Goal: Task Accomplishment & Management: Complete application form

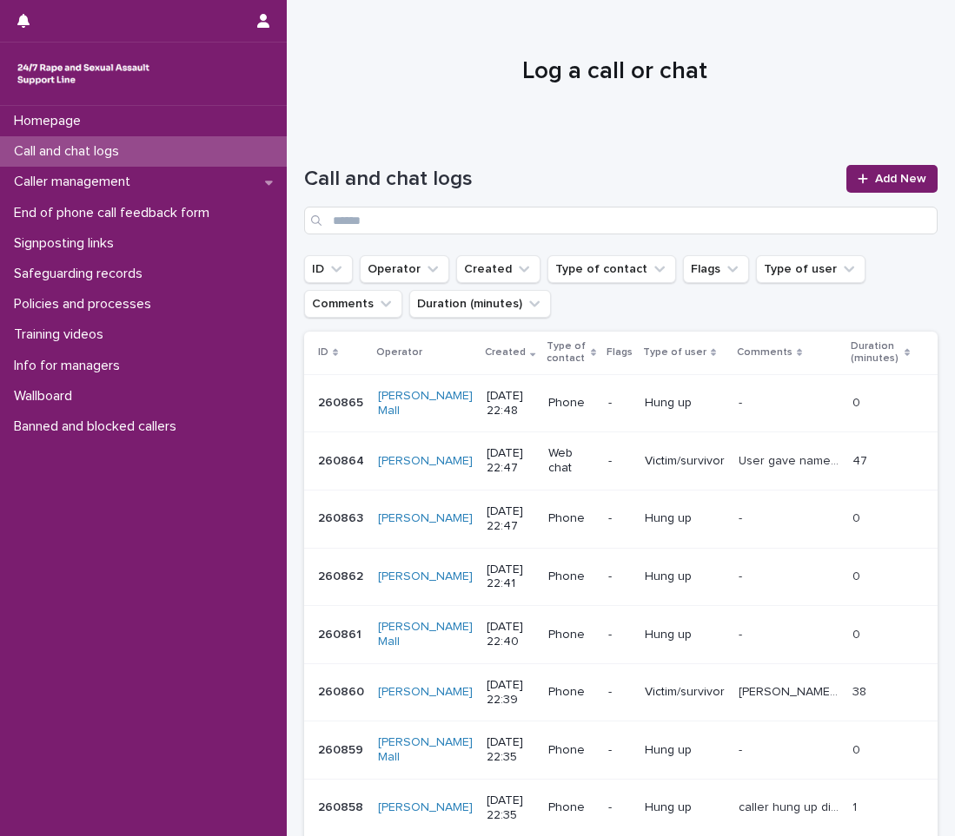
scroll to position [261, 0]
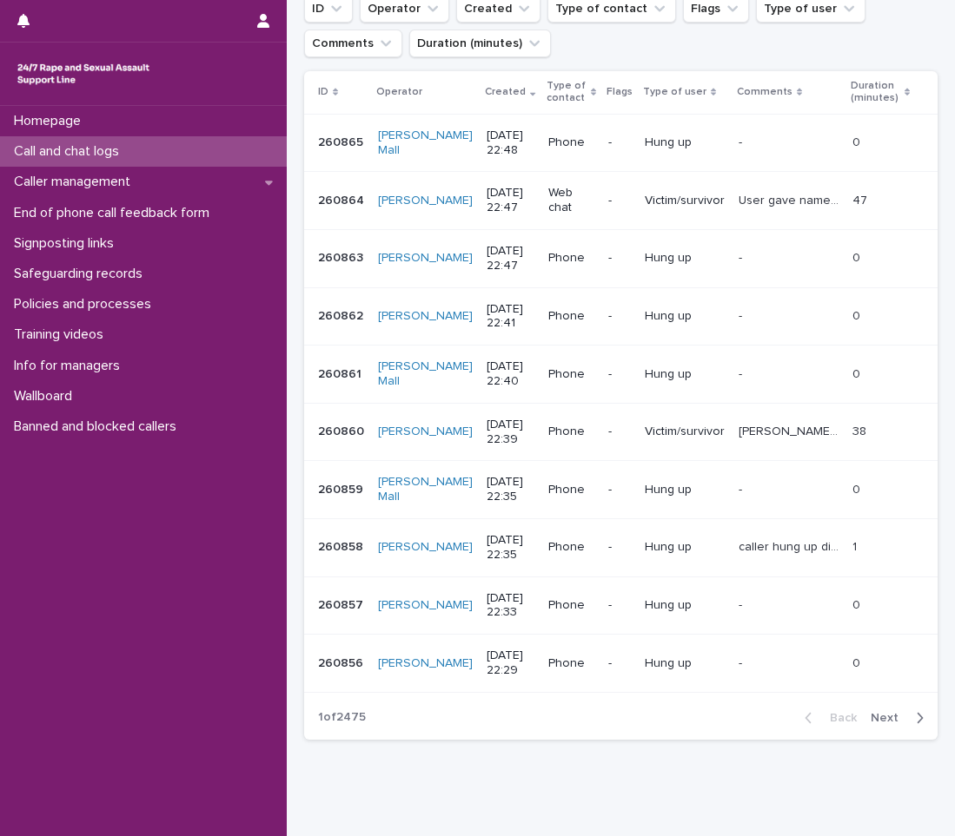
click at [244, 154] on div "Call and chat logs" at bounding box center [143, 151] width 287 height 30
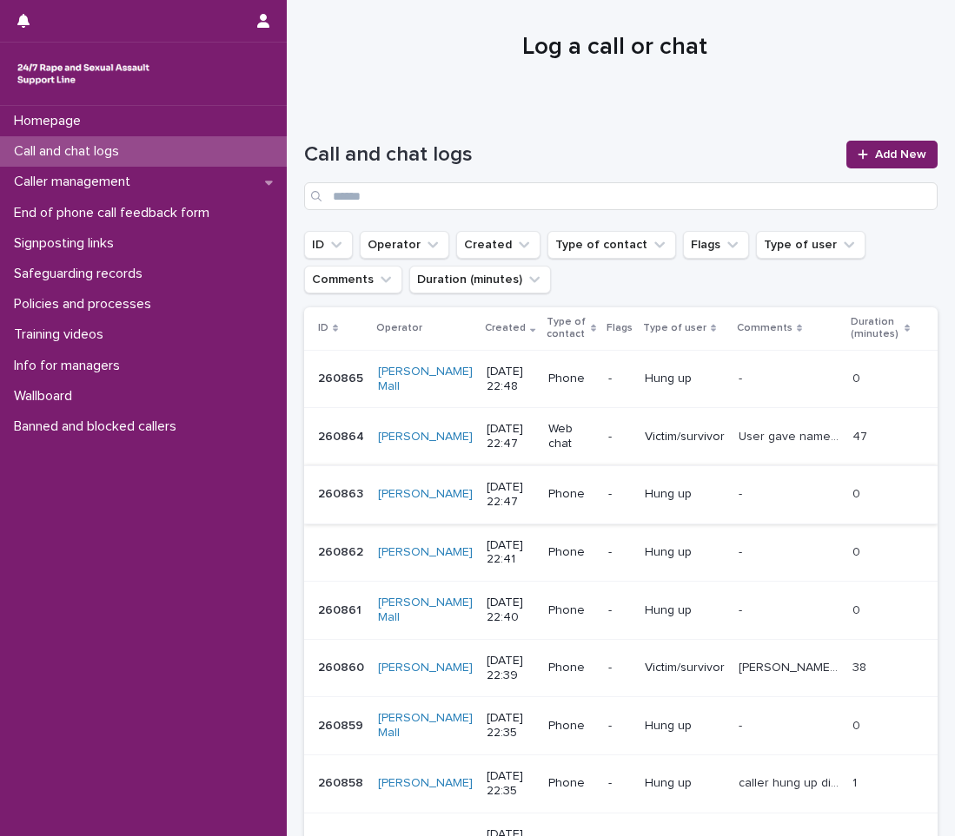
scroll to position [0, 0]
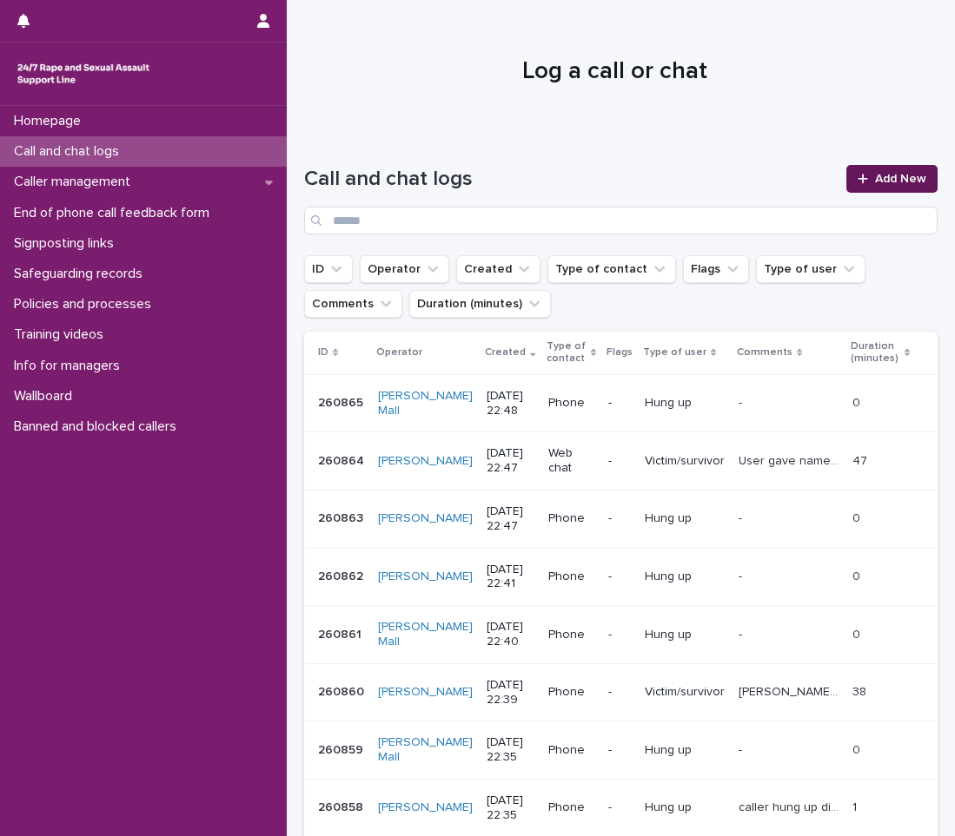
click at [895, 191] on link "Add New" at bounding box center [891, 179] width 91 height 28
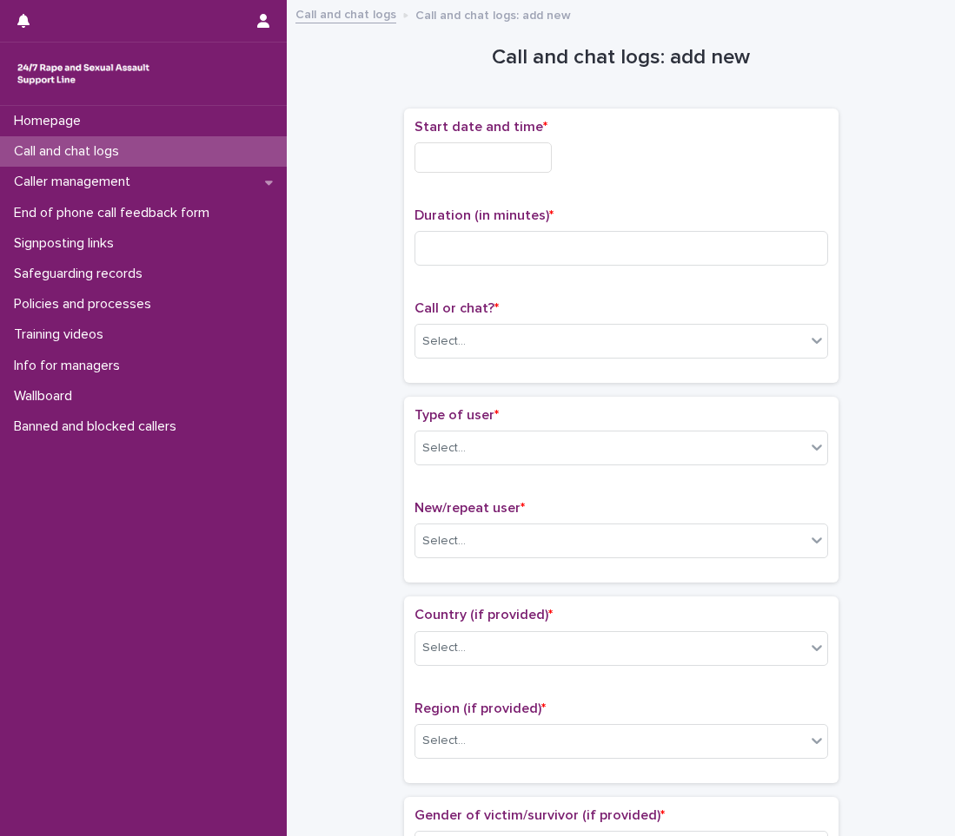
click at [438, 172] on input "text" at bounding box center [482, 157] width 137 height 30
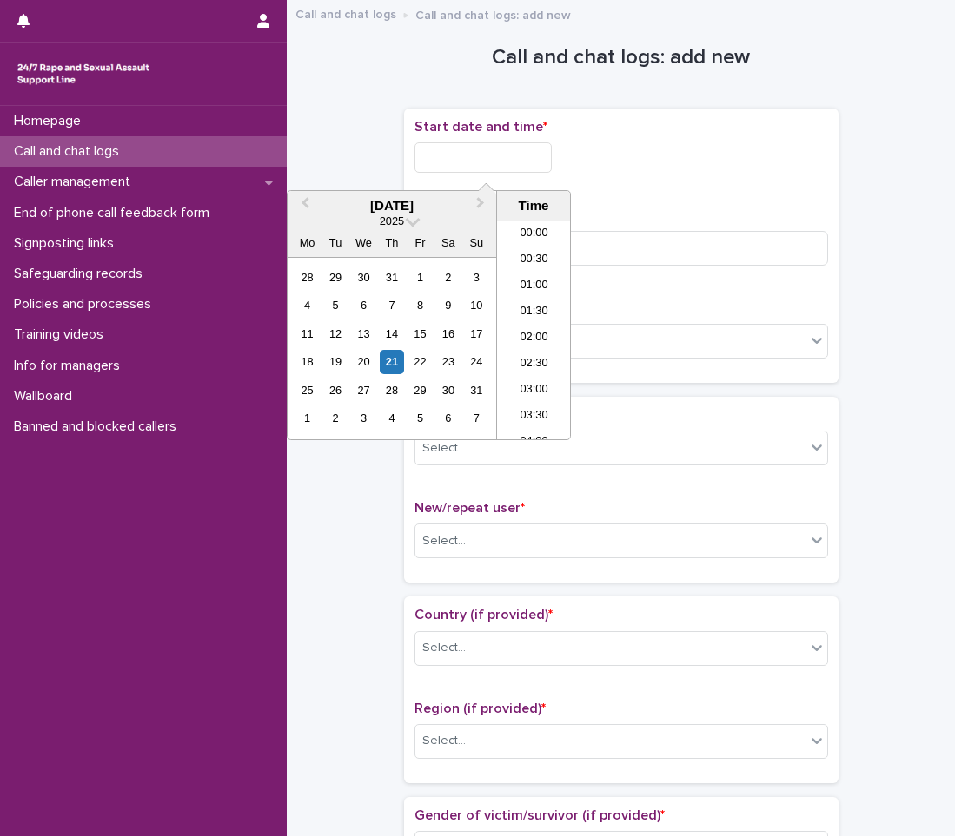
scroll to position [1033, 0]
click at [535, 358] on li "22:00" at bounding box center [534, 348] width 74 height 26
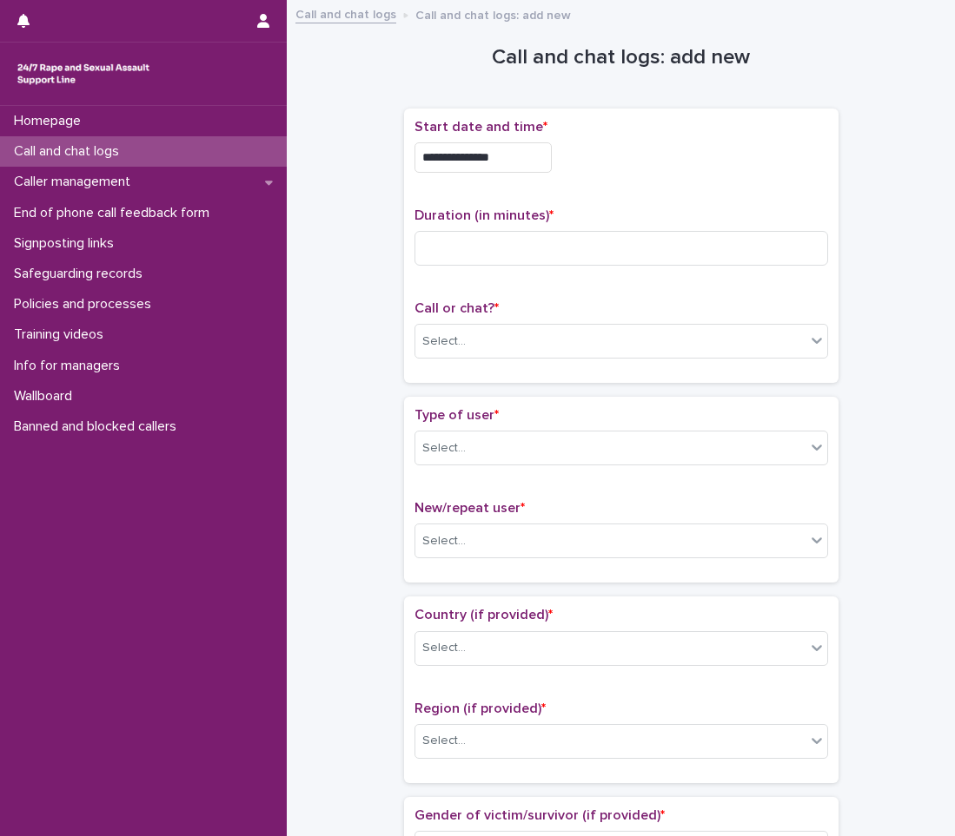
click at [532, 179] on div "**********" at bounding box center [620, 153] width 413 height 68
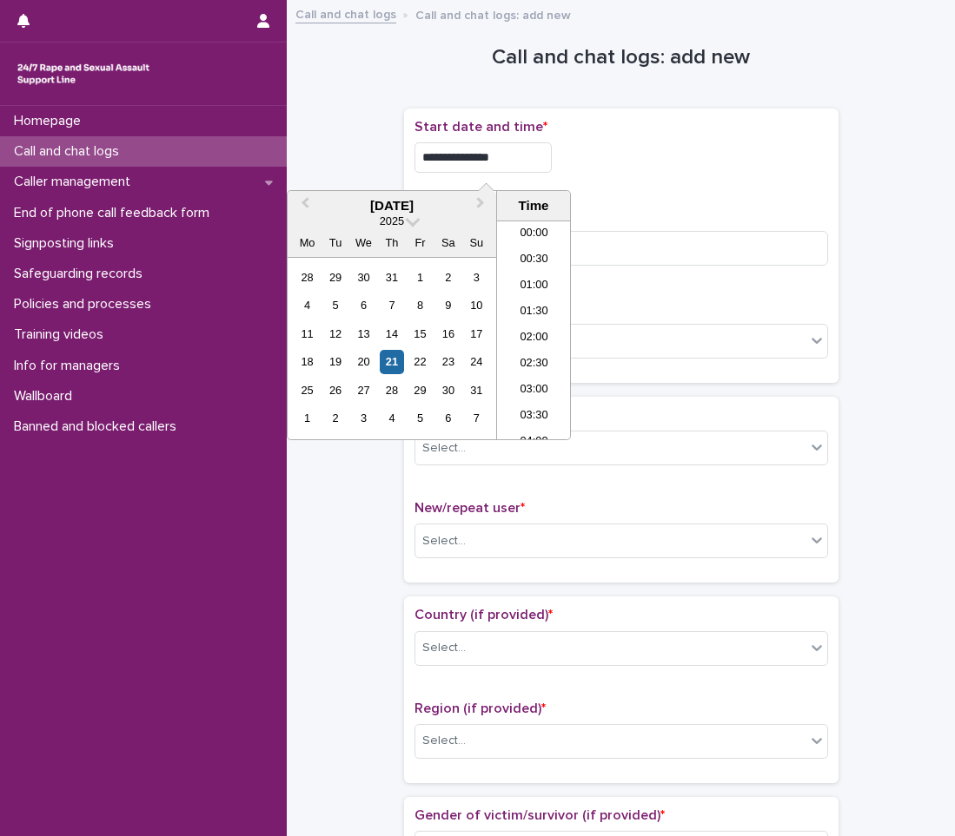
click at [532, 152] on input "**********" at bounding box center [482, 157] width 137 height 30
type input "**********"
click at [614, 158] on div "**********" at bounding box center [620, 157] width 413 height 30
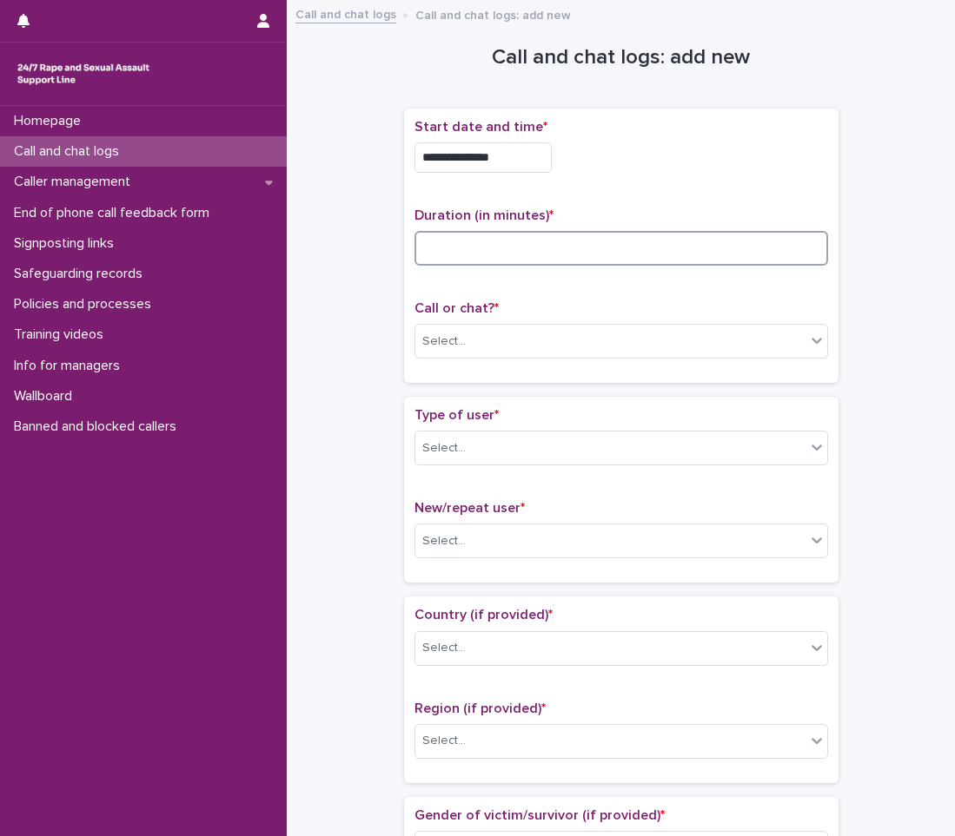
click at [578, 253] on input at bounding box center [620, 248] width 413 height 35
click at [519, 344] on div "Select..." at bounding box center [610, 341] width 390 height 29
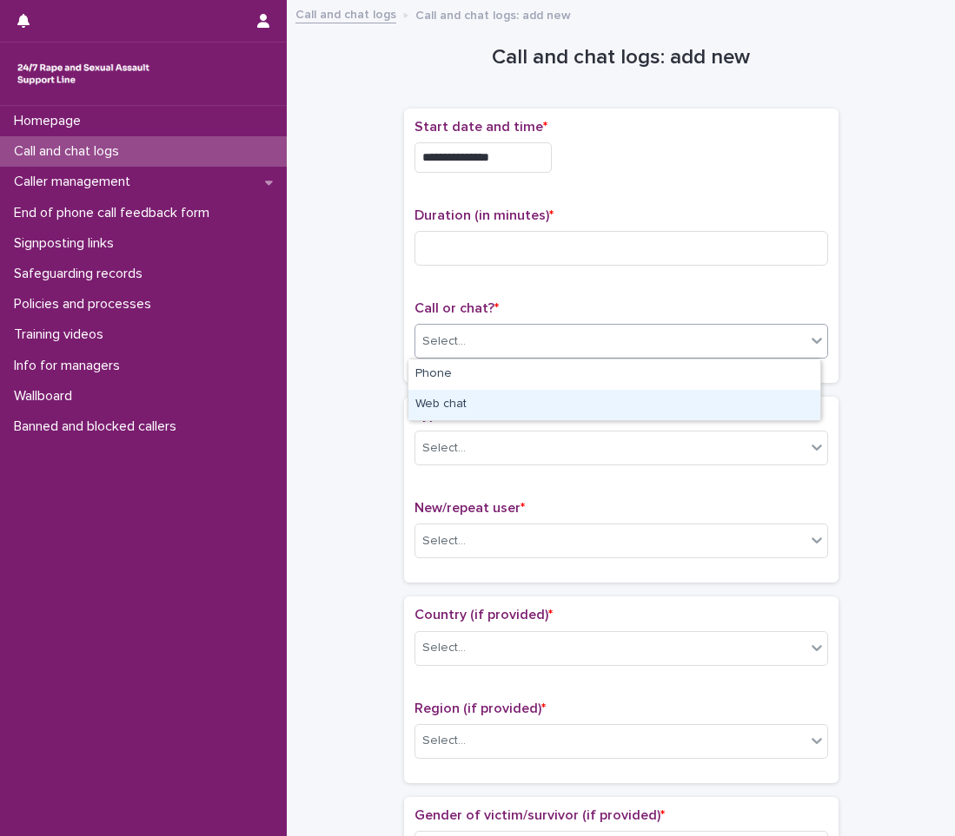
click at [496, 408] on div "Web chat" at bounding box center [614, 405] width 412 height 30
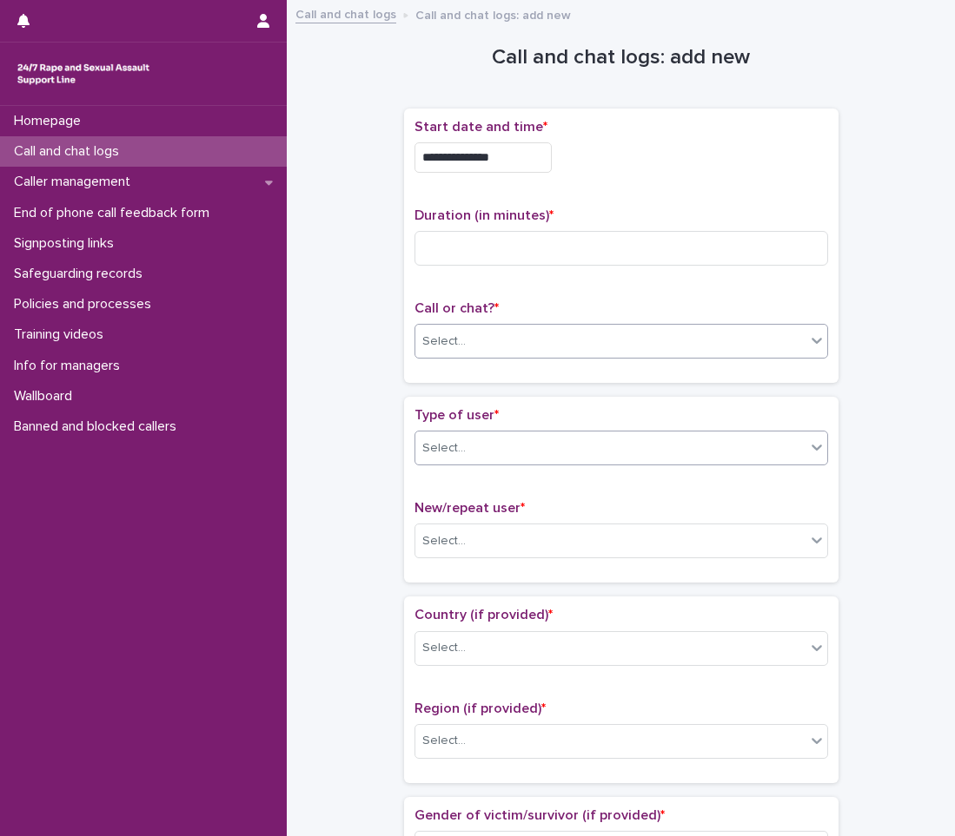
click at [495, 438] on div "Select..." at bounding box center [610, 448] width 390 height 29
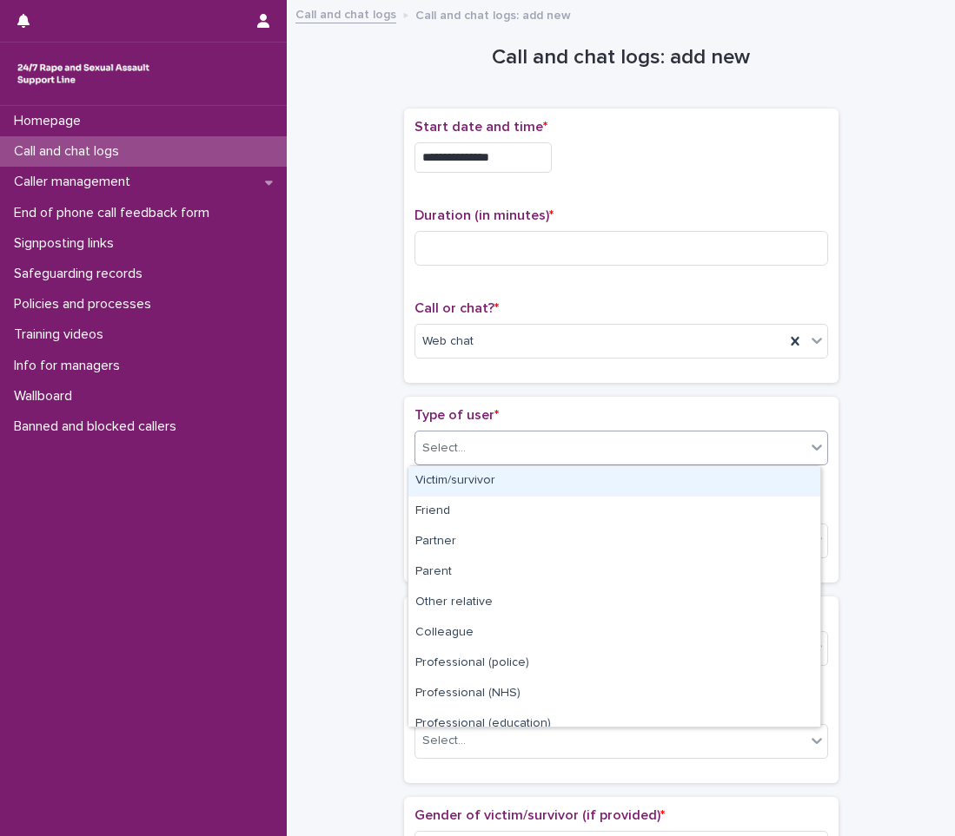
click at [481, 482] on div "Victim/survivor" at bounding box center [614, 481] width 412 height 30
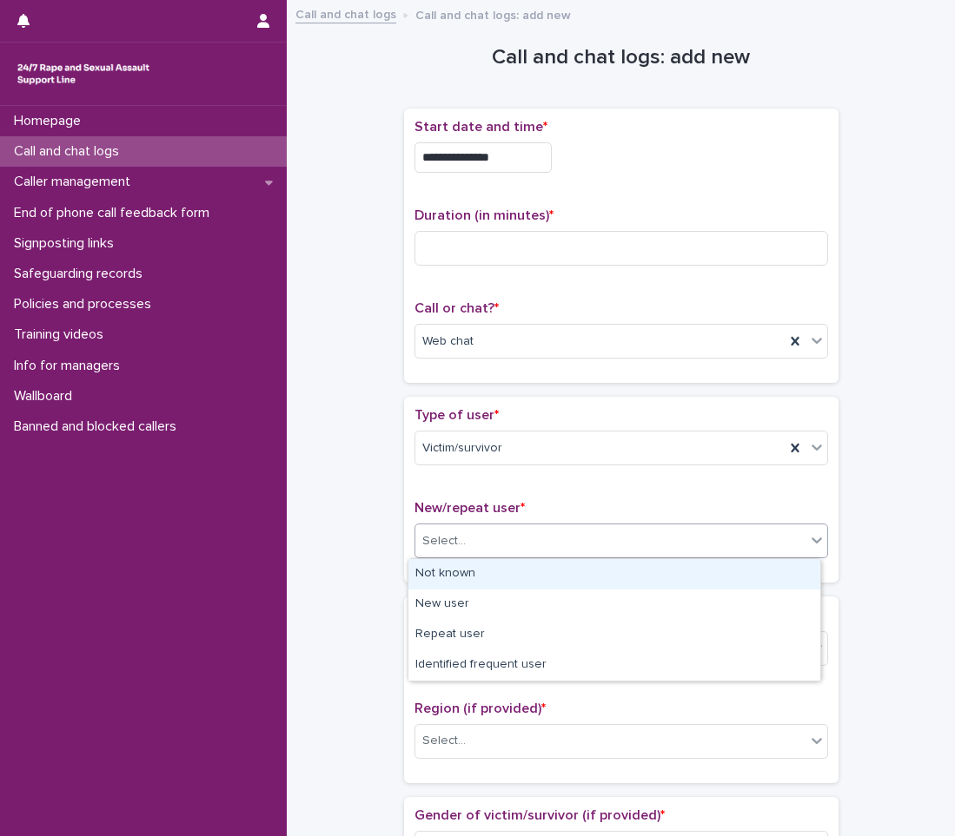
drag, startPoint x: 487, startPoint y: 527, endPoint x: 486, endPoint y: 563, distance: 35.7
click at [487, 528] on div "Select..." at bounding box center [610, 541] width 390 height 29
click at [487, 565] on div "Not known" at bounding box center [614, 574] width 412 height 30
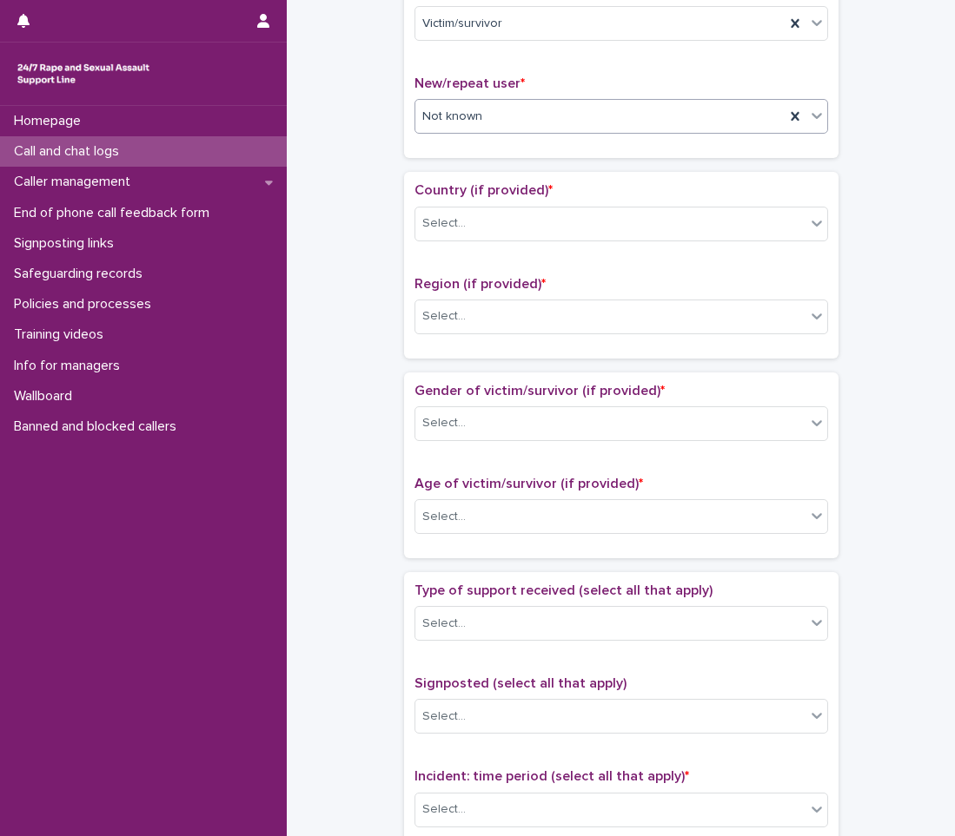
scroll to position [434, 0]
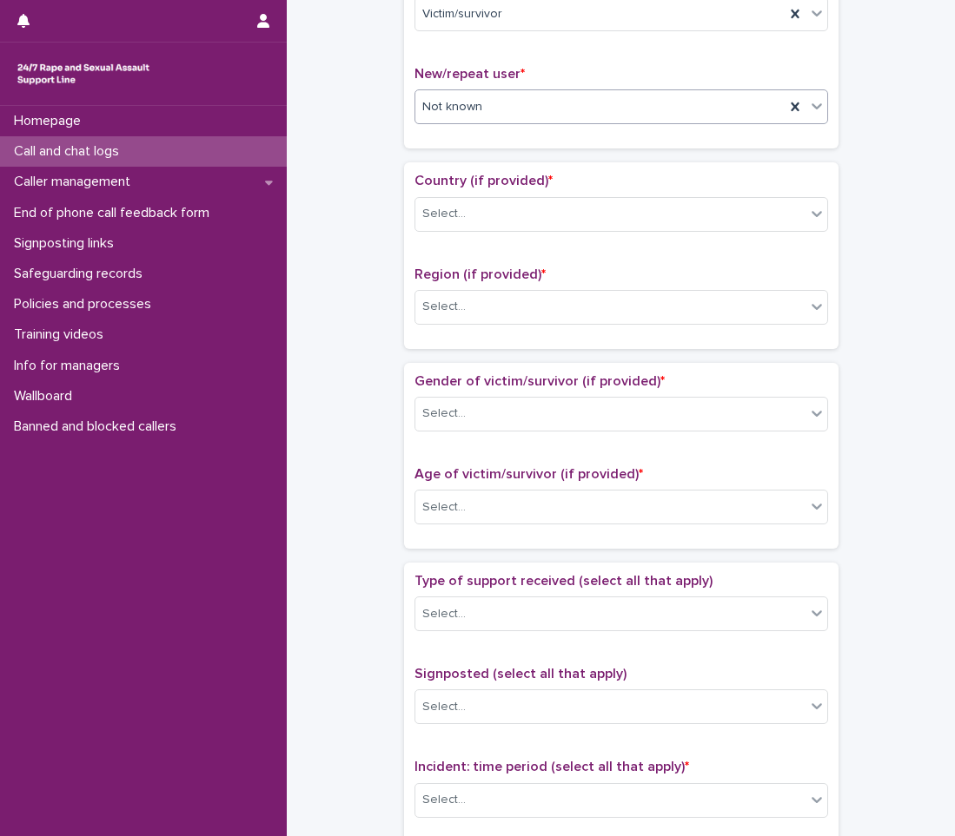
click at [460, 288] on div "Region (if provided) * Select..." at bounding box center [620, 303] width 413 height 72
click at [479, 209] on div "Select..." at bounding box center [610, 214] width 390 height 29
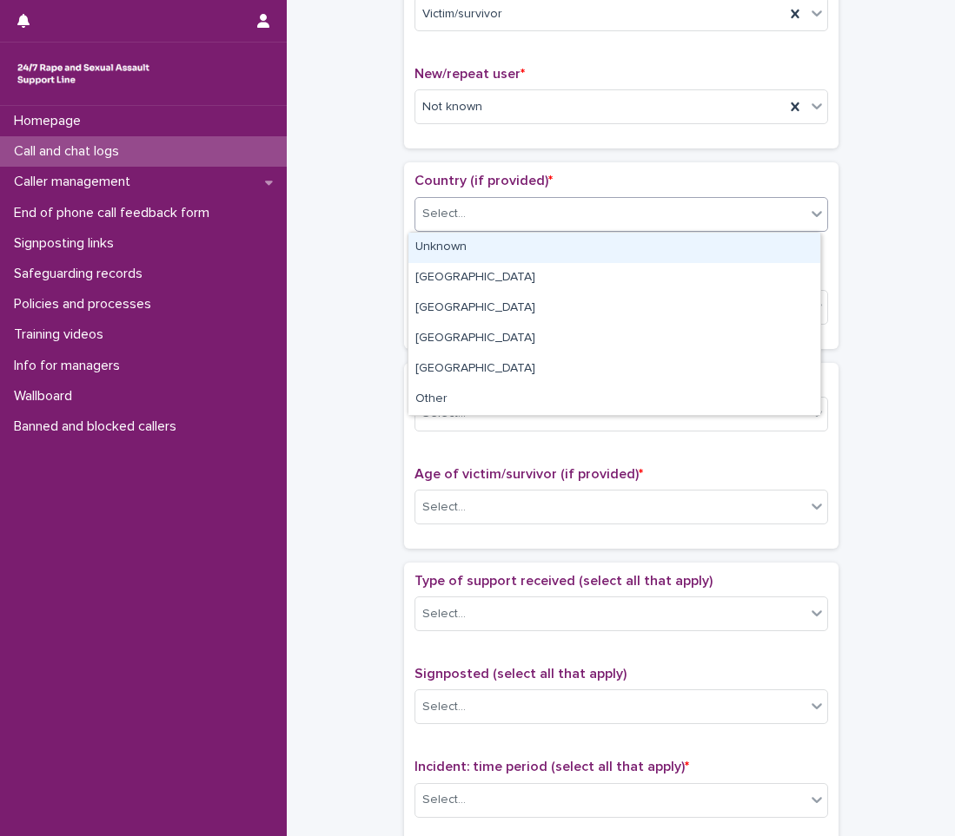
click at [460, 240] on div "Unknown" at bounding box center [614, 248] width 412 height 30
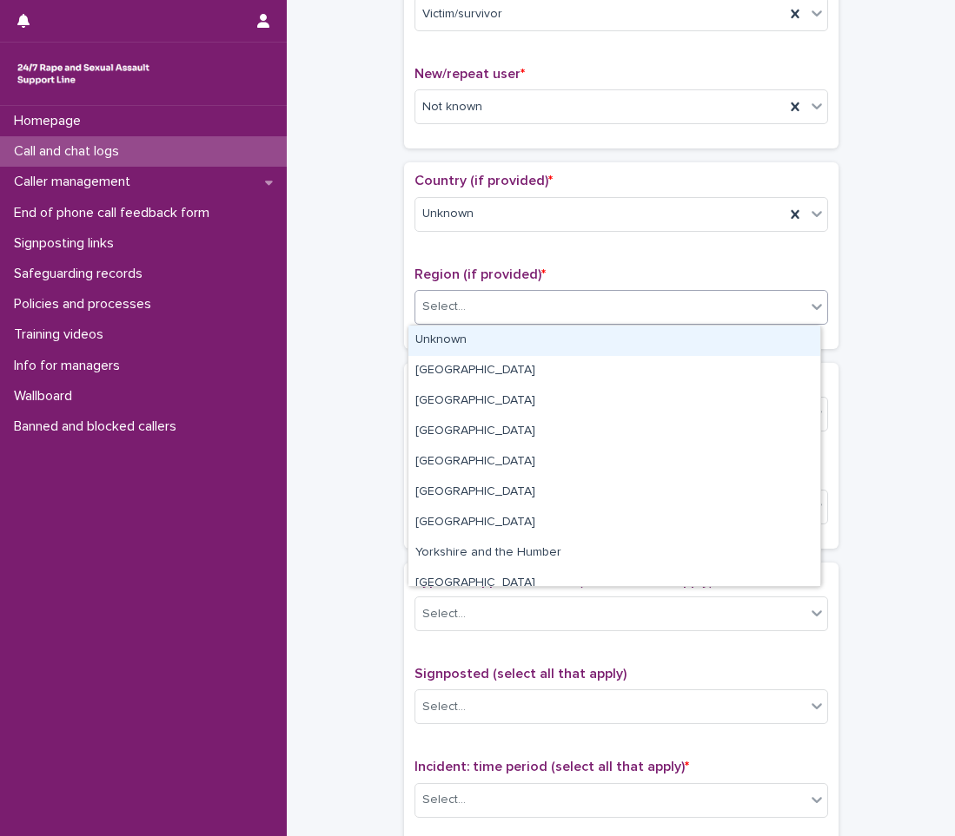
click at [462, 305] on div "Select..." at bounding box center [610, 307] width 390 height 29
click at [461, 327] on div "Unknown" at bounding box center [614, 341] width 412 height 30
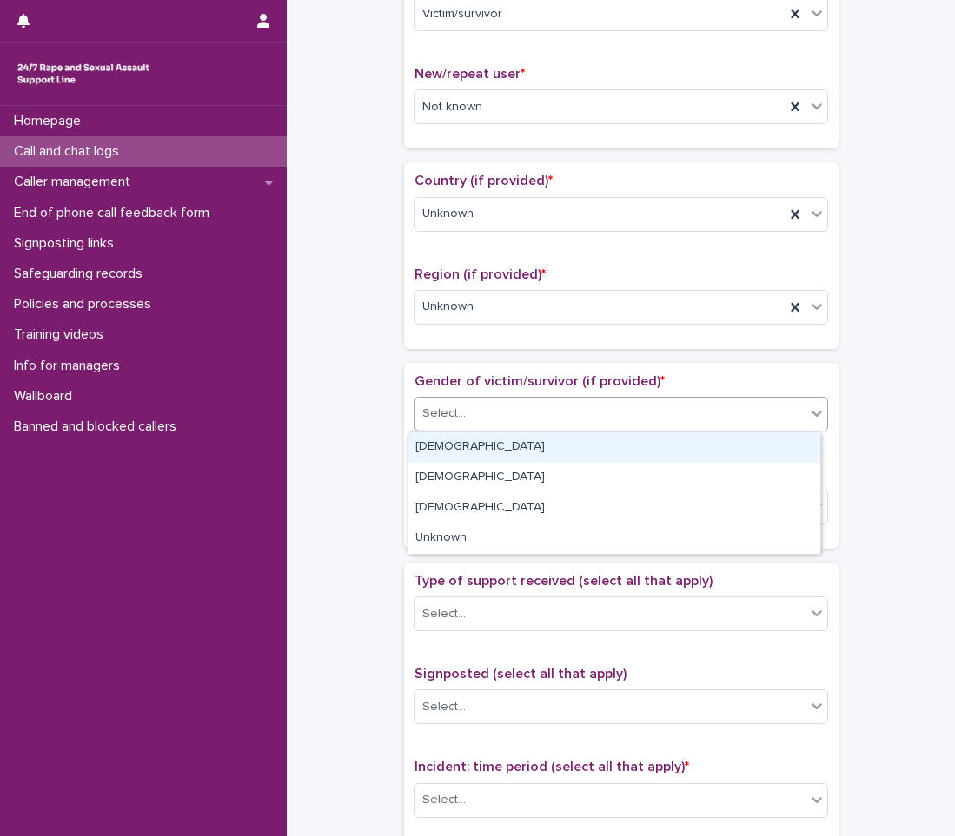
click at [466, 425] on div "Select..." at bounding box center [610, 414] width 390 height 29
click at [463, 453] on div "[DEMOGRAPHIC_DATA]" at bounding box center [614, 448] width 412 height 30
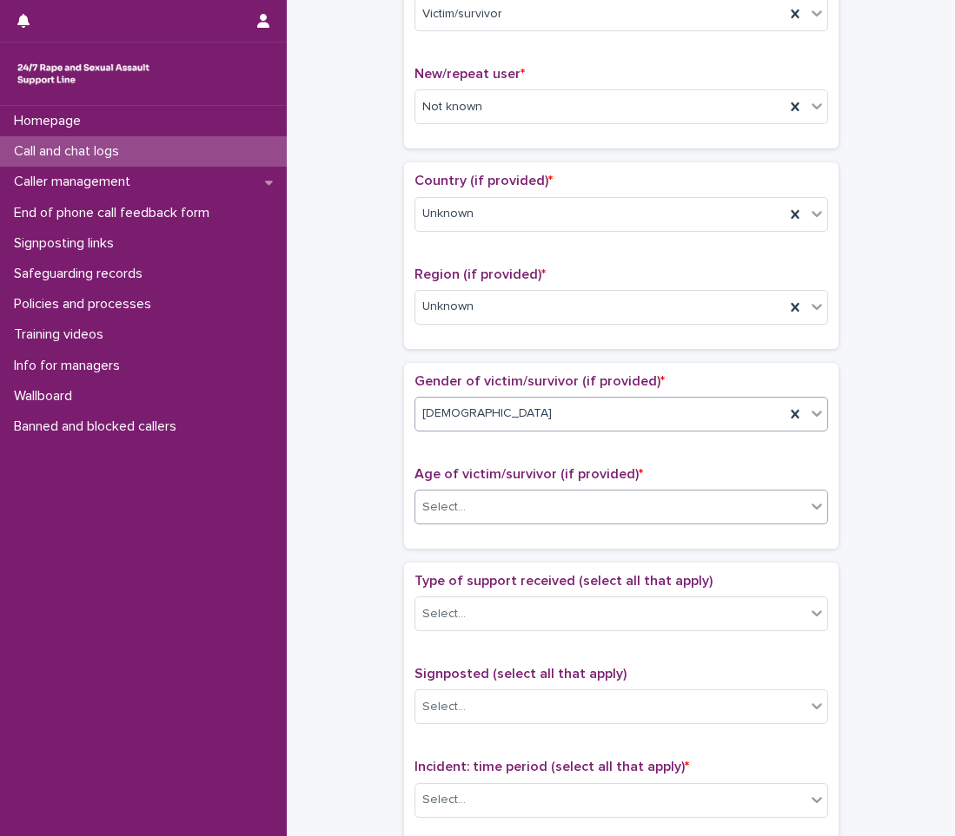
click at [472, 499] on div "Select..." at bounding box center [610, 507] width 390 height 29
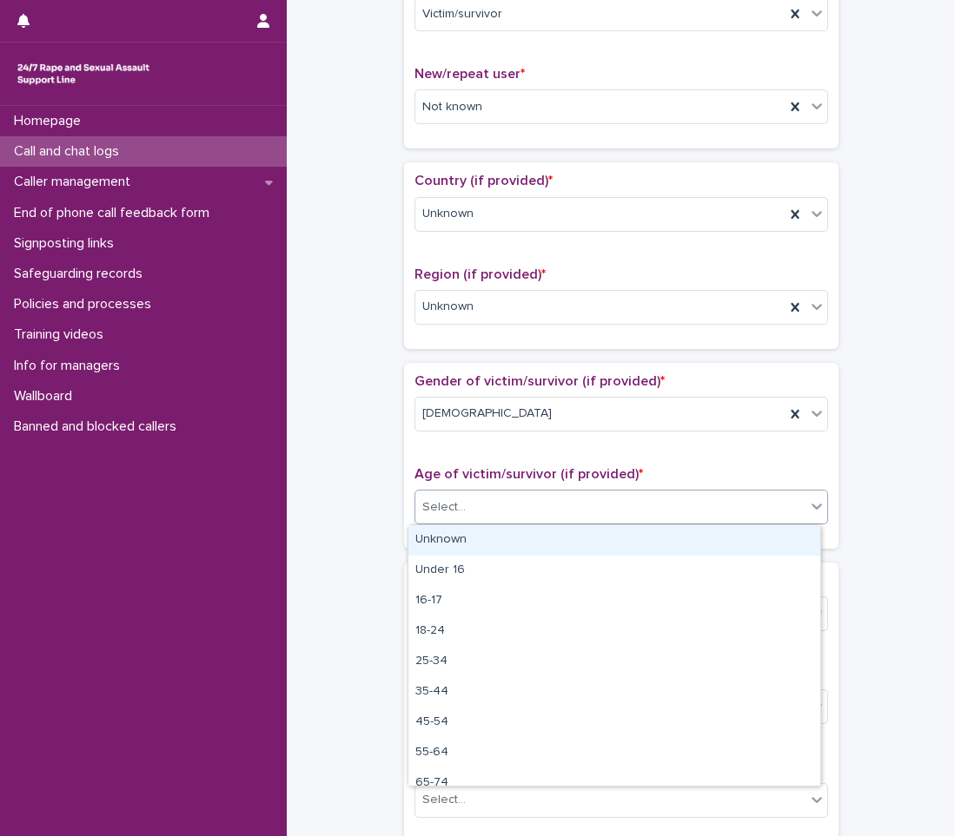
click at [472, 531] on div "Unknown" at bounding box center [614, 540] width 412 height 30
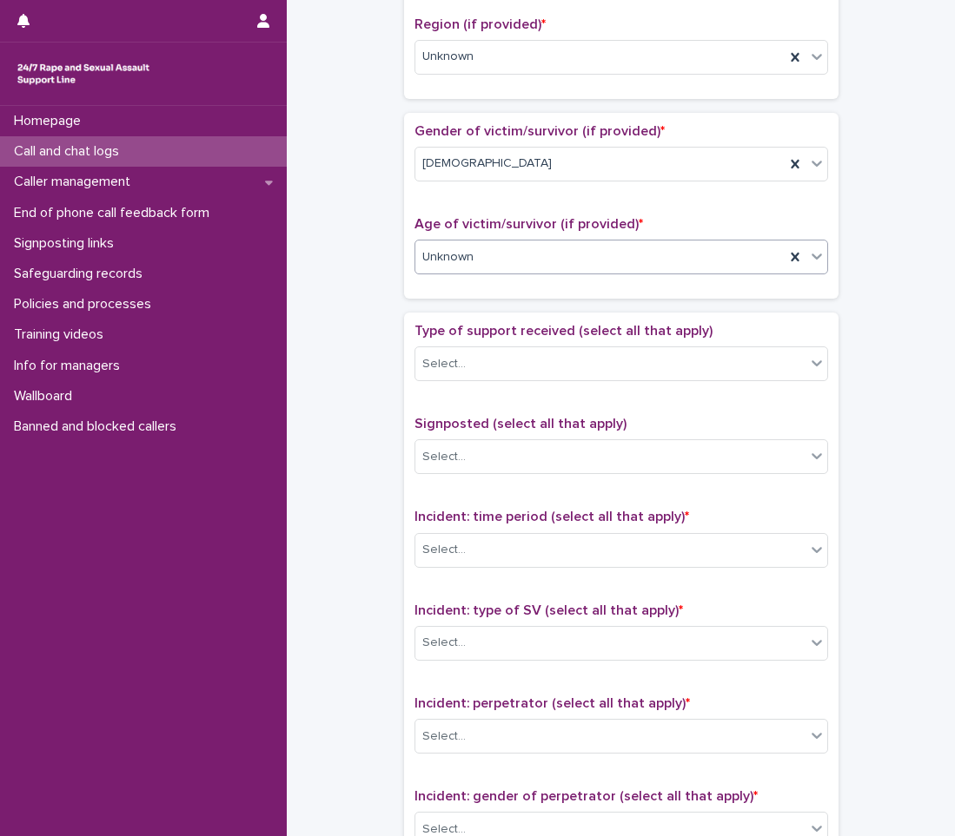
scroll to position [695, 0]
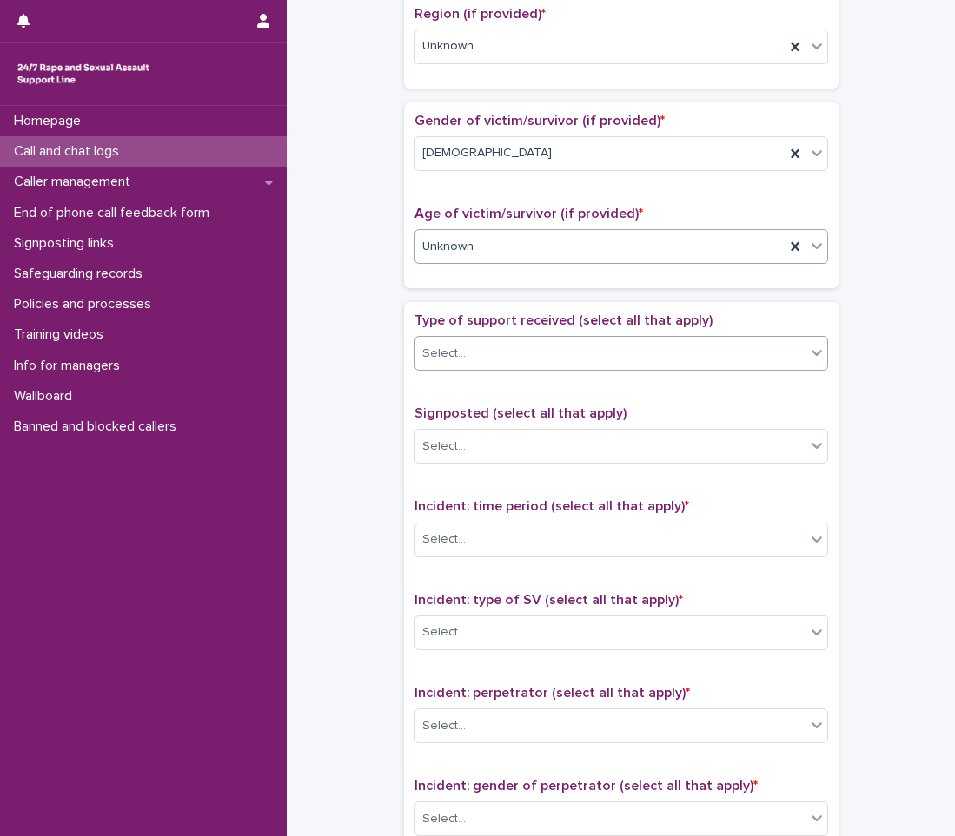
click at [487, 348] on div "Select..." at bounding box center [610, 354] width 390 height 29
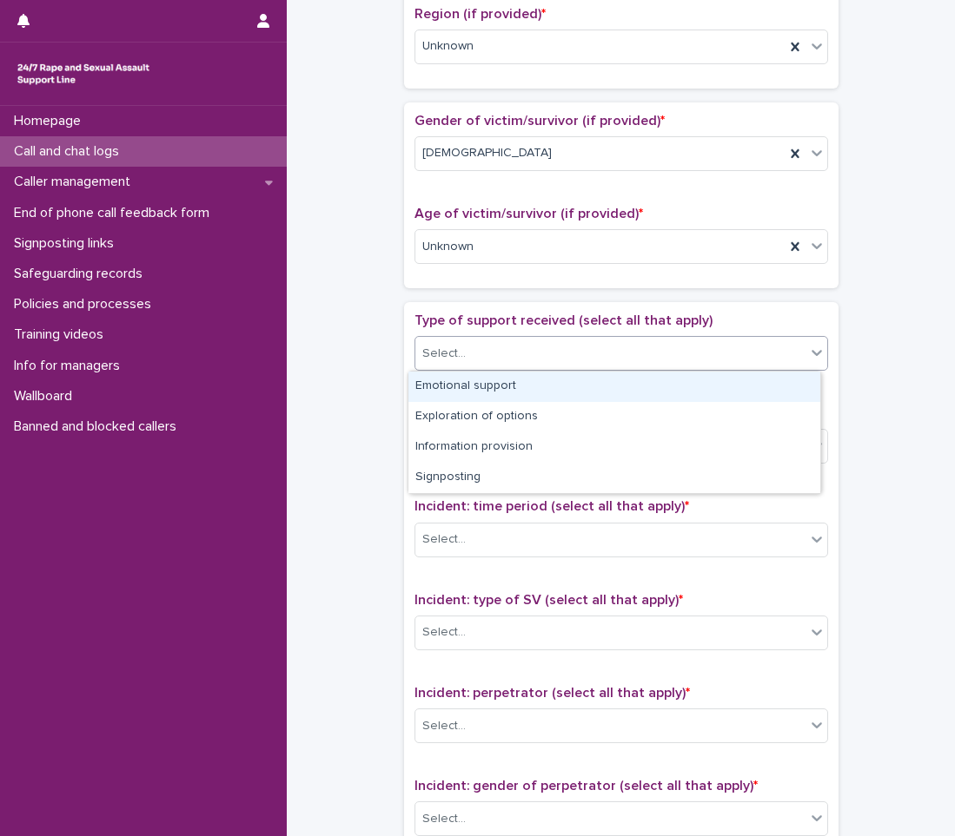
click at [479, 382] on div "Emotional support" at bounding box center [614, 387] width 412 height 30
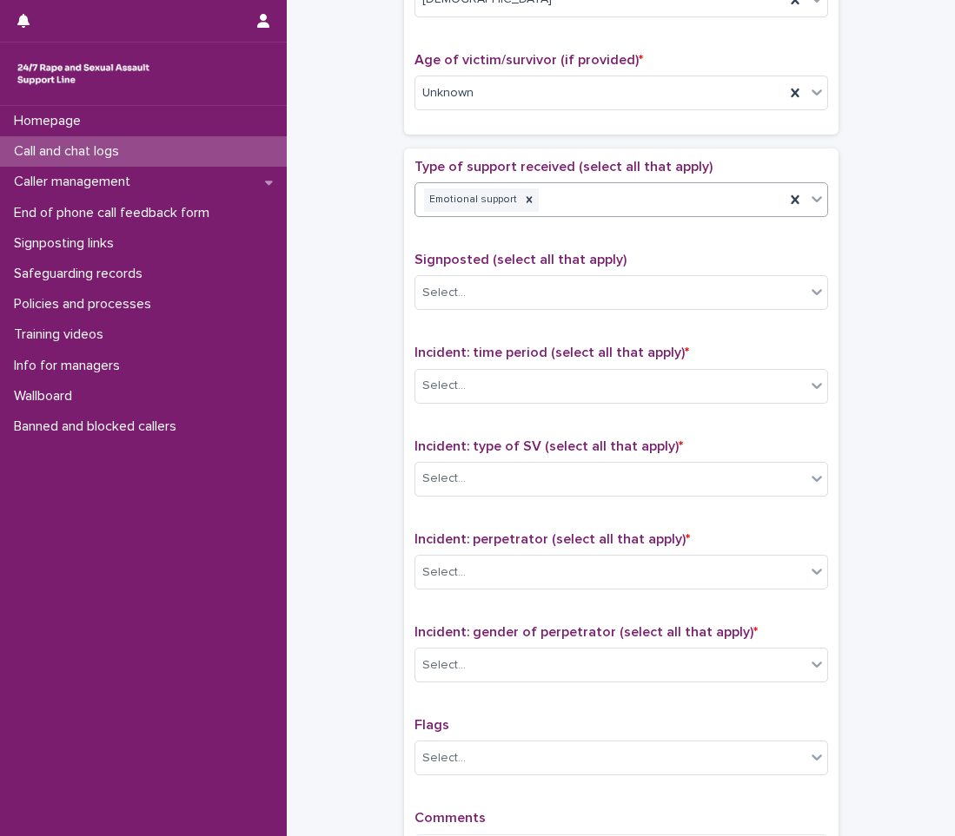
scroll to position [1042, 0]
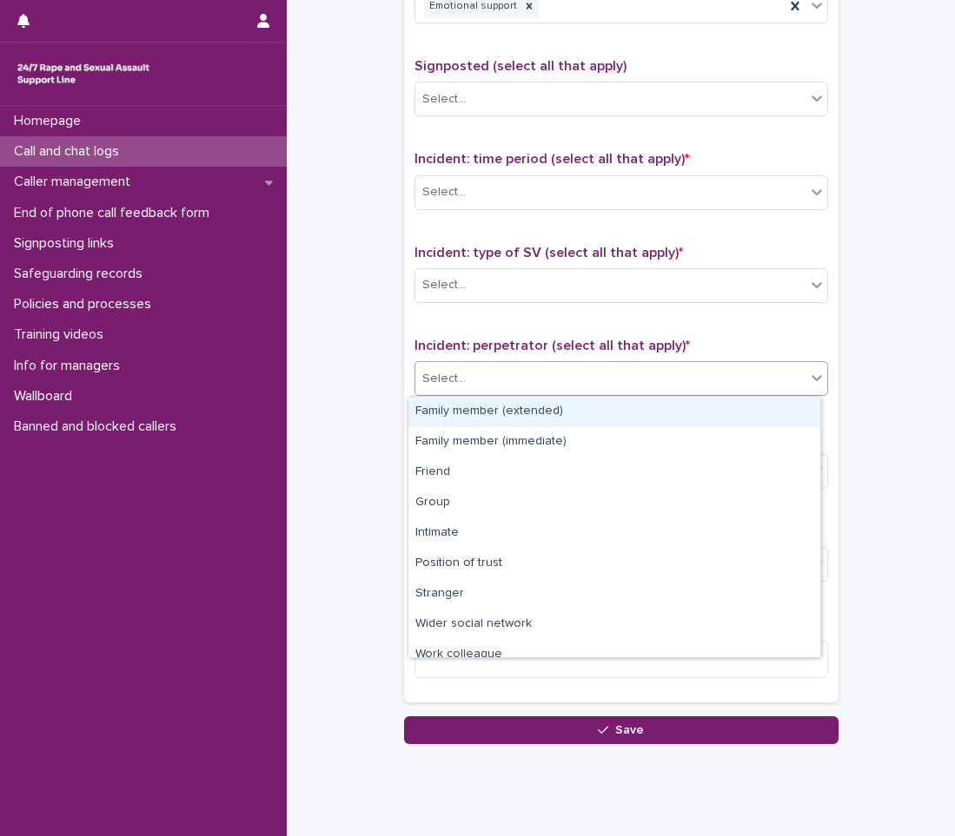
click at [521, 371] on div "Select..." at bounding box center [610, 379] width 390 height 29
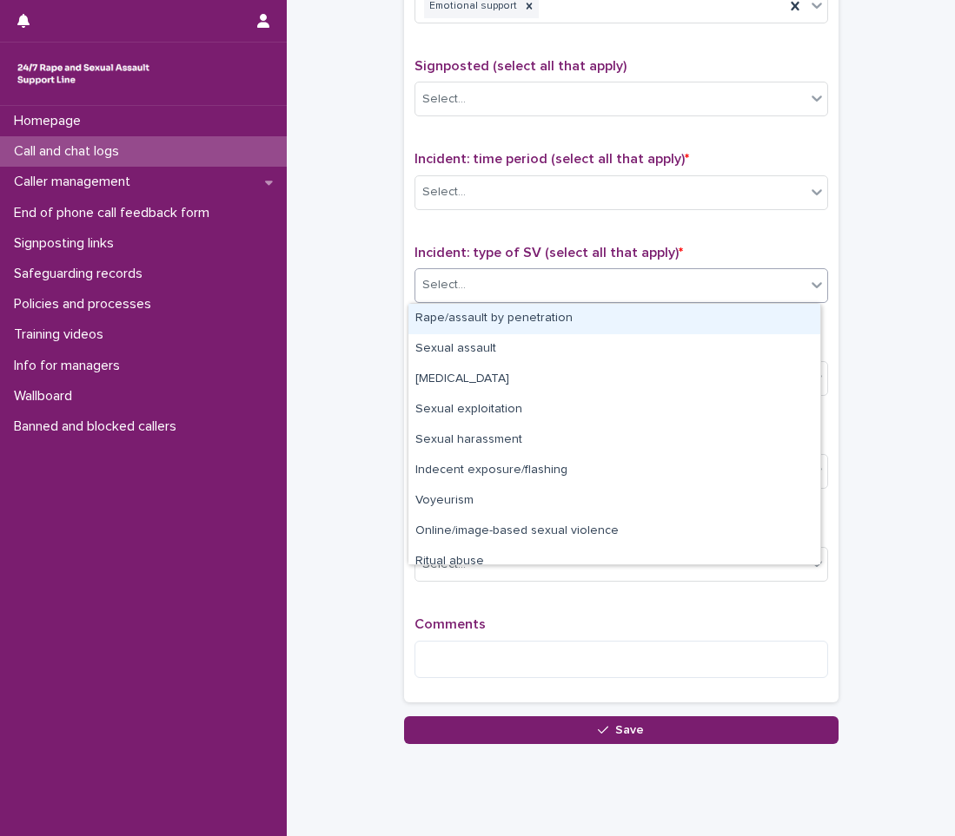
click at [453, 287] on div "Select..." at bounding box center [443, 285] width 43 height 18
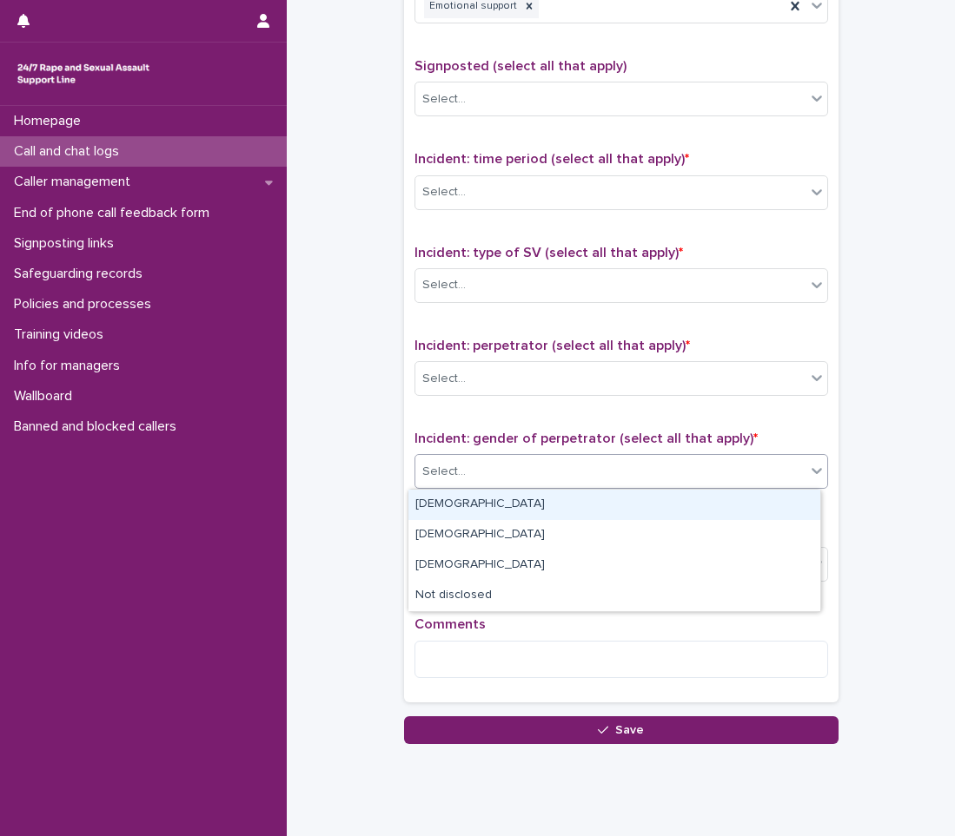
click at [431, 472] on div "Select..." at bounding box center [443, 472] width 43 height 18
click at [460, 497] on div "[DEMOGRAPHIC_DATA]" at bounding box center [614, 505] width 412 height 30
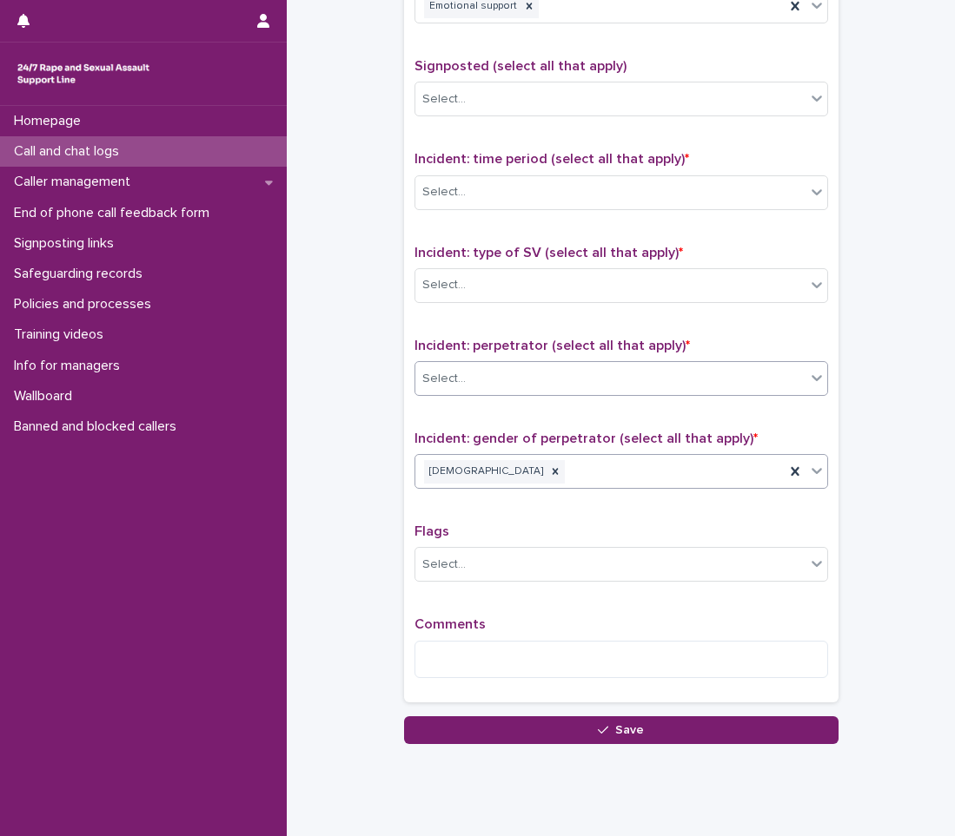
click at [486, 390] on div "Select..." at bounding box center [610, 379] width 390 height 29
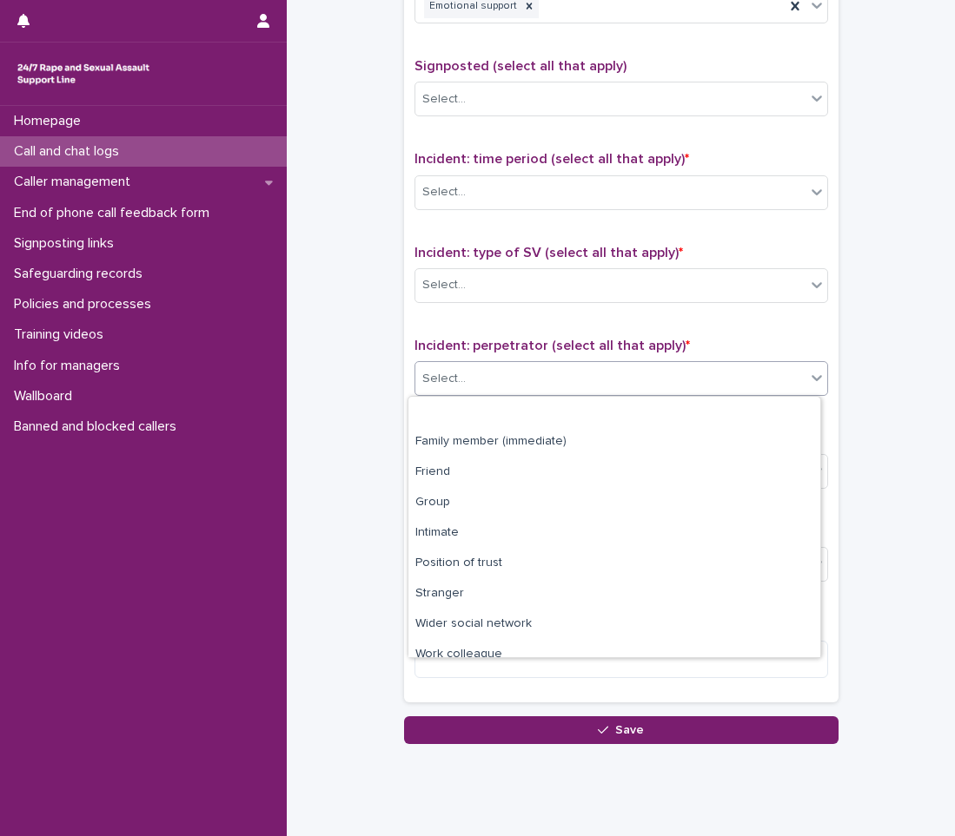
scroll to position [74, 0]
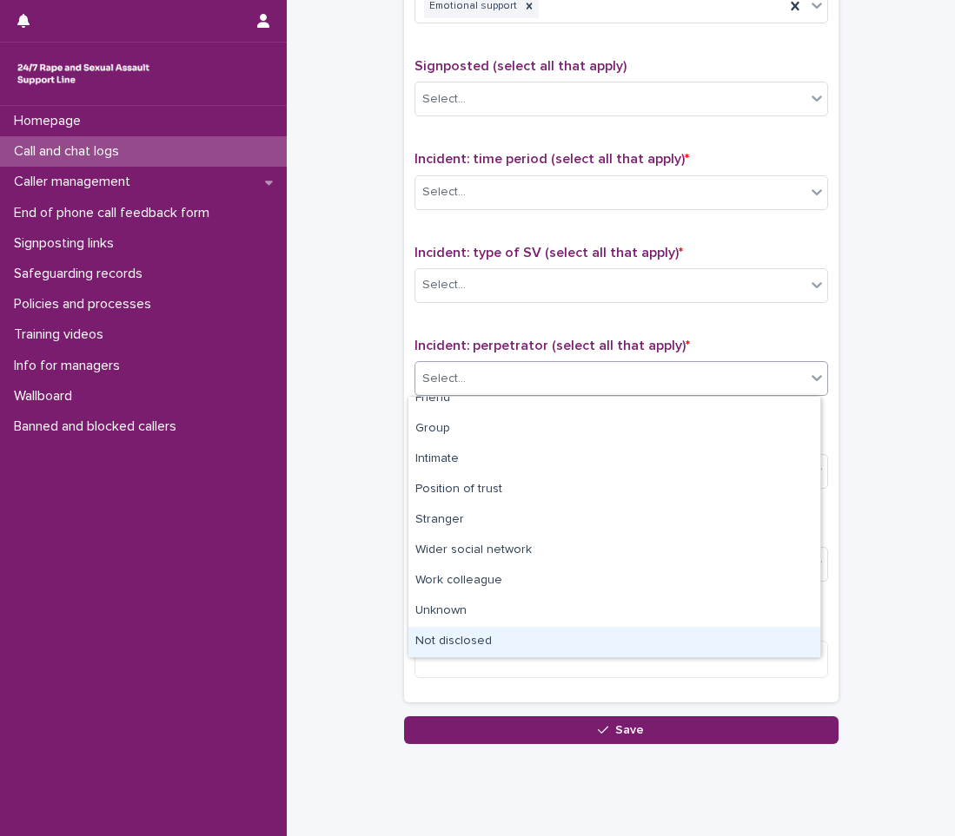
click at [437, 640] on div "Not disclosed" at bounding box center [614, 642] width 412 height 30
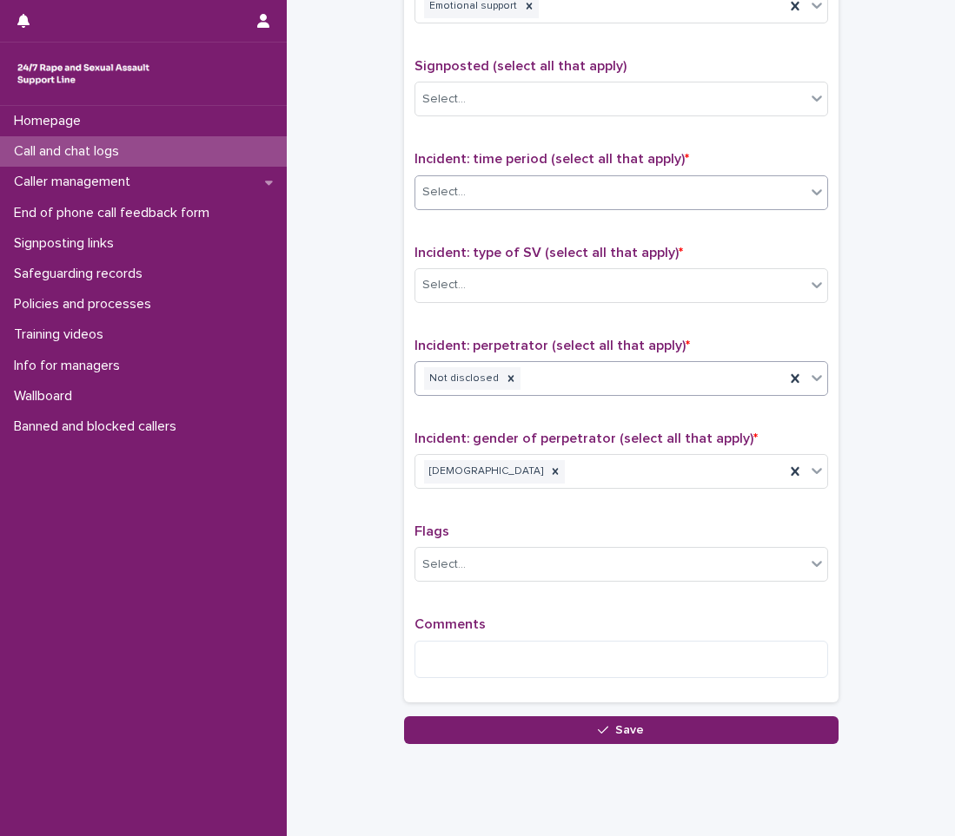
click at [483, 205] on div "Select..." at bounding box center [610, 192] width 390 height 29
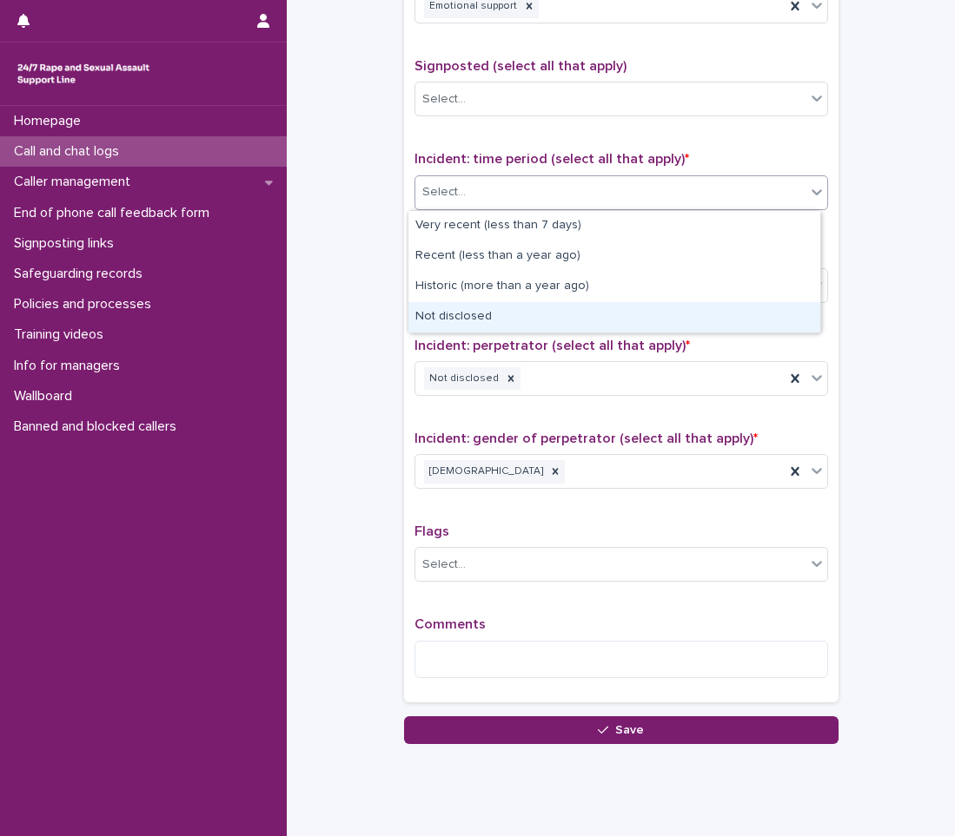
click at [470, 321] on div "Not disclosed" at bounding box center [614, 317] width 412 height 30
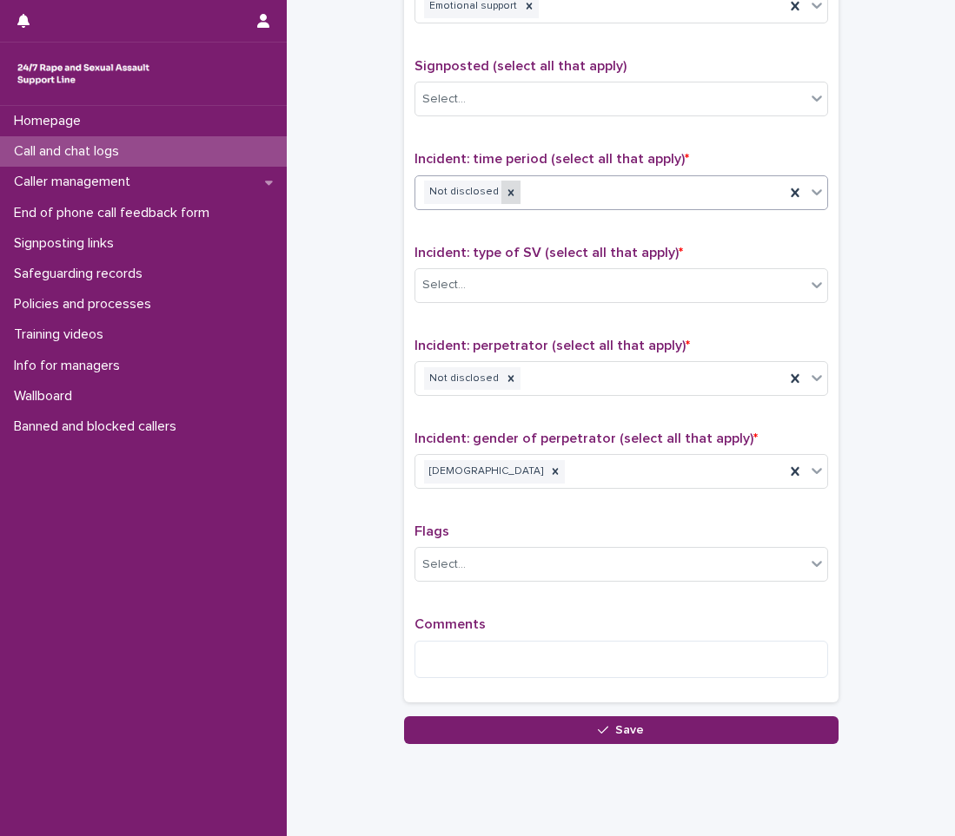
click at [505, 188] on icon at bounding box center [511, 193] width 12 height 12
click at [499, 188] on div "Select..." at bounding box center [610, 192] width 390 height 29
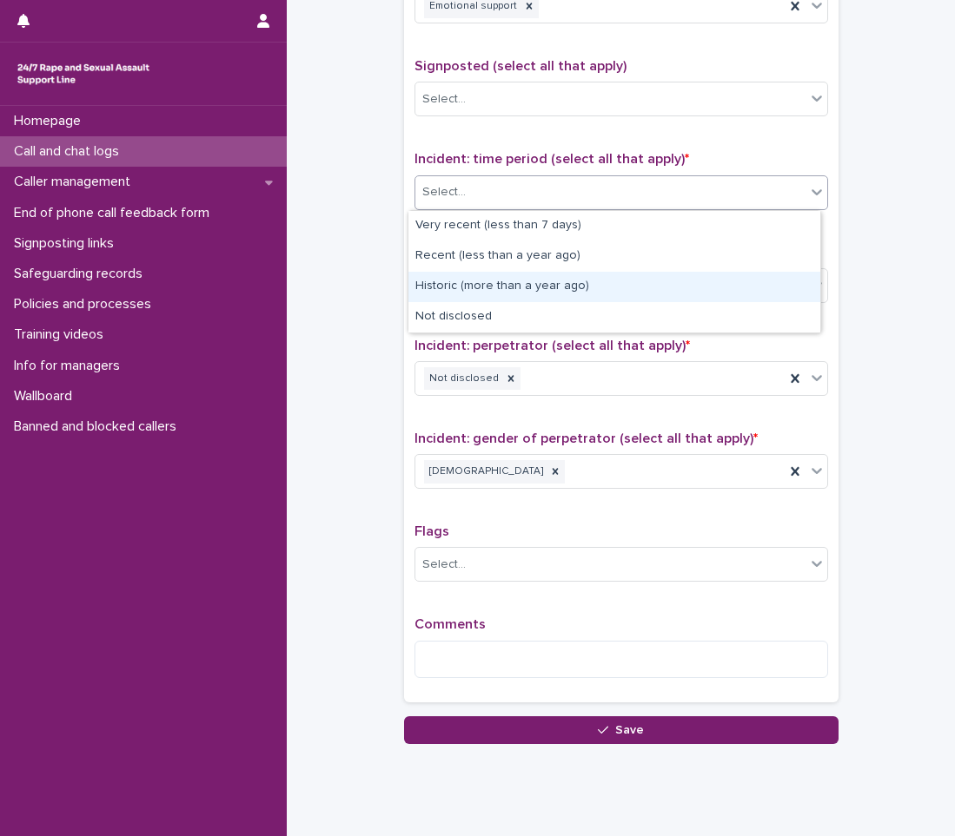
click at [473, 282] on div "Historic (more than a year ago)" at bounding box center [614, 287] width 412 height 30
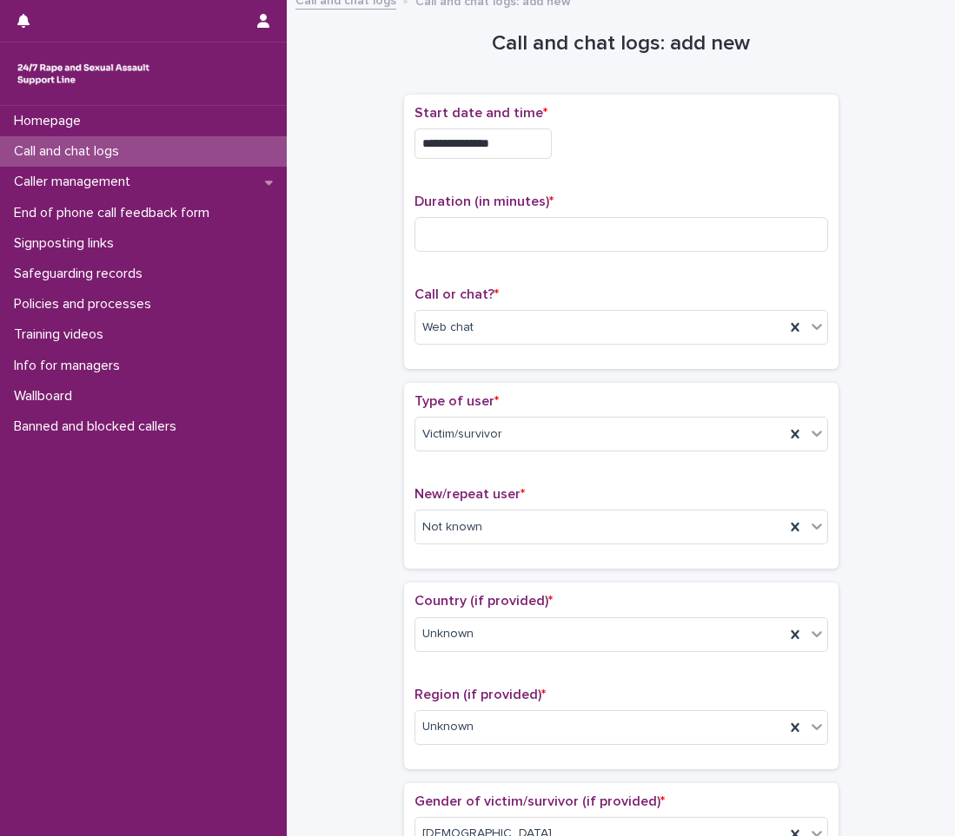
scroll to position [0, 0]
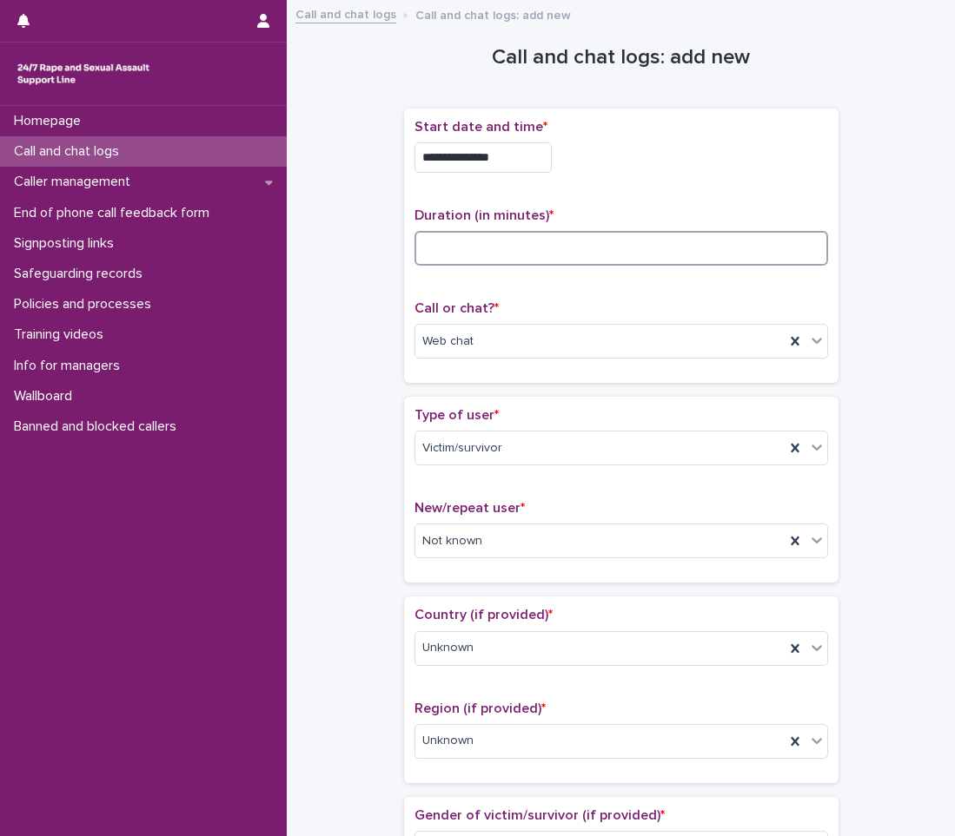
click at [498, 244] on input at bounding box center [620, 248] width 413 height 35
type input "**"
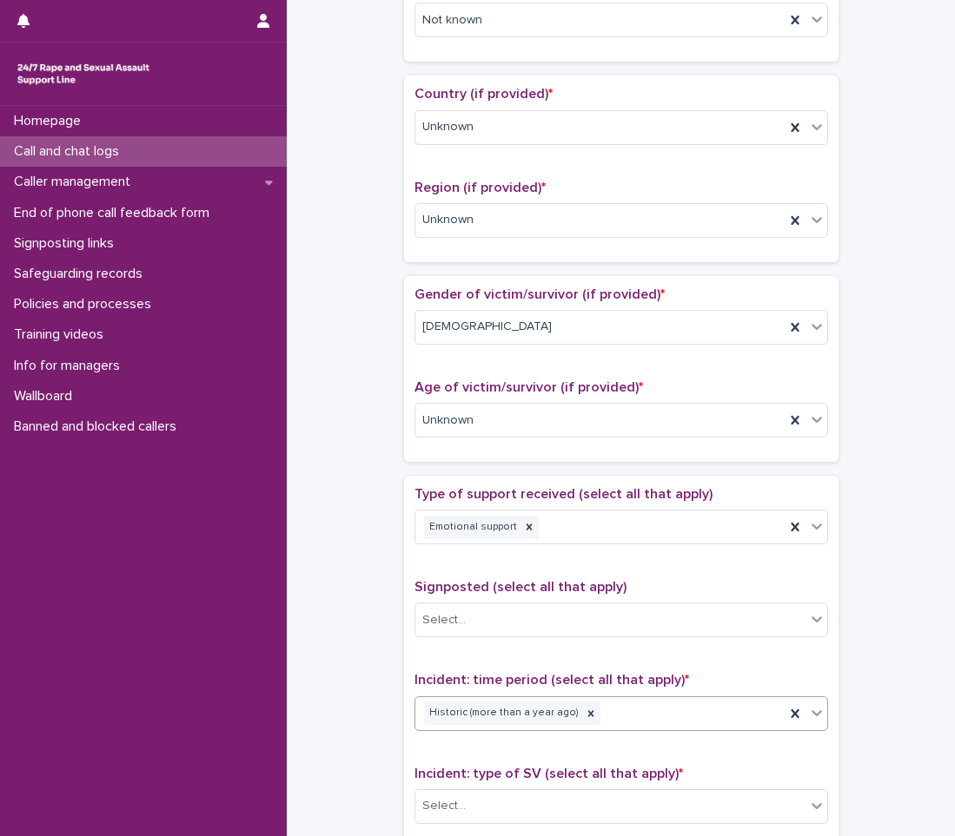
scroll to position [1086, 0]
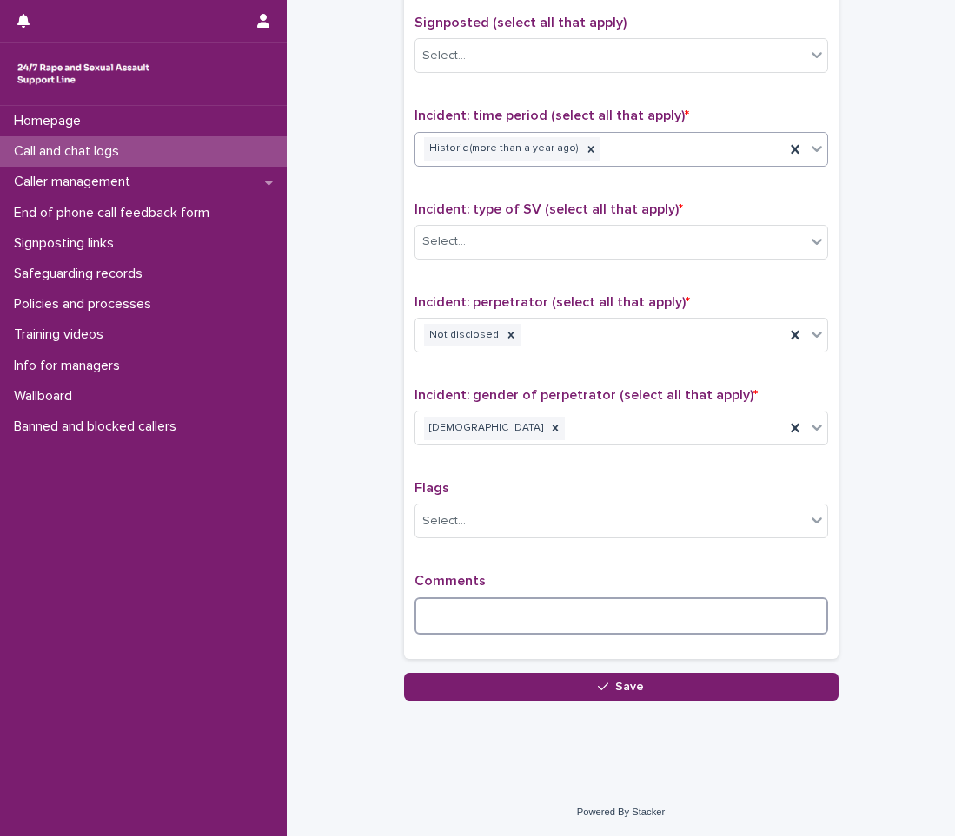
click at [504, 615] on textarea at bounding box center [620, 616] width 413 height 37
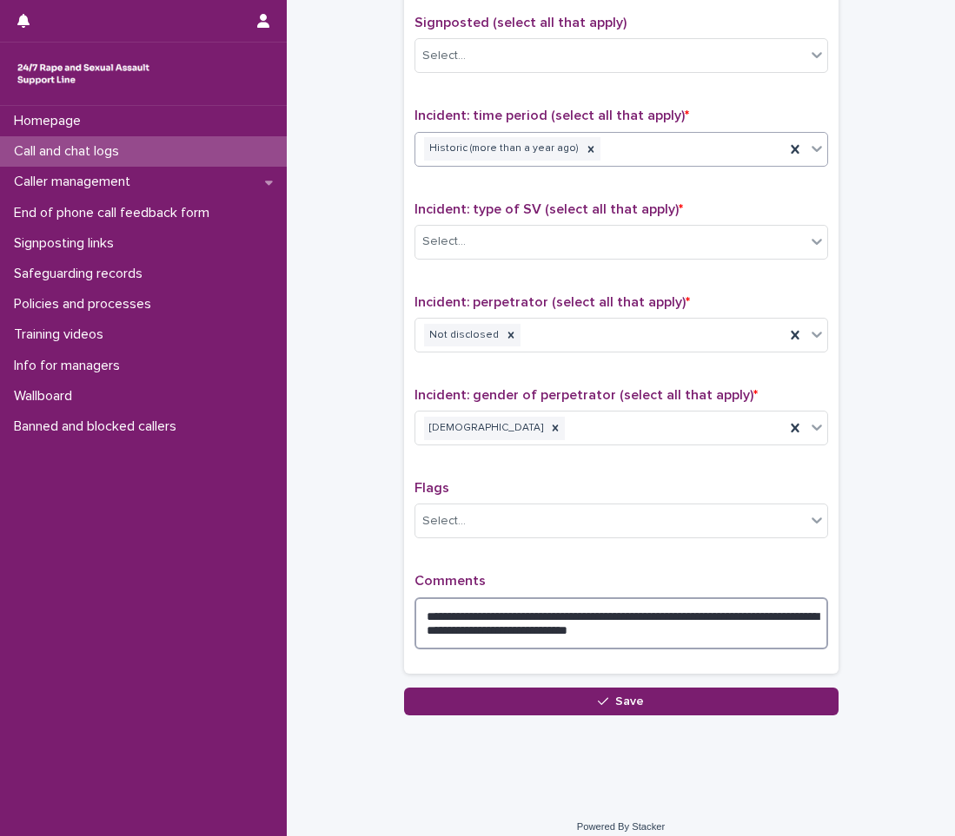
click at [499, 630] on textarea "**********" at bounding box center [620, 624] width 413 height 52
click at [725, 637] on textarea "**********" at bounding box center [620, 624] width 413 height 52
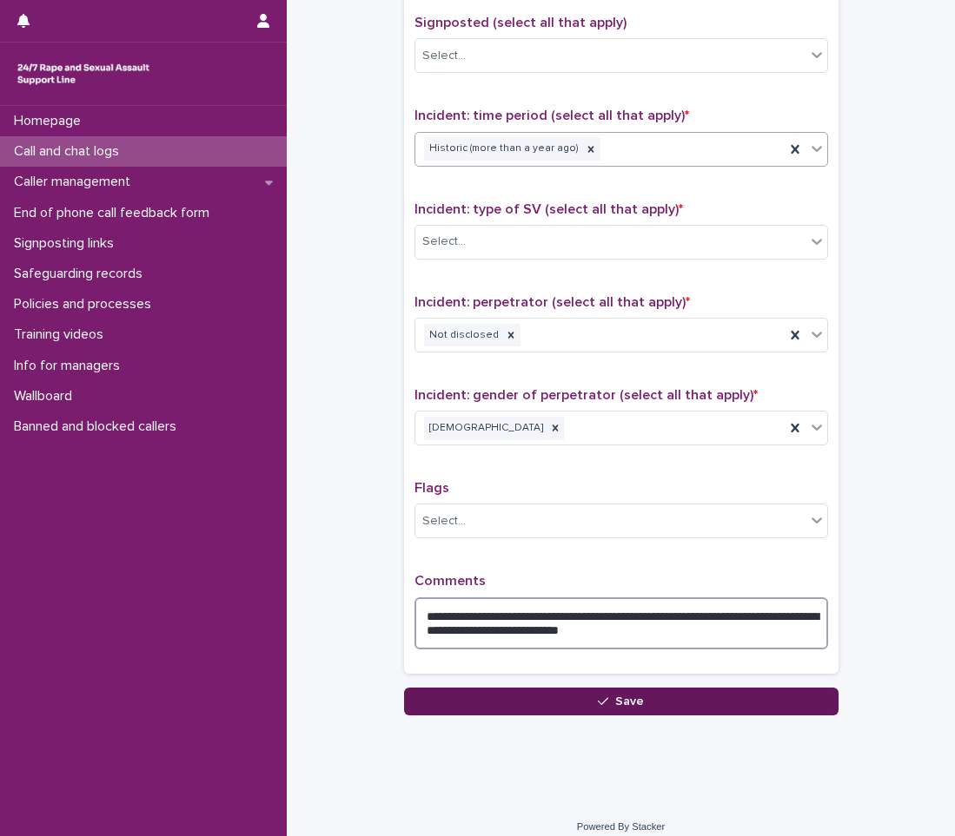
type textarea "**********"
click at [641, 706] on button "Save" at bounding box center [621, 702] width 434 height 28
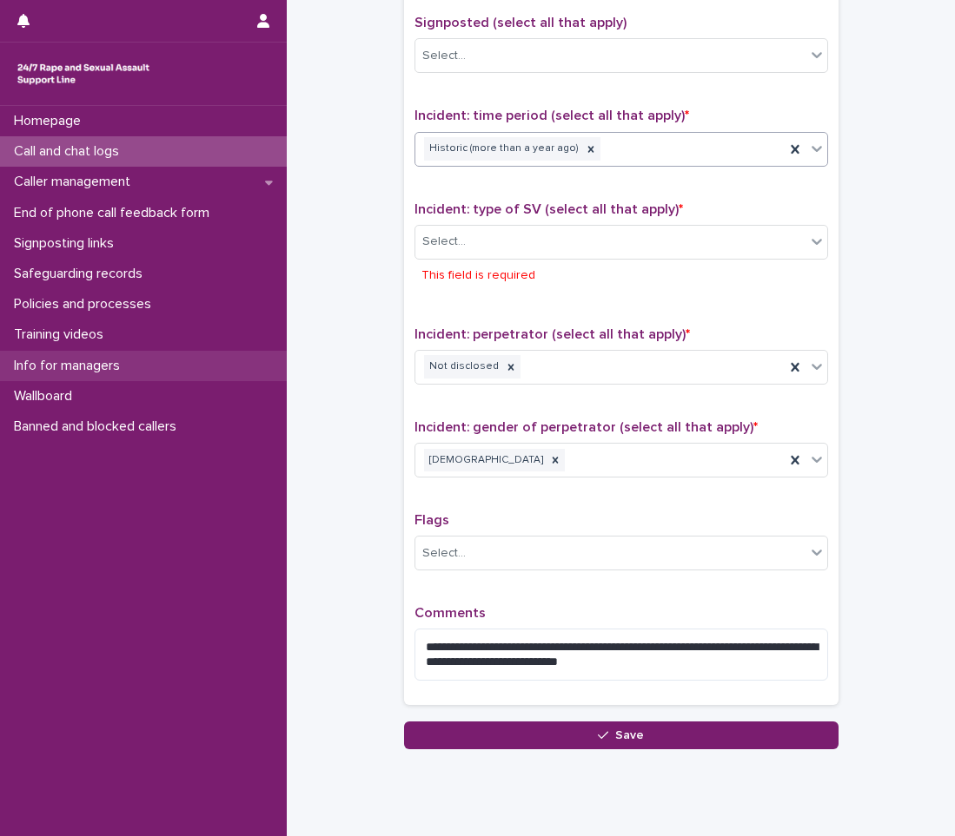
scroll to position [1133, 0]
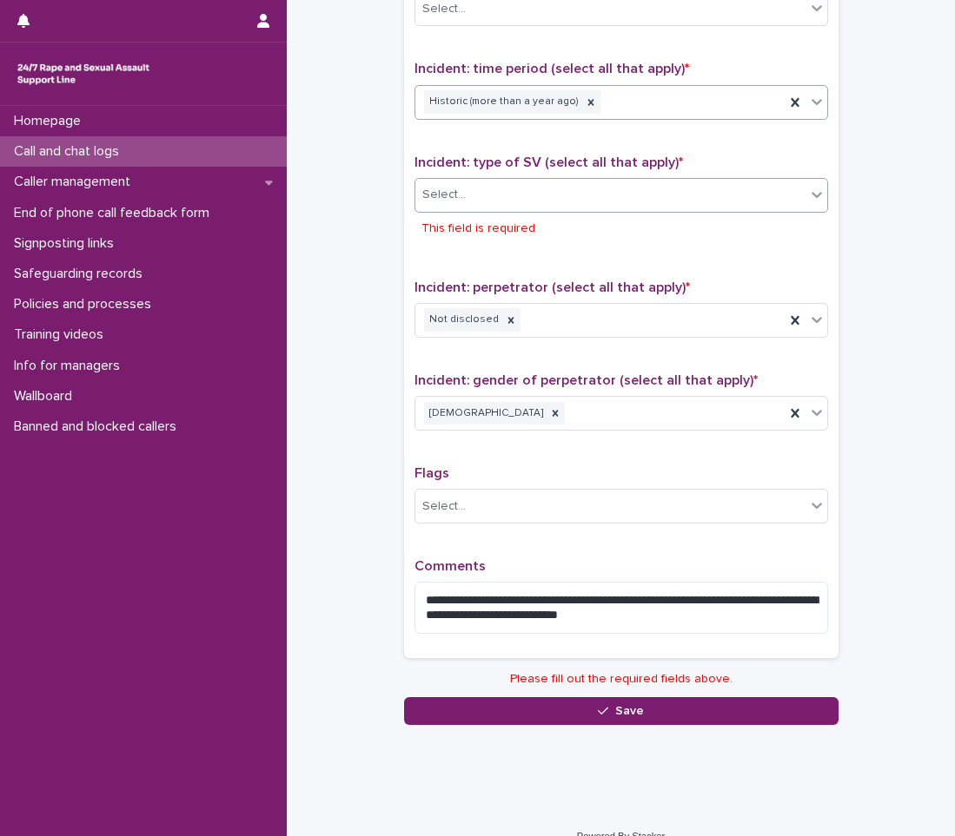
click at [614, 178] on div "Select..." at bounding box center [620, 195] width 413 height 35
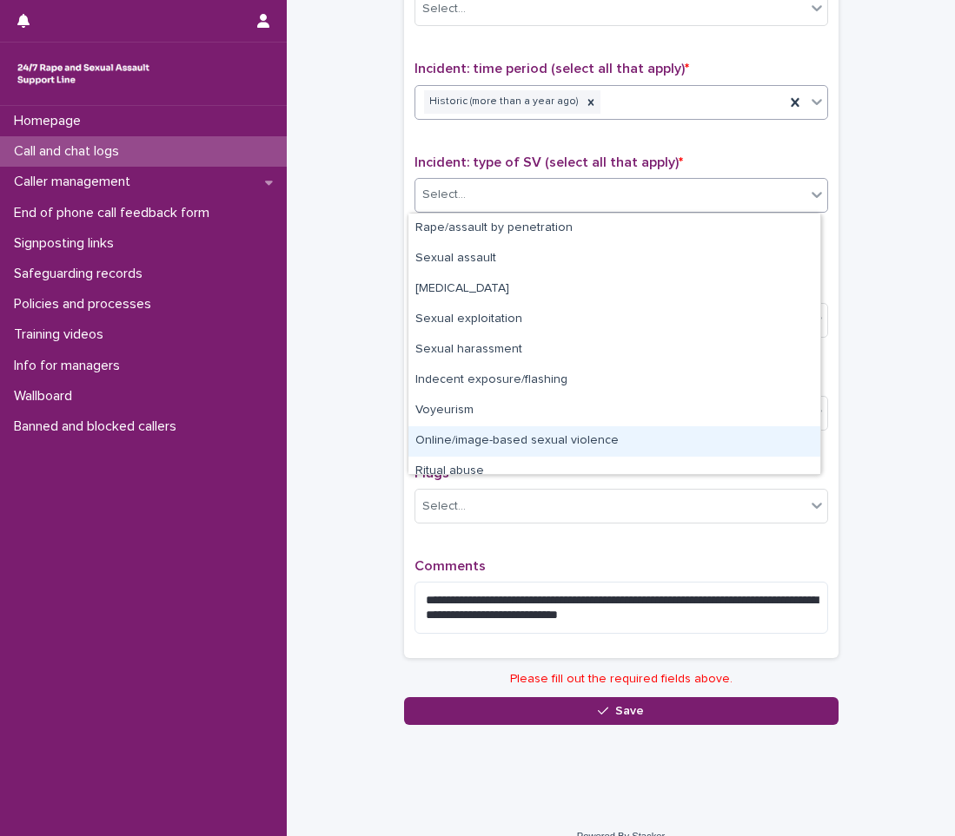
scroll to position [43, 0]
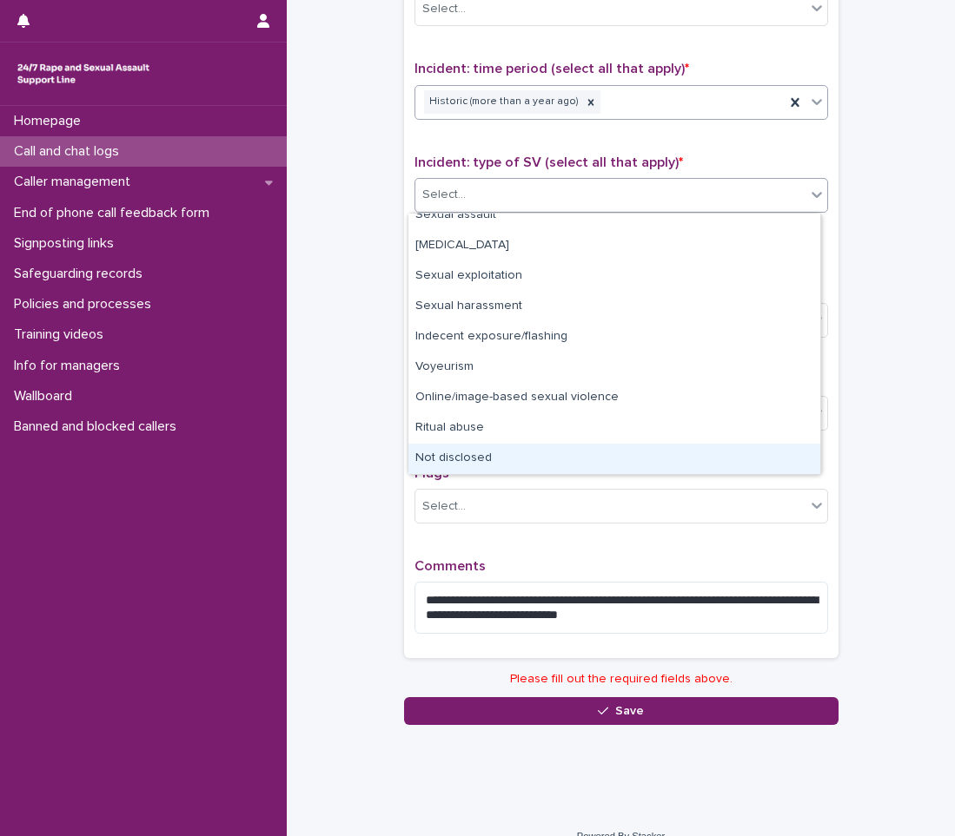
click at [496, 447] on div "Not disclosed" at bounding box center [614, 459] width 412 height 30
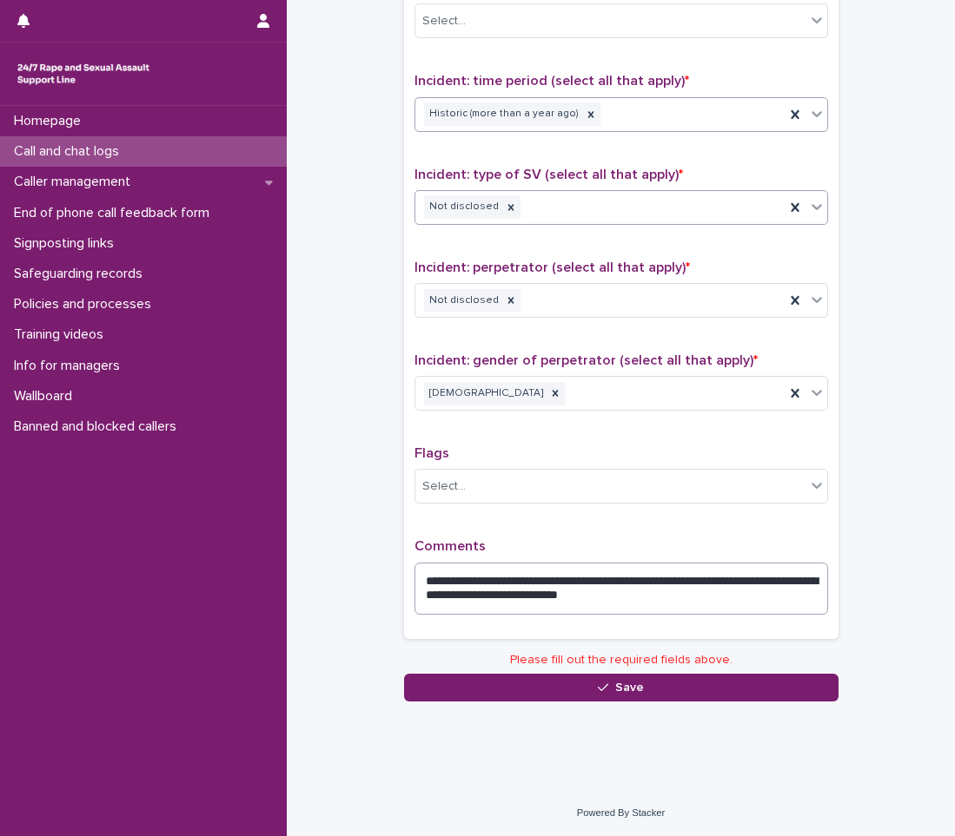
scroll to position [1100, 0]
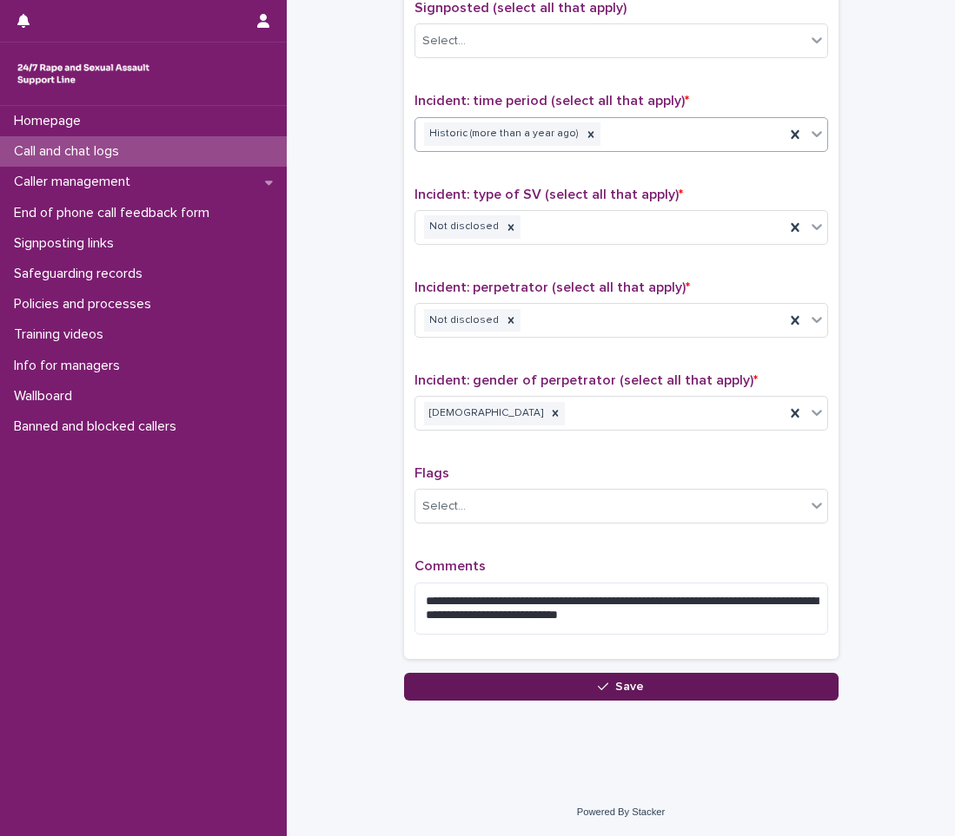
click at [556, 682] on button "Save" at bounding box center [621, 687] width 434 height 28
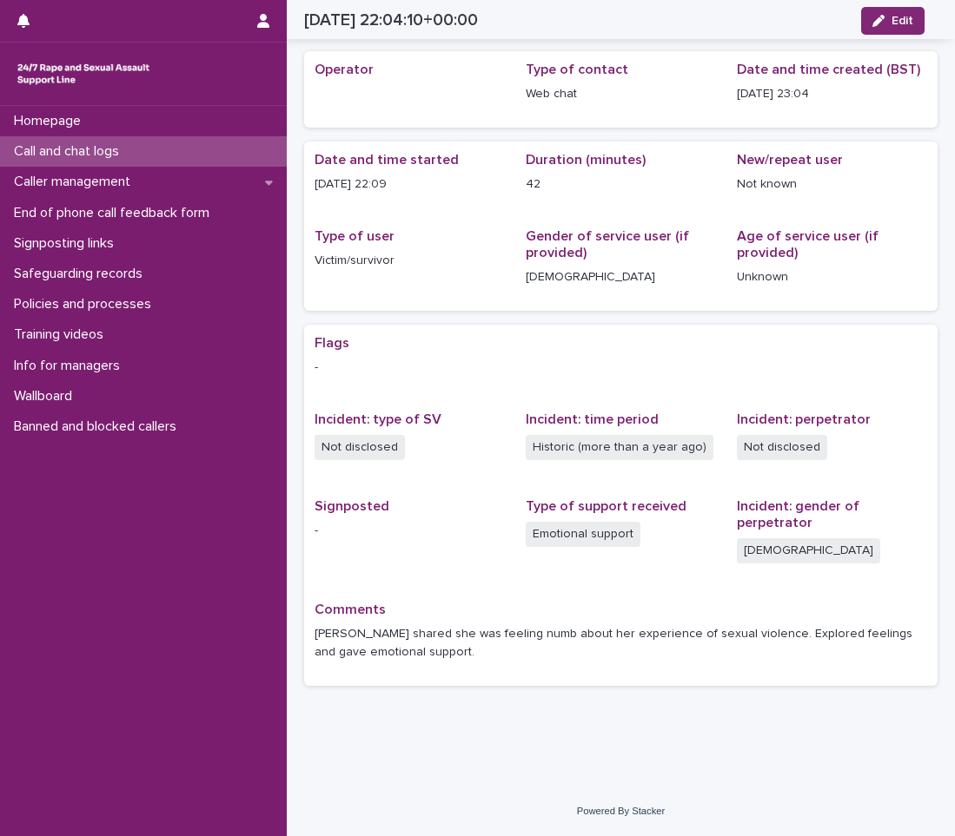
scroll to position [53, 0]
click at [198, 164] on div "Call and chat logs" at bounding box center [143, 151] width 287 height 30
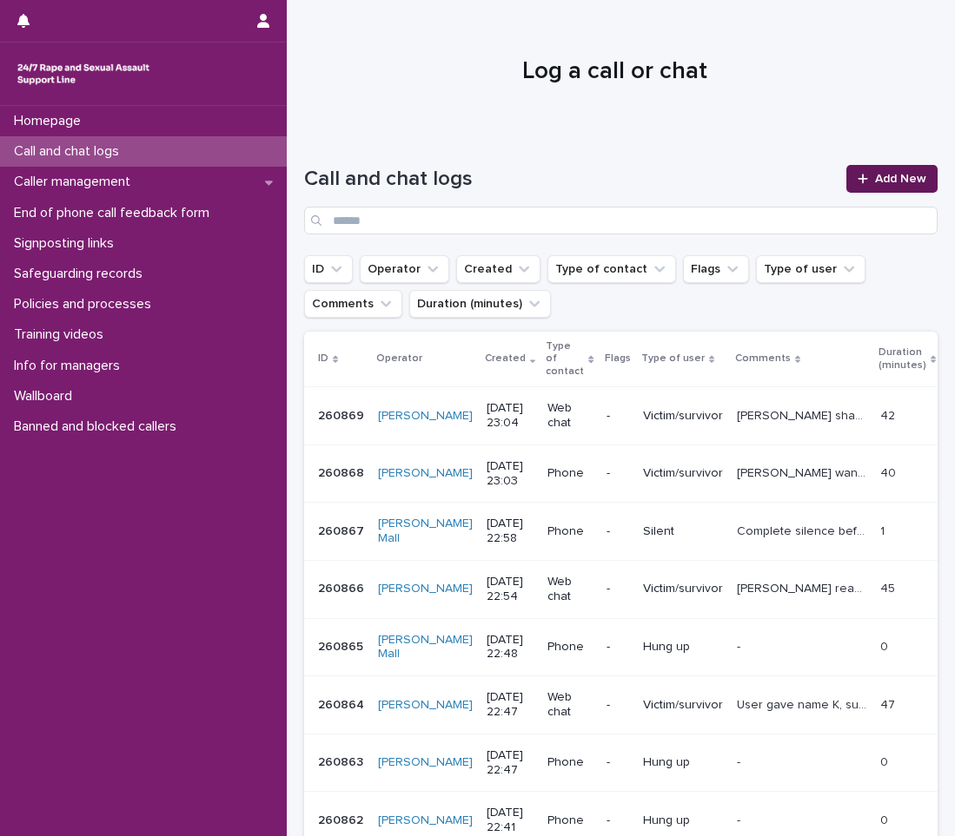
click at [863, 170] on link "Add New" at bounding box center [891, 179] width 91 height 28
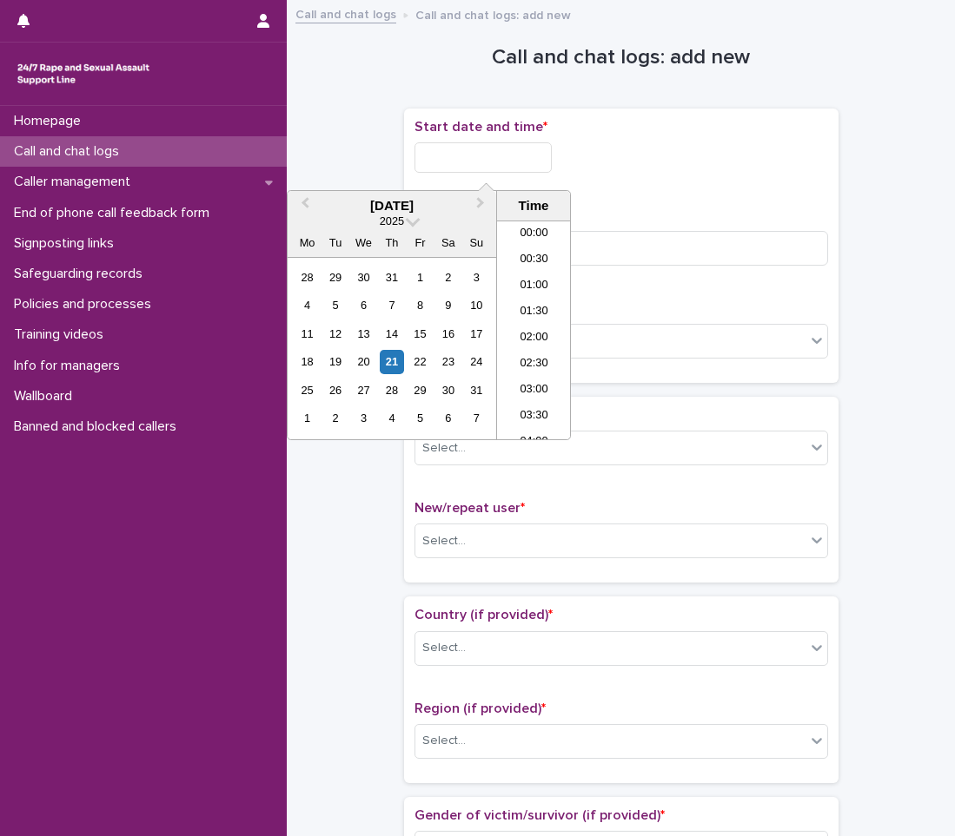
click at [457, 147] on input "text" at bounding box center [482, 157] width 137 height 30
click at [396, 360] on div "21" at bounding box center [391, 361] width 23 height 23
click at [527, 397] on li "23:00" at bounding box center [534, 400] width 74 height 26
click at [550, 162] on input "**********" at bounding box center [482, 157] width 137 height 30
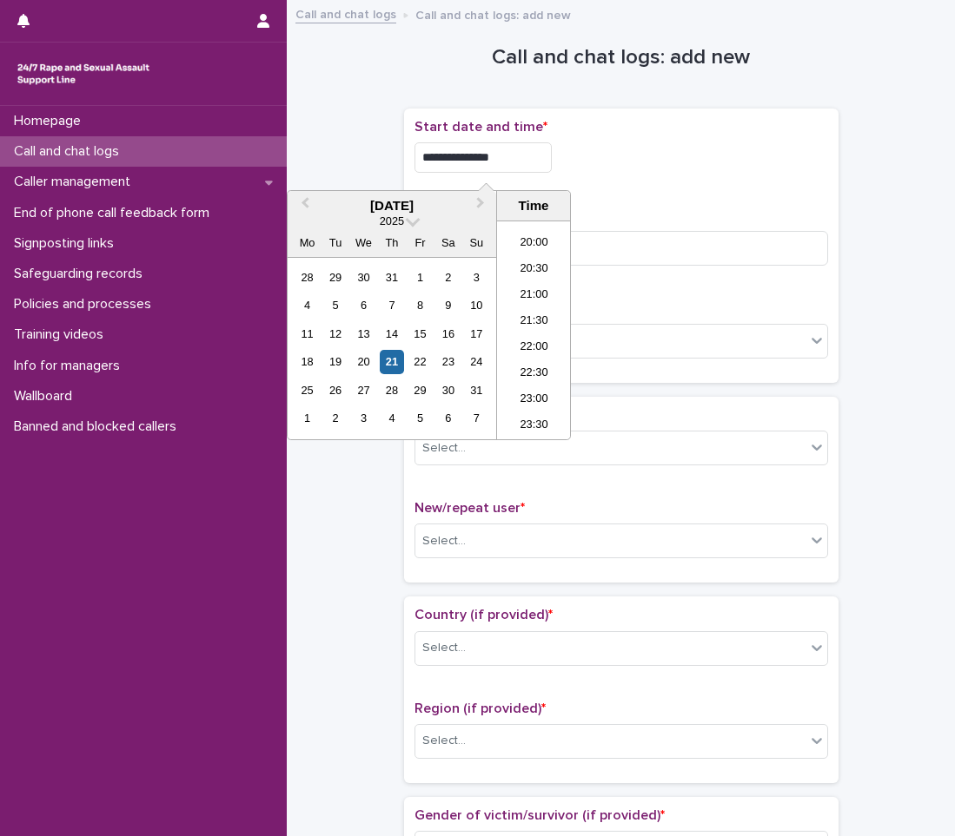
type input "**********"
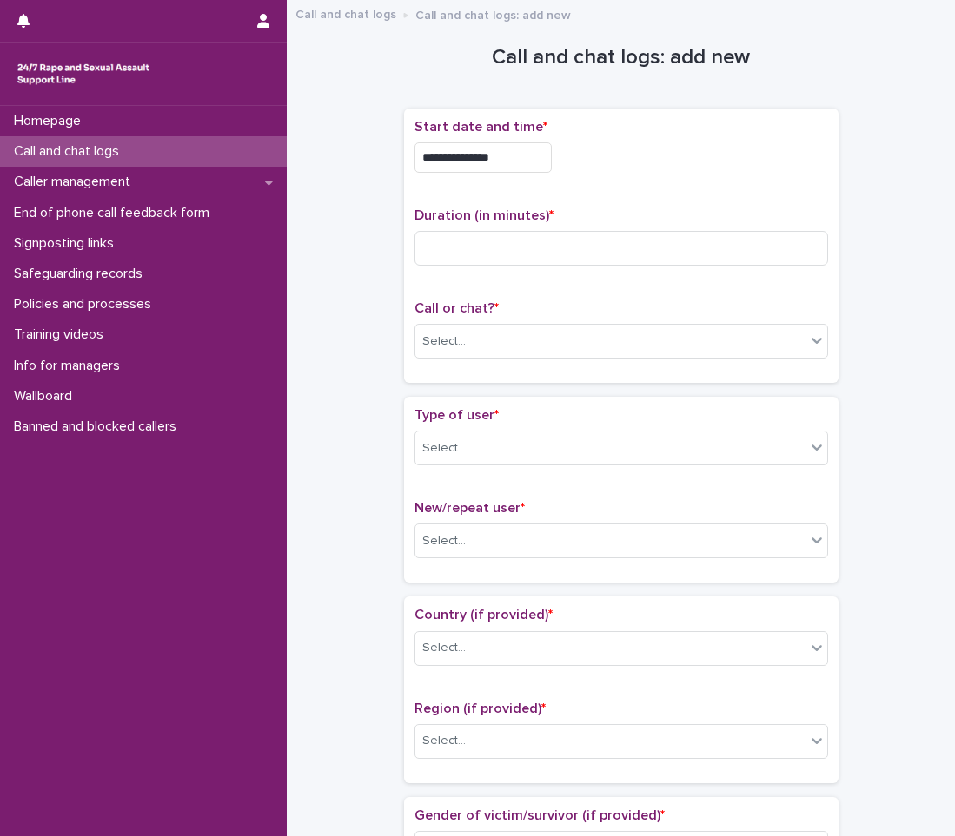
click at [600, 154] on div "**********" at bounding box center [620, 157] width 413 height 30
click at [559, 248] on input at bounding box center [620, 248] width 413 height 35
type input "*"
click at [558, 330] on div "Select..." at bounding box center [610, 341] width 390 height 29
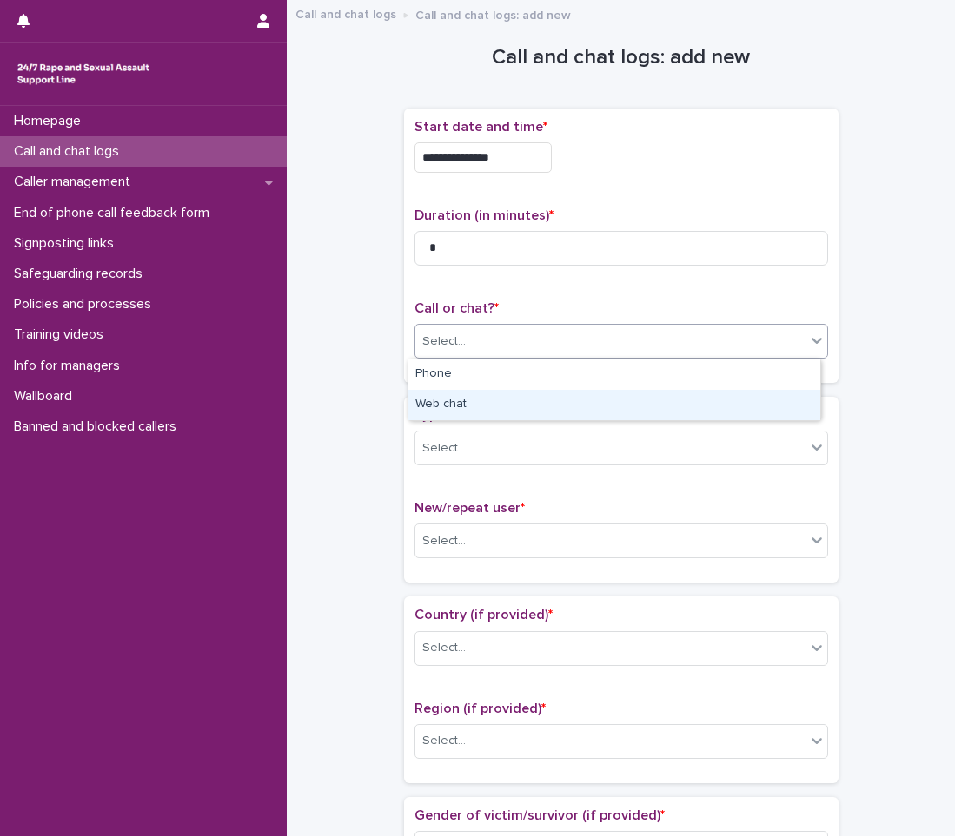
click at [533, 406] on div "Web chat" at bounding box center [614, 405] width 412 height 30
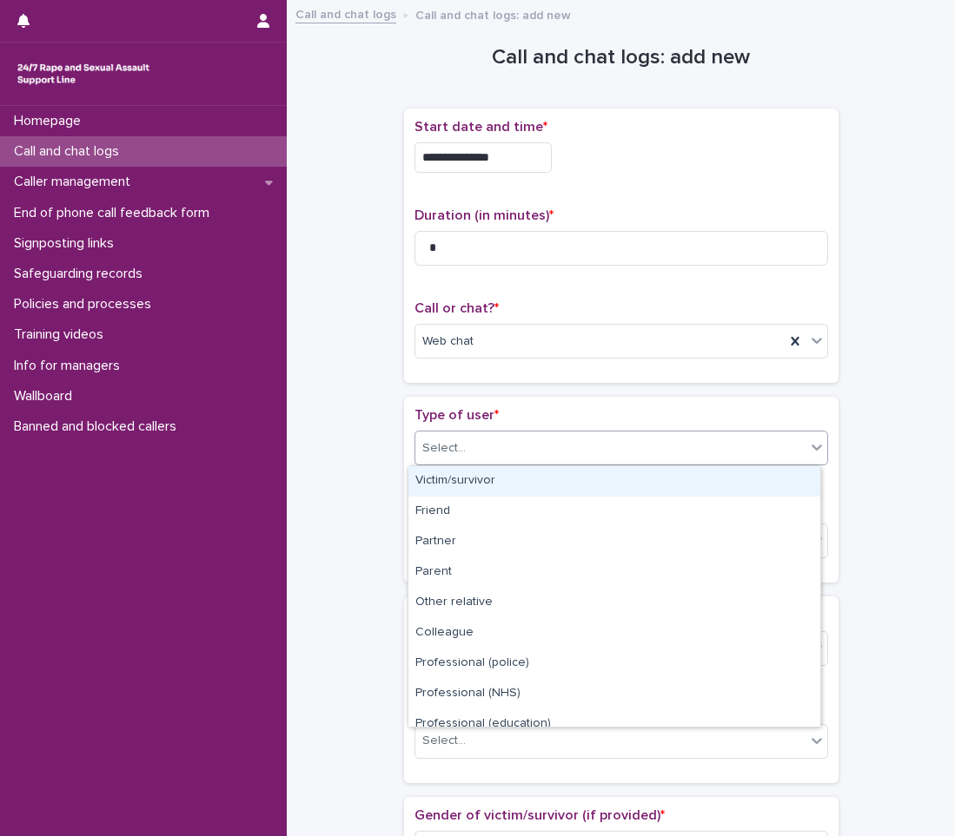
click at [531, 455] on div "Select..." at bounding box center [610, 448] width 390 height 29
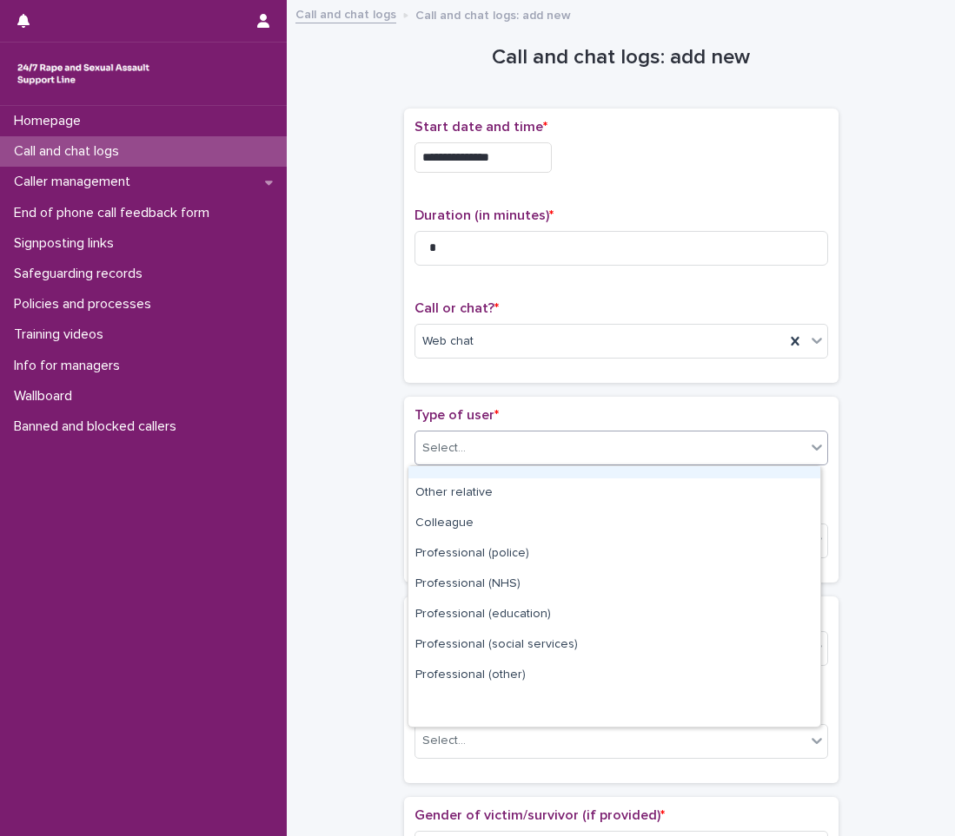
scroll to position [195, 0]
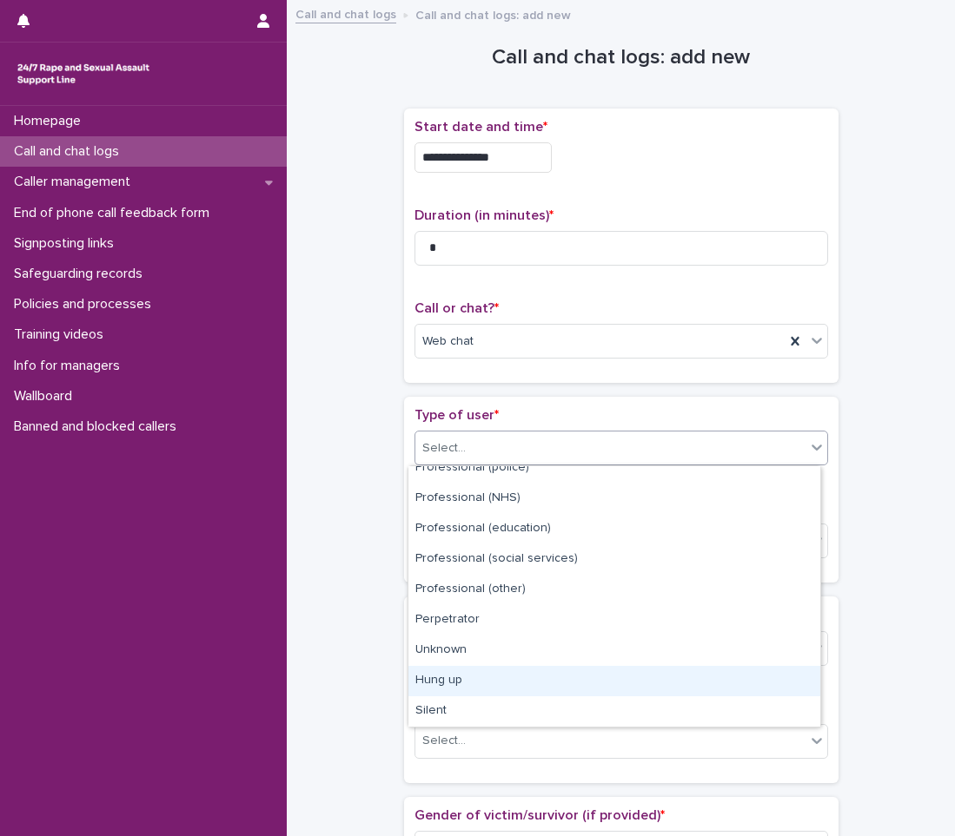
drag, startPoint x: 459, startPoint y: 688, endPoint x: 459, endPoint y: 676, distance: 12.2
click at [459, 688] on div "Hung up" at bounding box center [614, 681] width 412 height 30
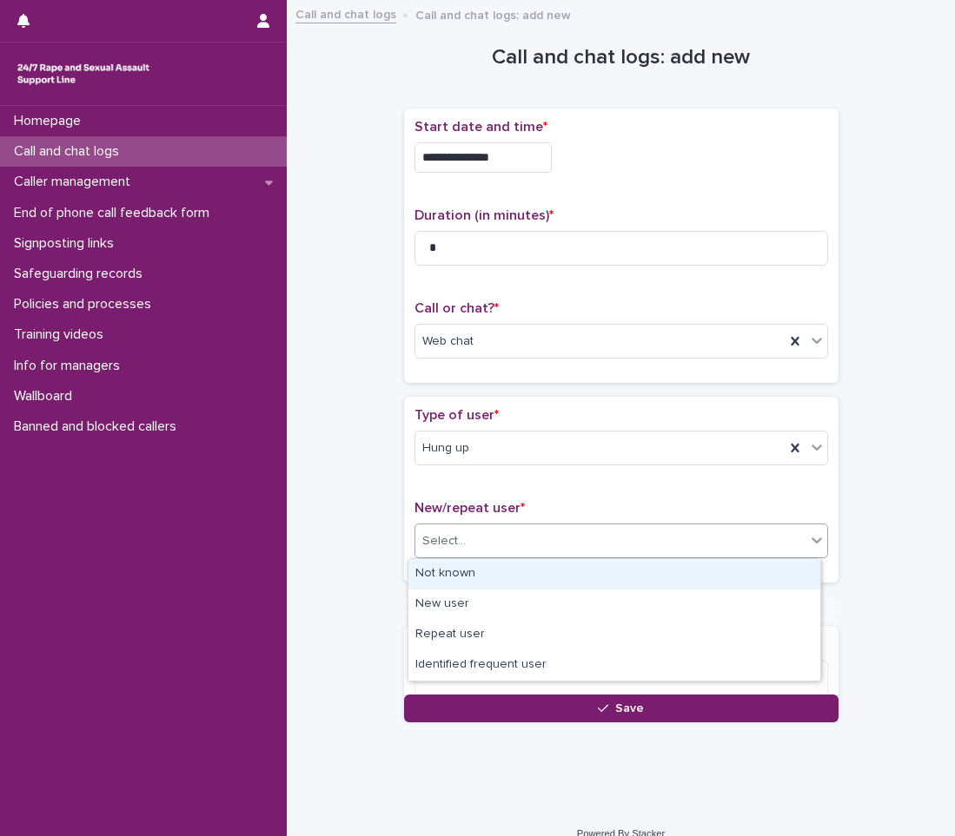
click at [499, 549] on div "Select..." at bounding box center [610, 541] width 390 height 29
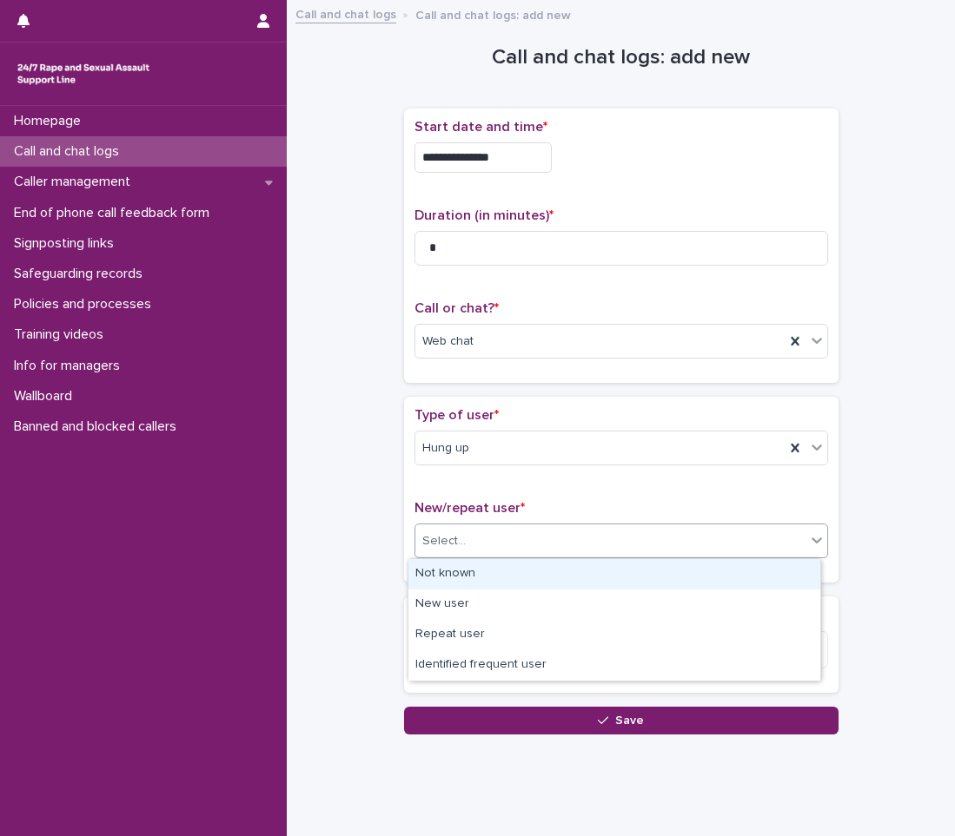
click at [494, 576] on div "Not known" at bounding box center [614, 574] width 412 height 30
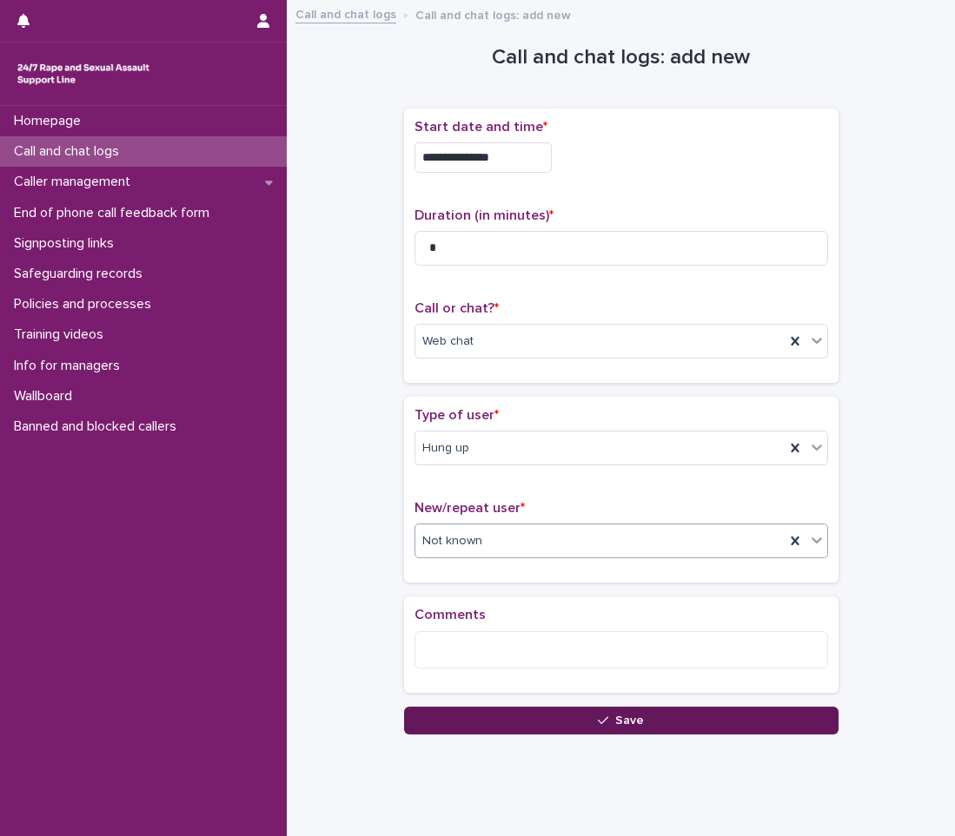
click at [489, 718] on button "Save" at bounding box center [621, 721] width 434 height 28
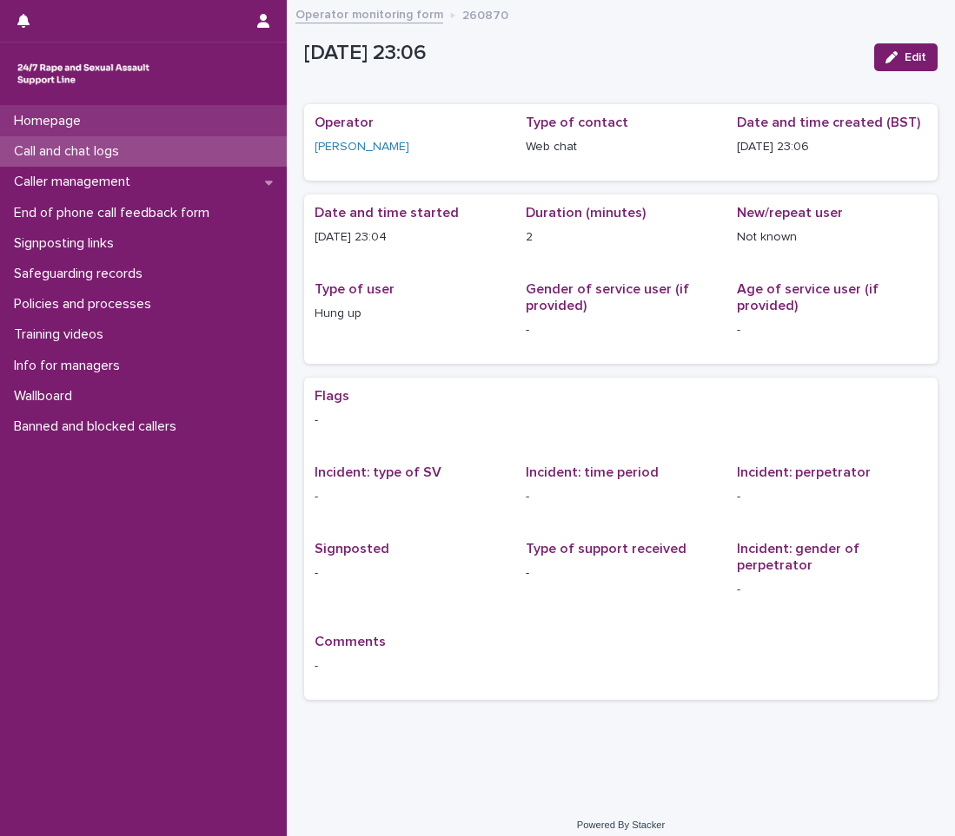
click at [162, 130] on div "Homepage" at bounding box center [143, 121] width 287 height 30
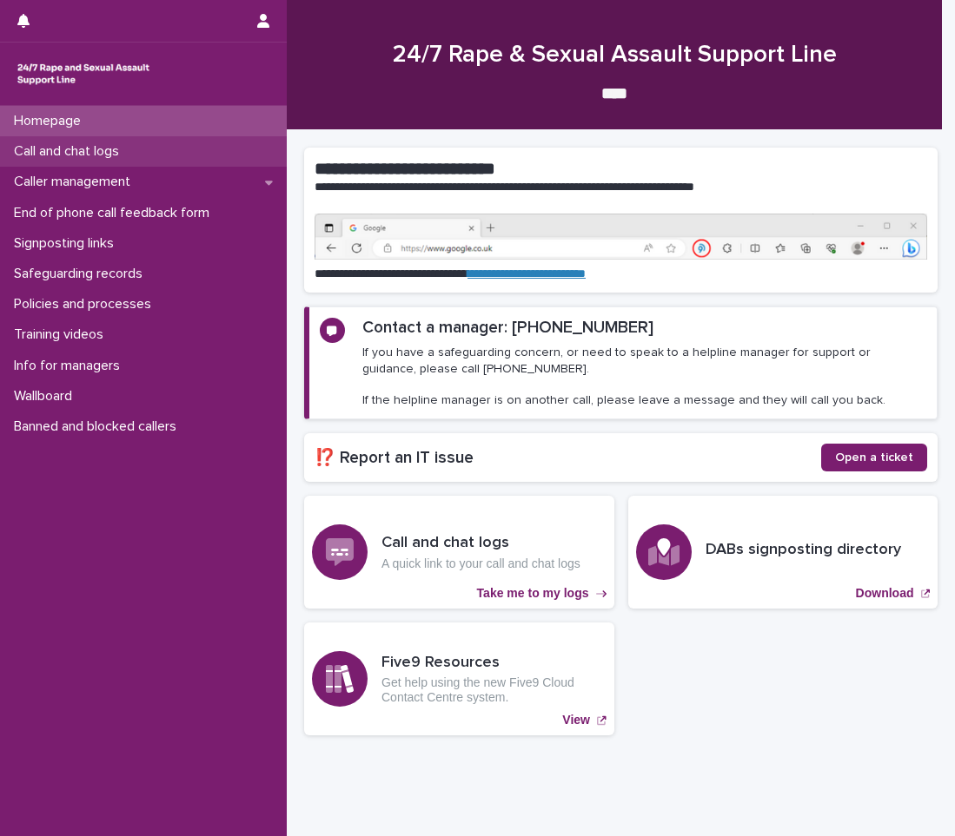
click at [162, 145] on div "Call and chat logs" at bounding box center [143, 151] width 287 height 30
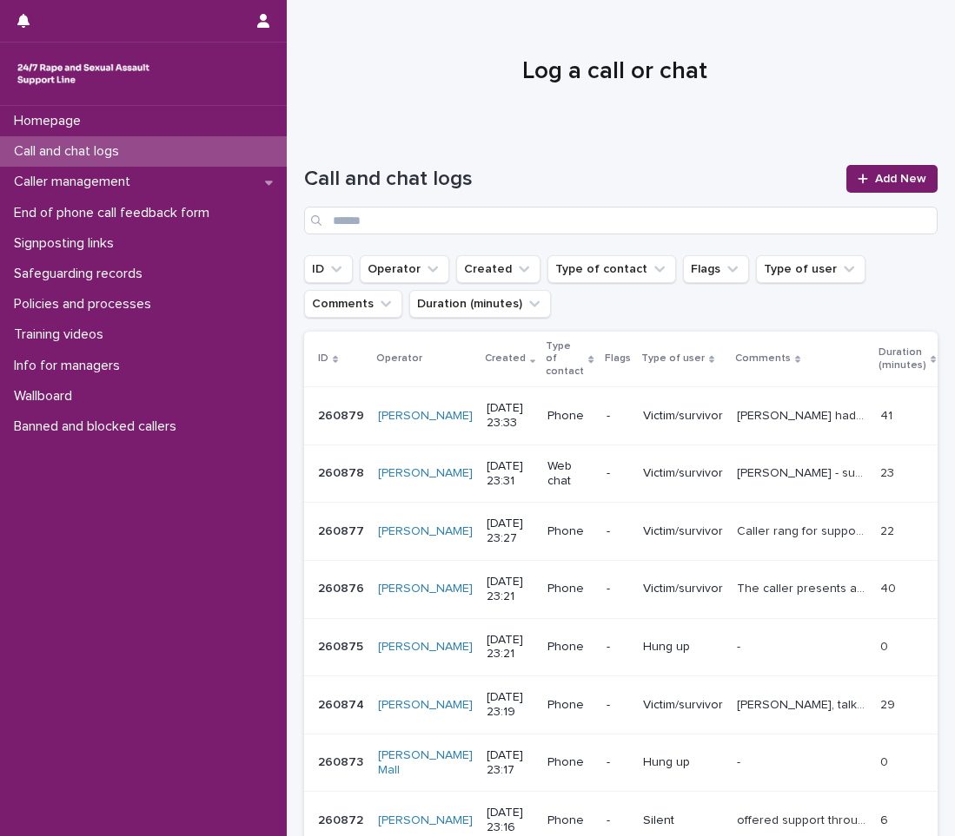
click at [857, 198] on div "Call and chat logs Add New" at bounding box center [620, 199] width 633 height 69
click at [860, 184] on link "Add New" at bounding box center [891, 179] width 91 height 28
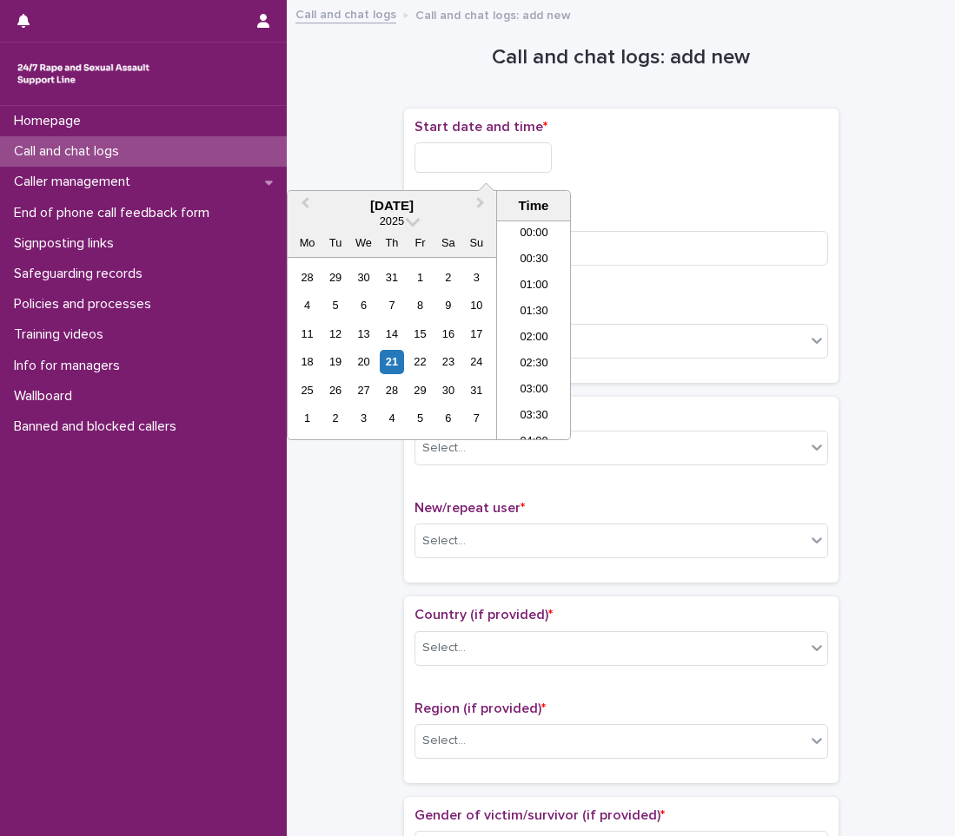
click at [433, 158] on input "text" at bounding box center [482, 157] width 137 height 30
click at [391, 365] on div "21" at bounding box center [391, 361] width 23 height 23
click at [522, 390] on li "23:00" at bounding box center [534, 400] width 74 height 26
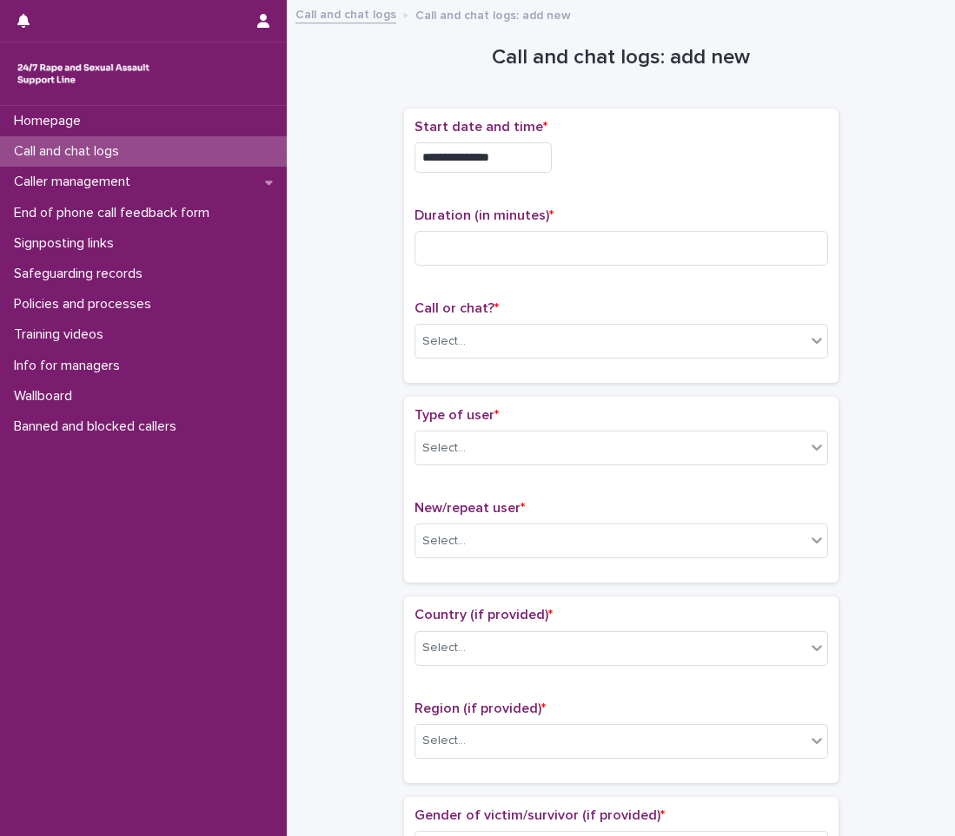
click at [512, 115] on div "**********" at bounding box center [621, 246] width 434 height 274
click at [505, 152] on input "**********" at bounding box center [482, 157] width 137 height 30
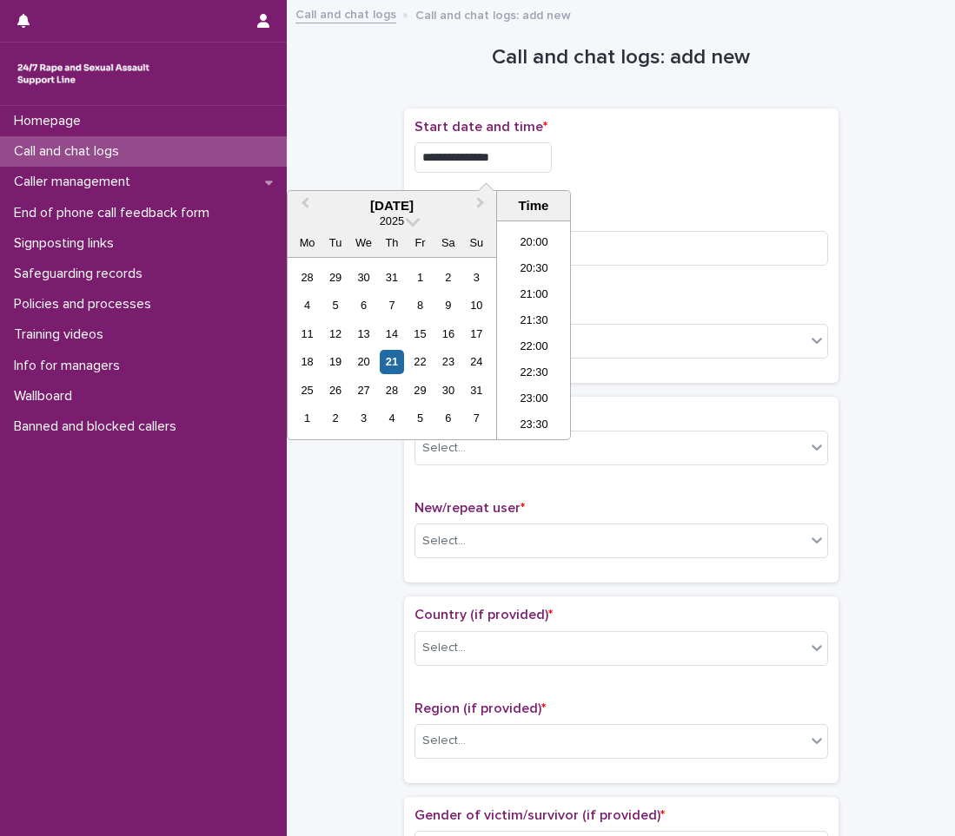
type input "**********"
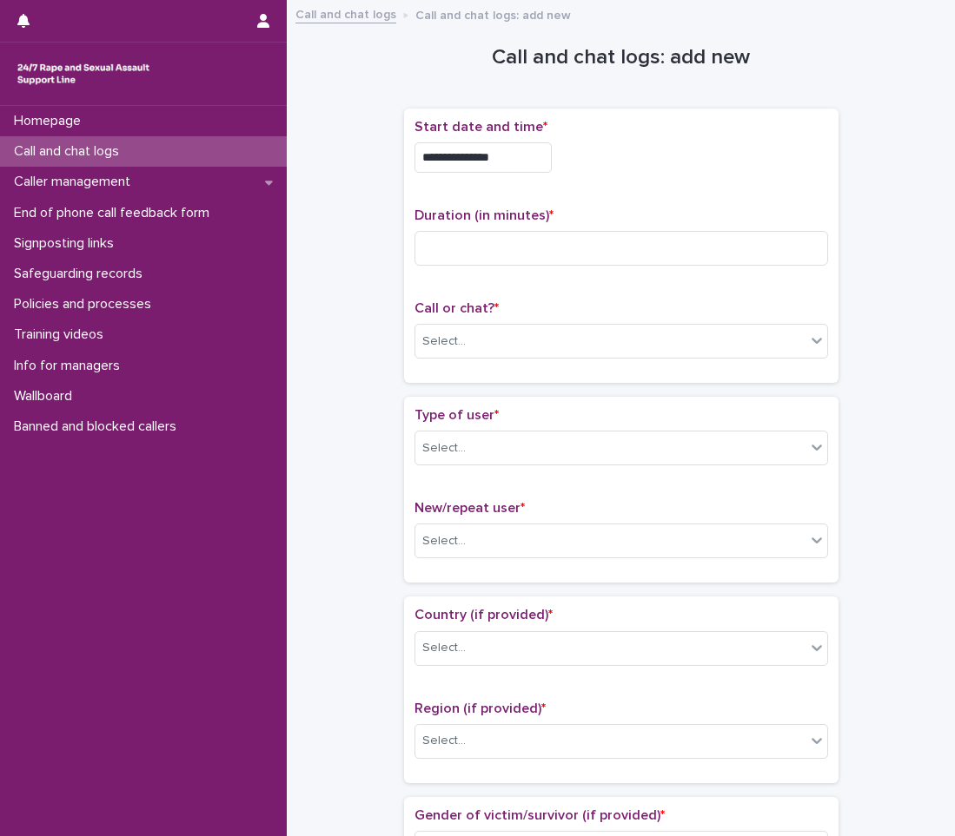
click at [645, 198] on div "**********" at bounding box center [620, 246] width 413 height 254
click at [598, 251] on input at bounding box center [620, 248] width 413 height 35
type input "**"
click at [687, 347] on div "Select..." at bounding box center [610, 341] width 390 height 29
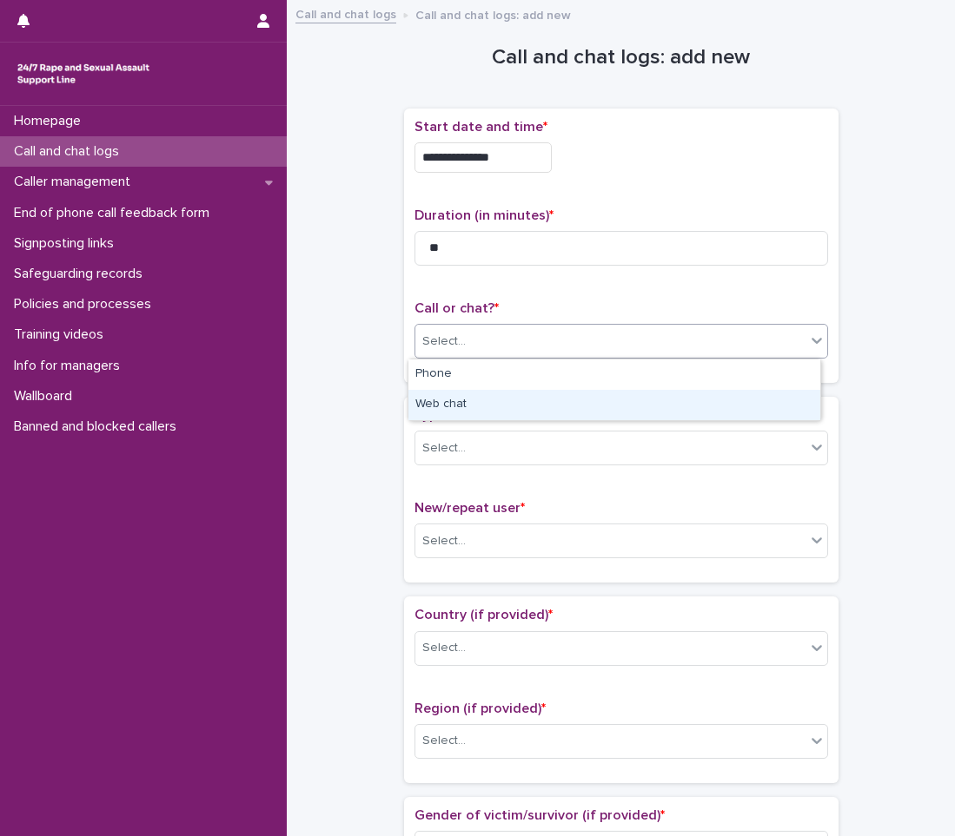
click at [676, 397] on div "Web chat" at bounding box center [614, 405] width 412 height 30
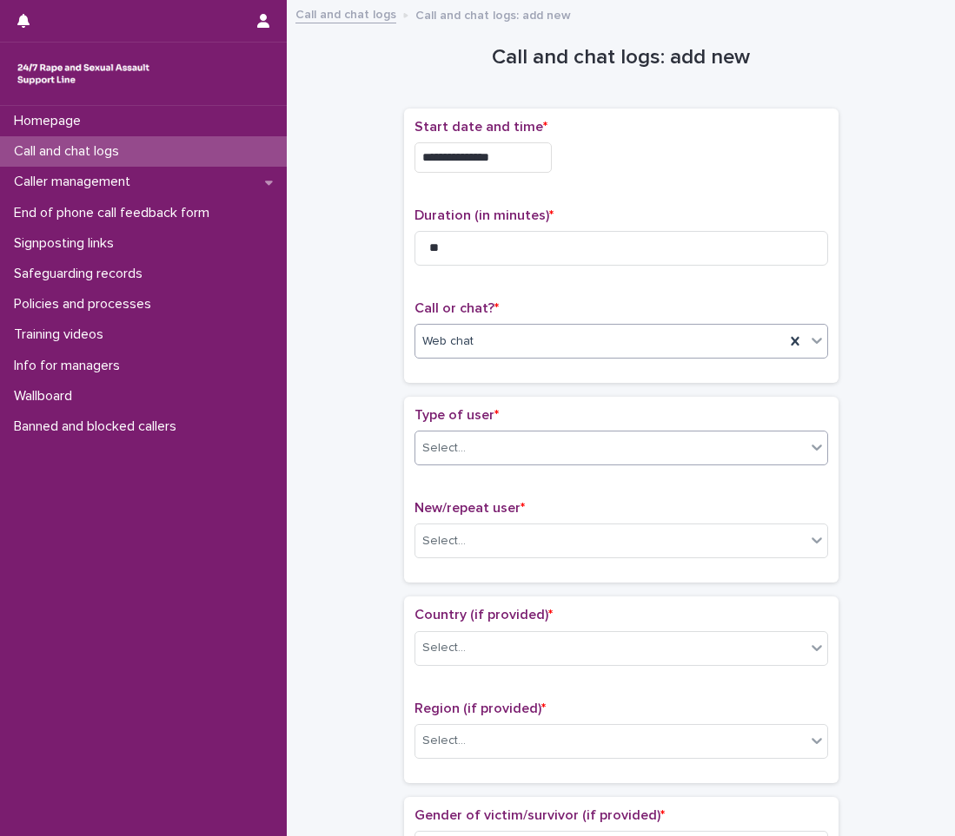
click at [672, 444] on div "Select..." at bounding box center [610, 448] width 390 height 29
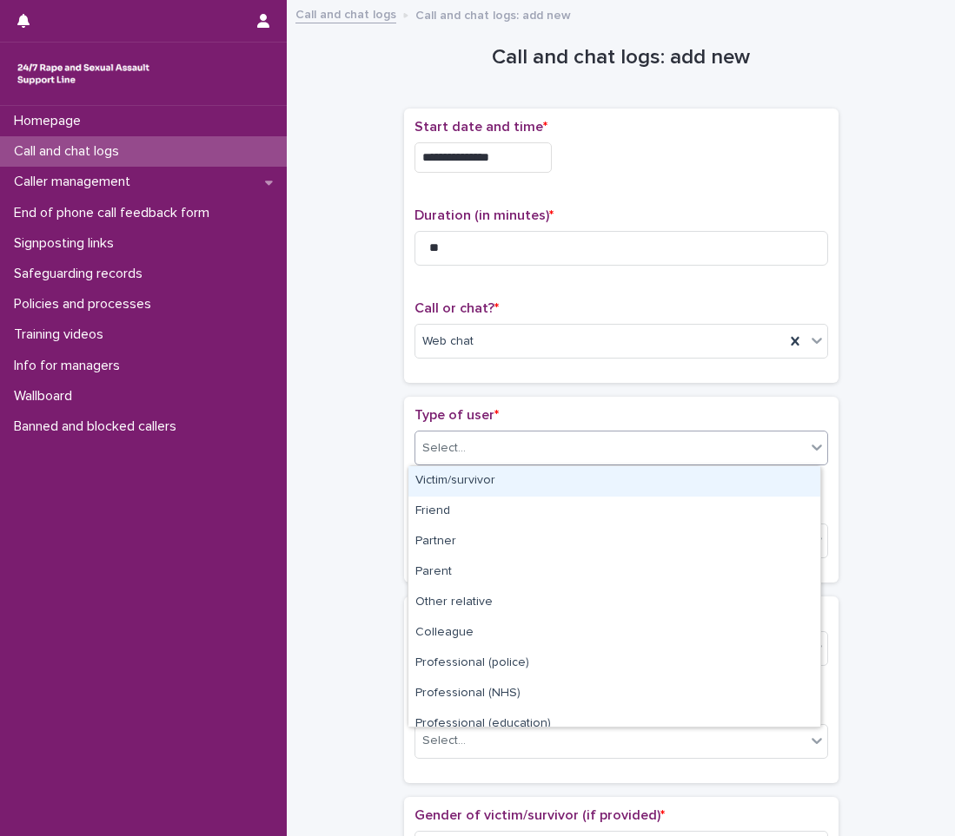
click at [666, 485] on div "Victim/survivor" at bounding box center [614, 481] width 412 height 30
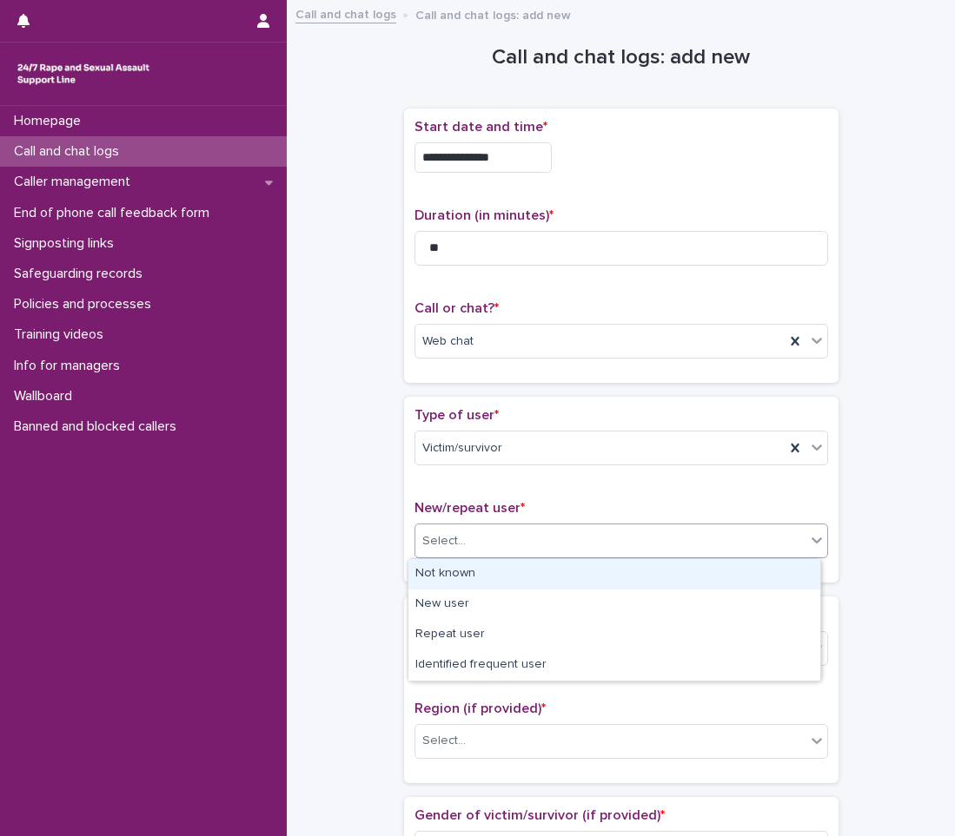
click at [655, 538] on div "Select..." at bounding box center [610, 541] width 390 height 29
click at [635, 584] on div "Not known" at bounding box center [614, 574] width 412 height 30
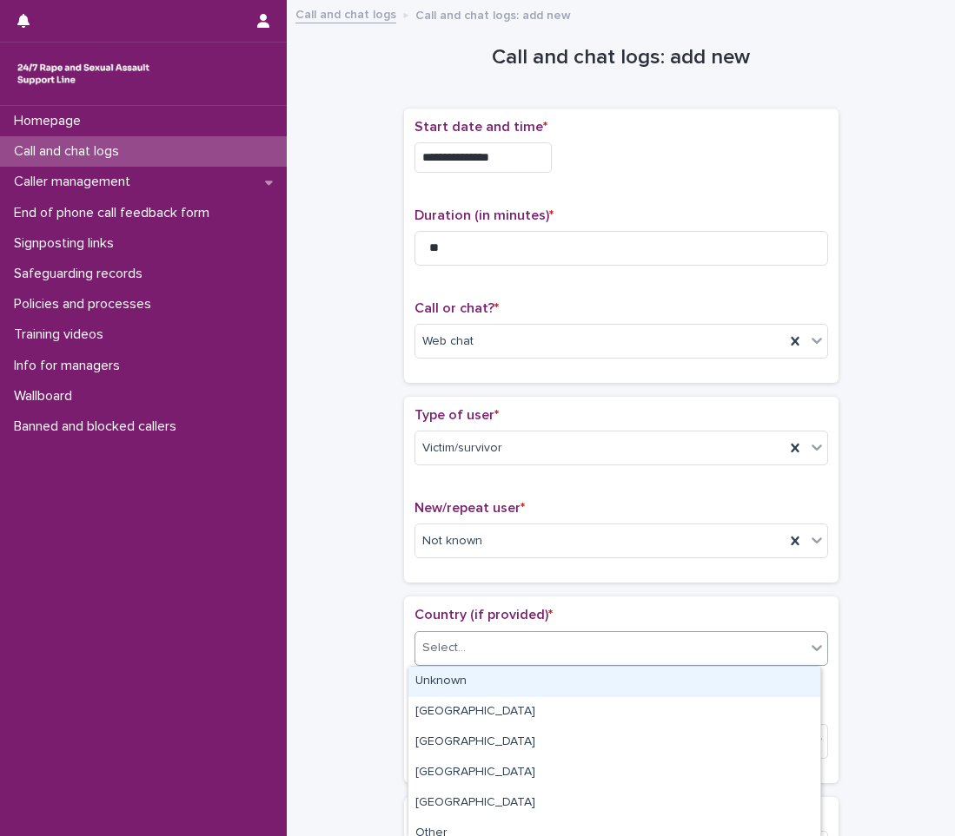
drag, startPoint x: 598, startPoint y: 652, endPoint x: 566, endPoint y: 686, distance: 46.7
click at [595, 660] on div "Select..." at bounding box center [610, 648] width 390 height 29
click at [565, 688] on div "Unknown" at bounding box center [614, 682] width 412 height 30
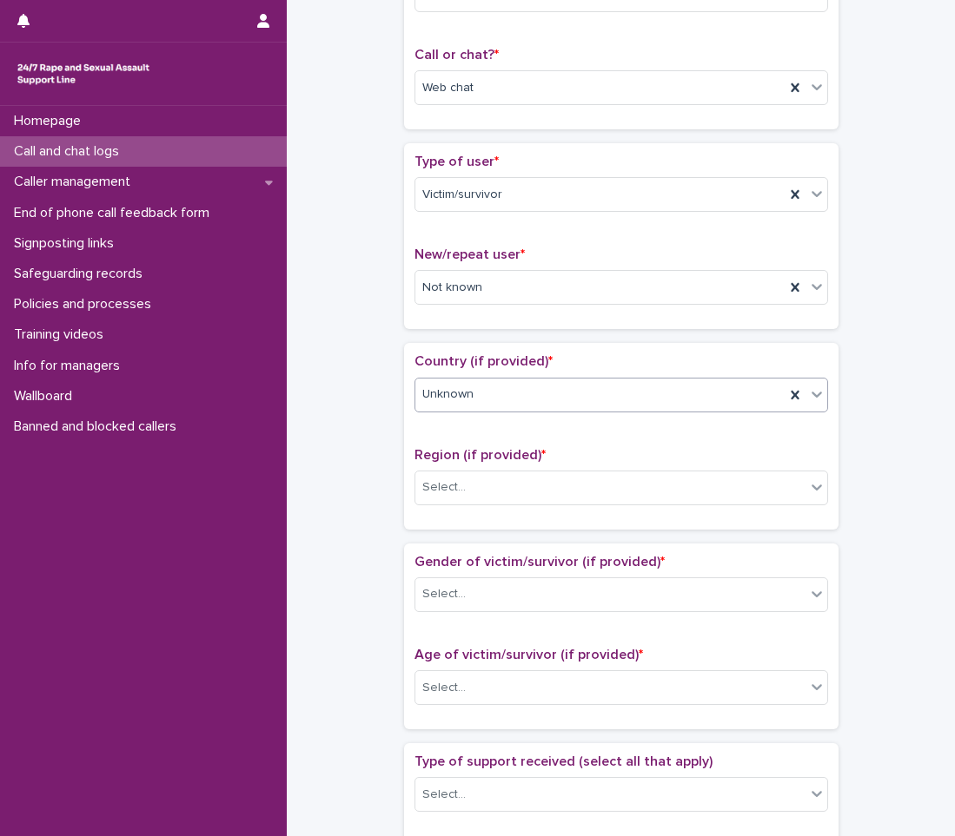
scroll to position [261, 0]
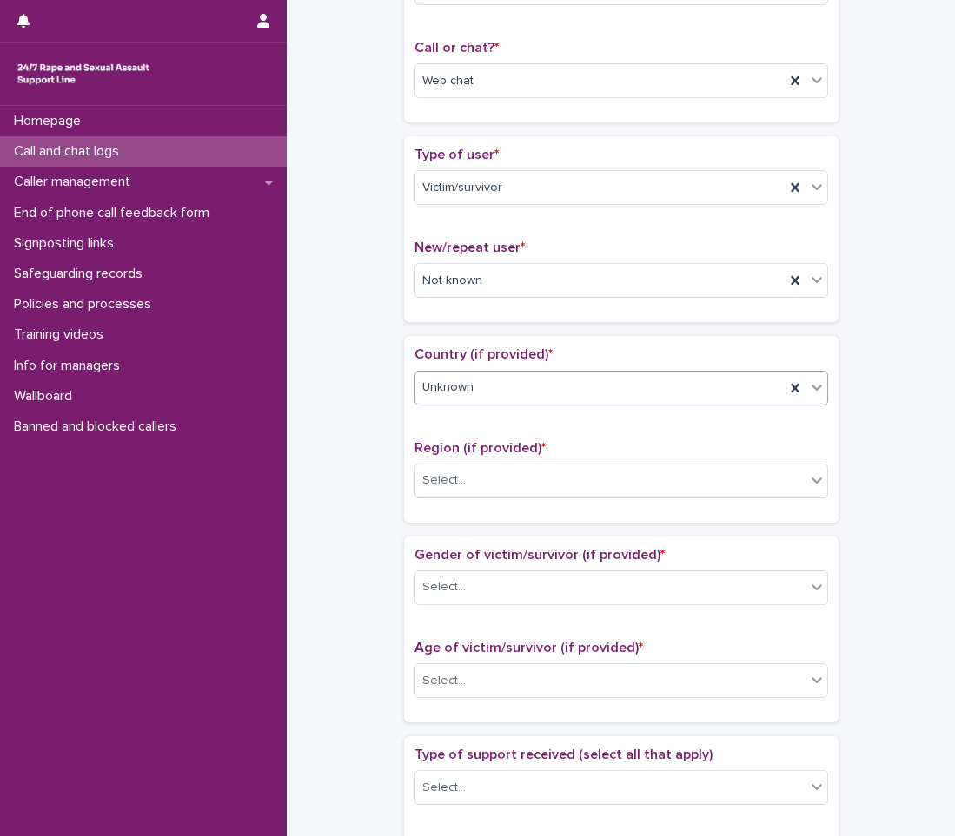
click at [478, 445] on span "Region (if provided) *" at bounding box center [479, 448] width 131 height 14
click at [472, 462] on div "Region (if provided) * Select..." at bounding box center [620, 476] width 413 height 72
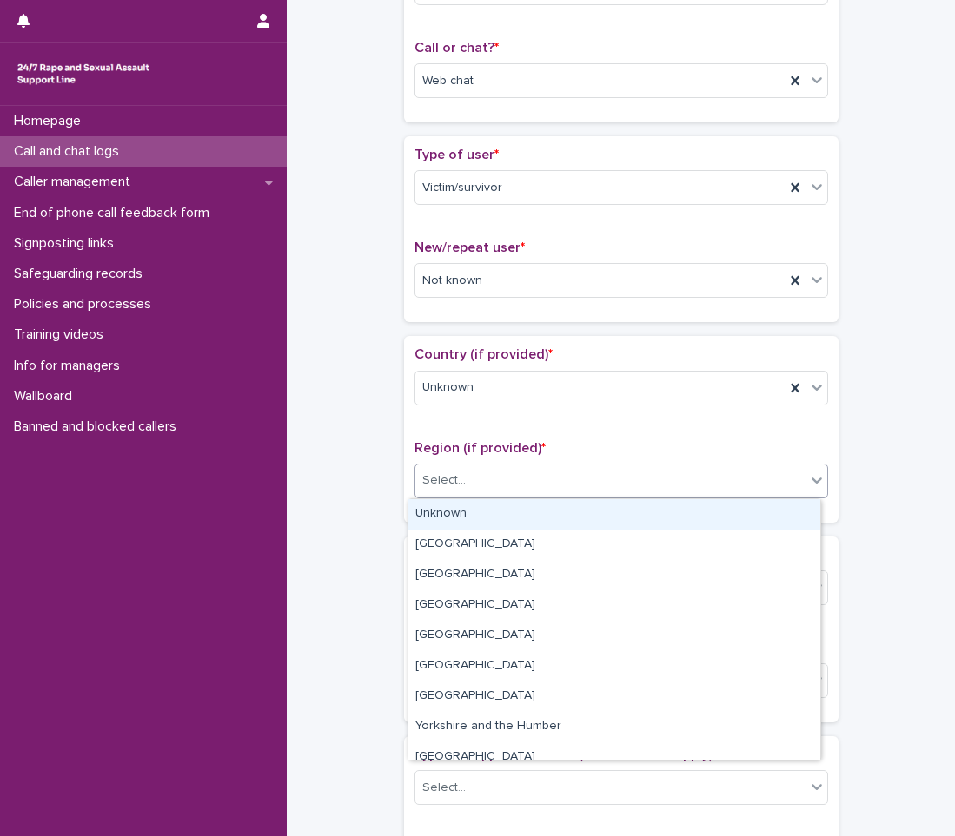
click at [462, 489] on div "Select..." at bounding box center [610, 480] width 390 height 29
click at [422, 509] on div "Unknown" at bounding box center [614, 514] width 412 height 30
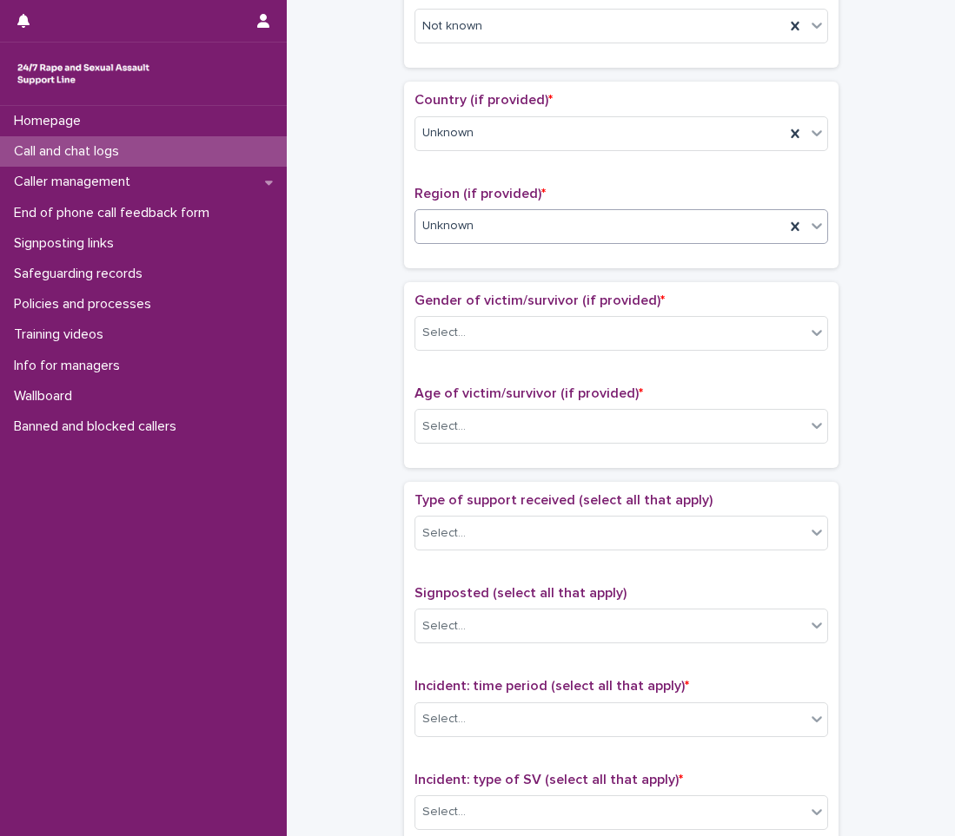
scroll to position [521, 0]
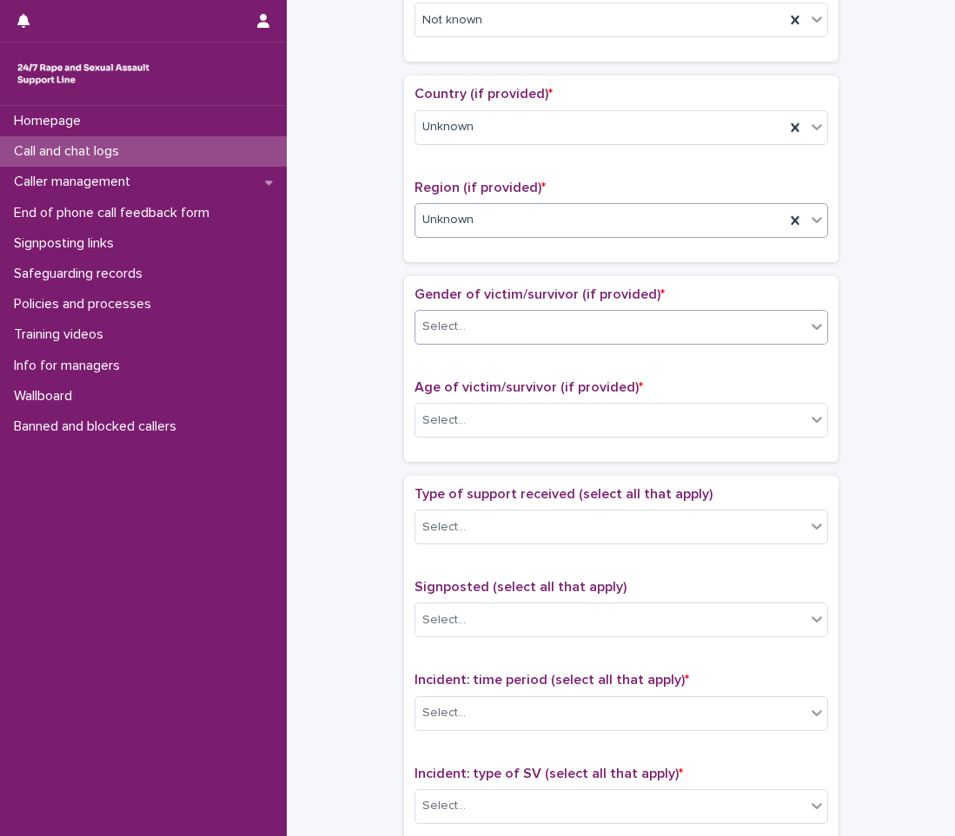
click at [496, 312] on div "Select..." at bounding box center [620, 327] width 413 height 35
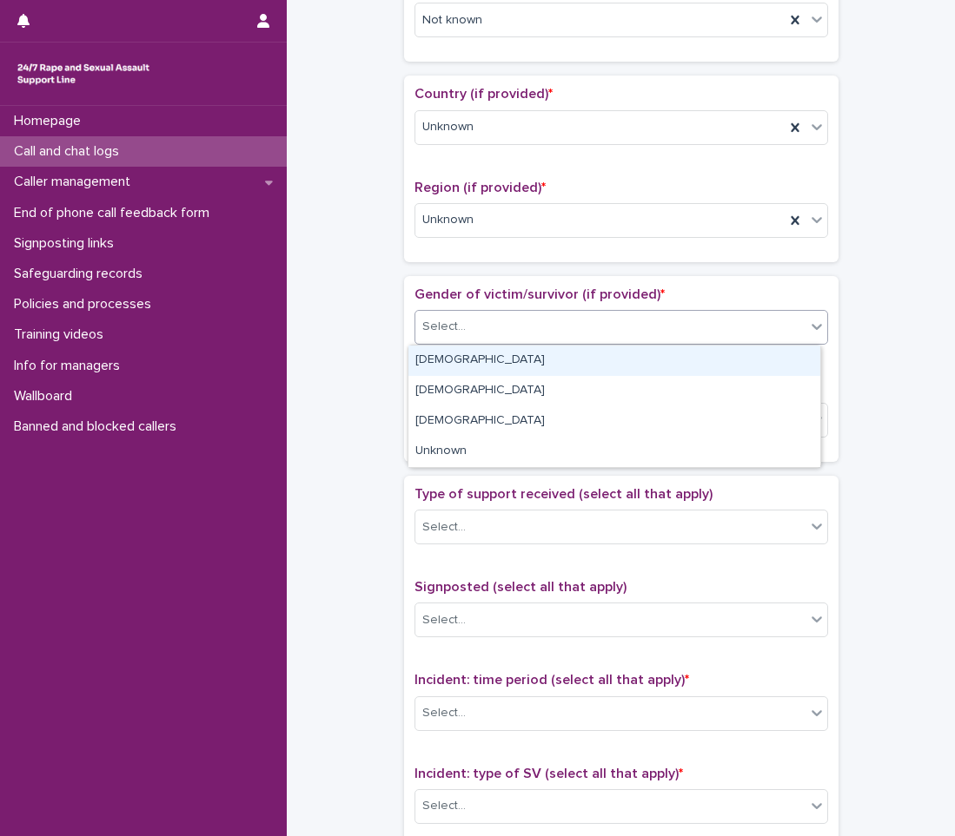
click at [479, 363] on div "[DEMOGRAPHIC_DATA]" at bounding box center [614, 361] width 412 height 30
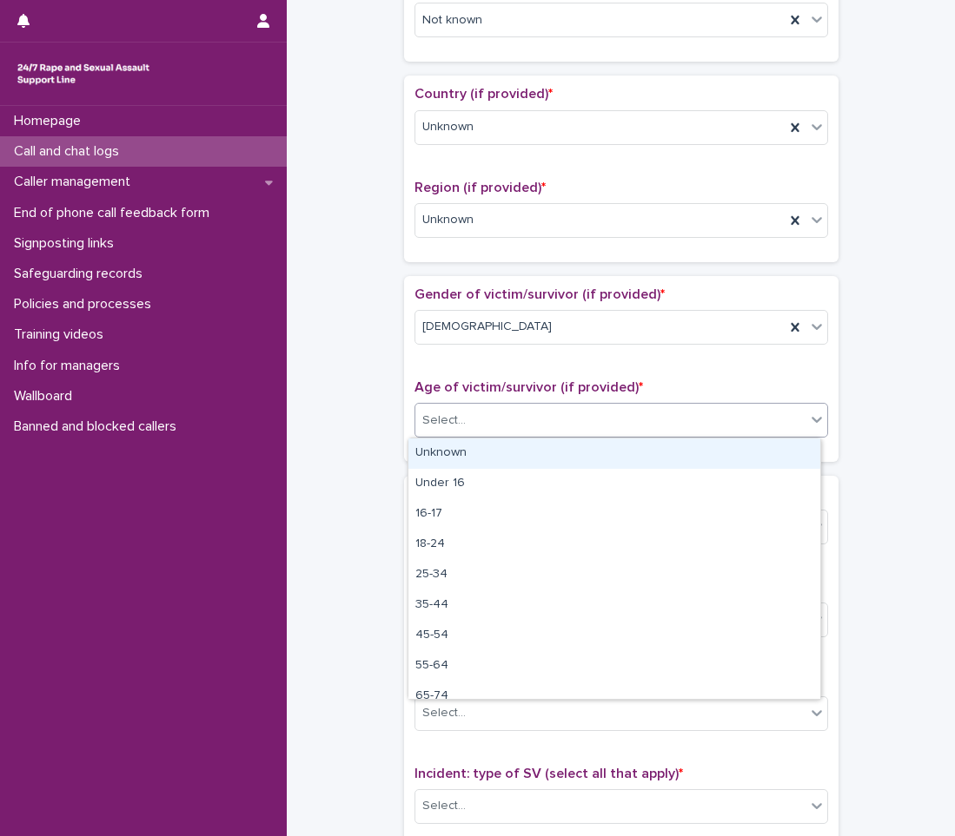
click at [480, 423] on div "Select..." at bounding box center [610, 420] width 390 height 29
click at [480, 446] on div "Unknown" at bounding box center [614, 454] width 412 height 30
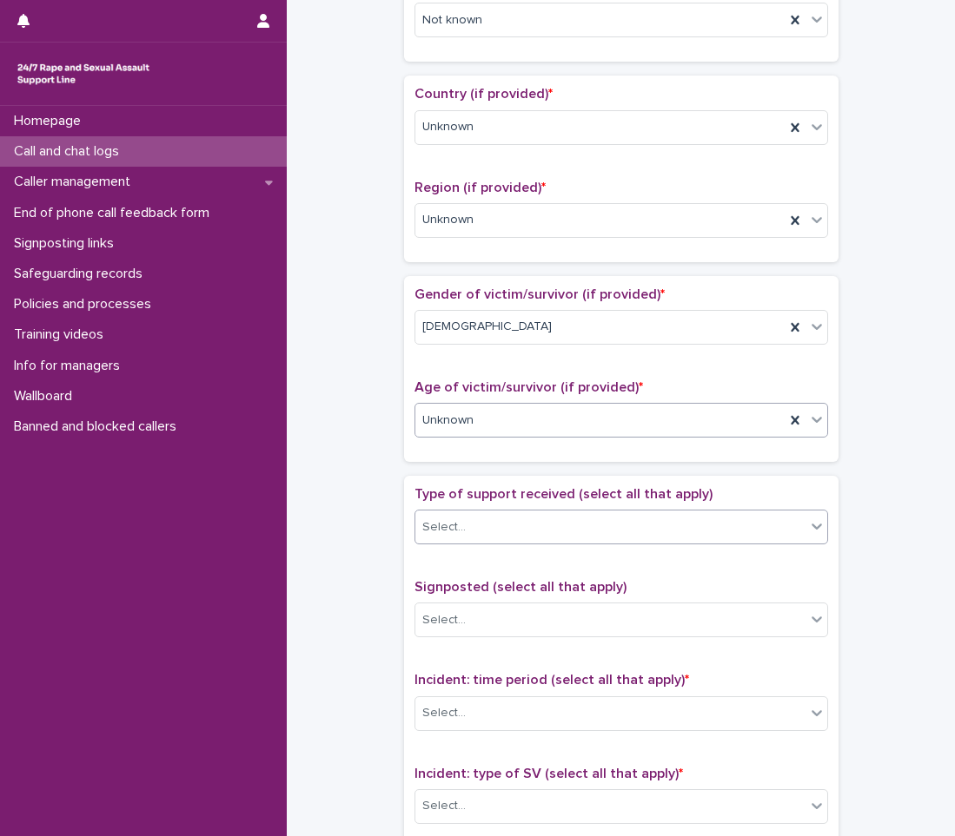
click at [476, 529] on div "Select..." at bounding box center [610, 527] width 390 height 29
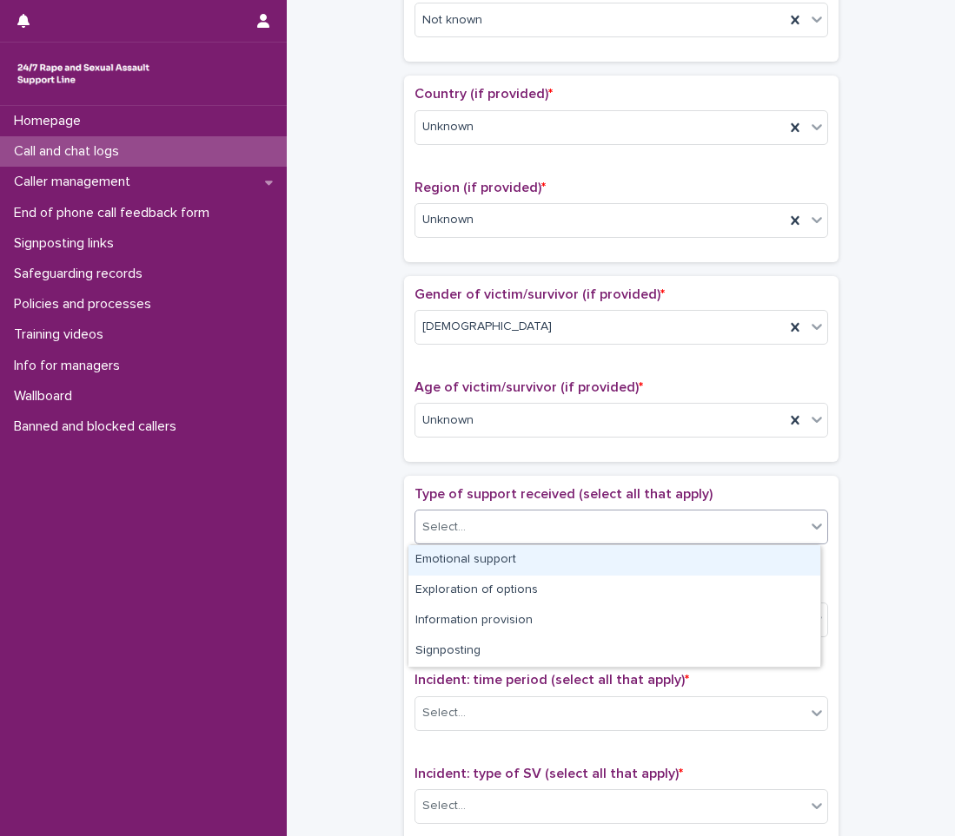
click at [459, 572] on div "Emotional support" at bounding box center [614, 560] width 412 height 30
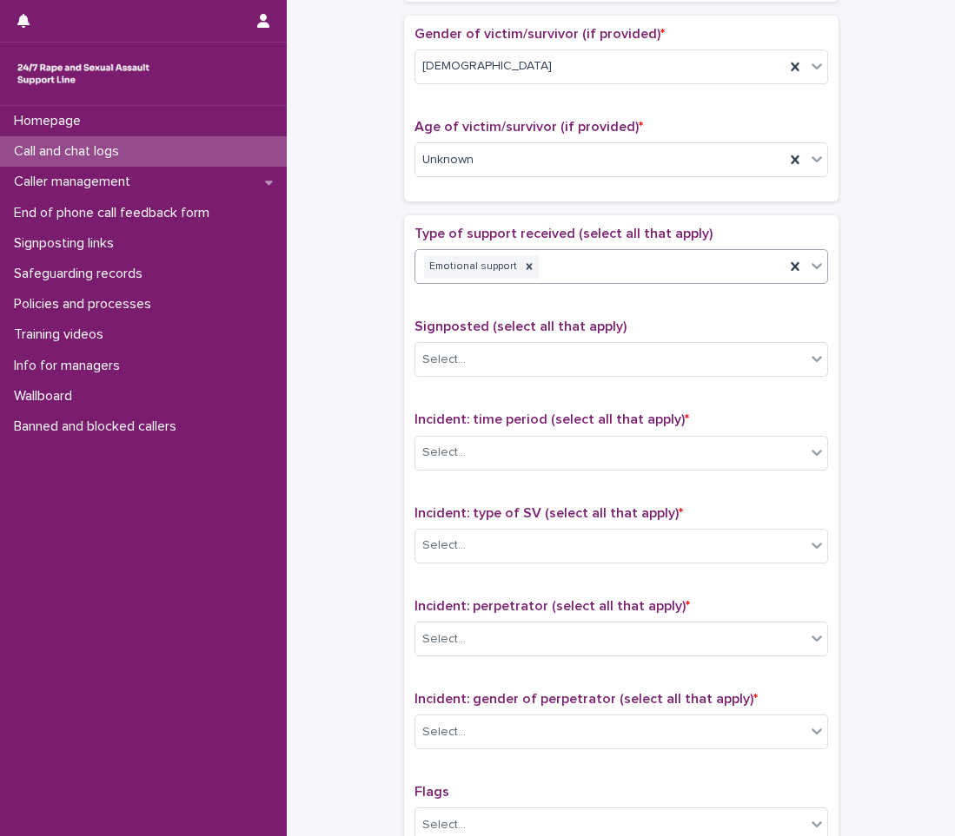
scroll to position [695, 0]
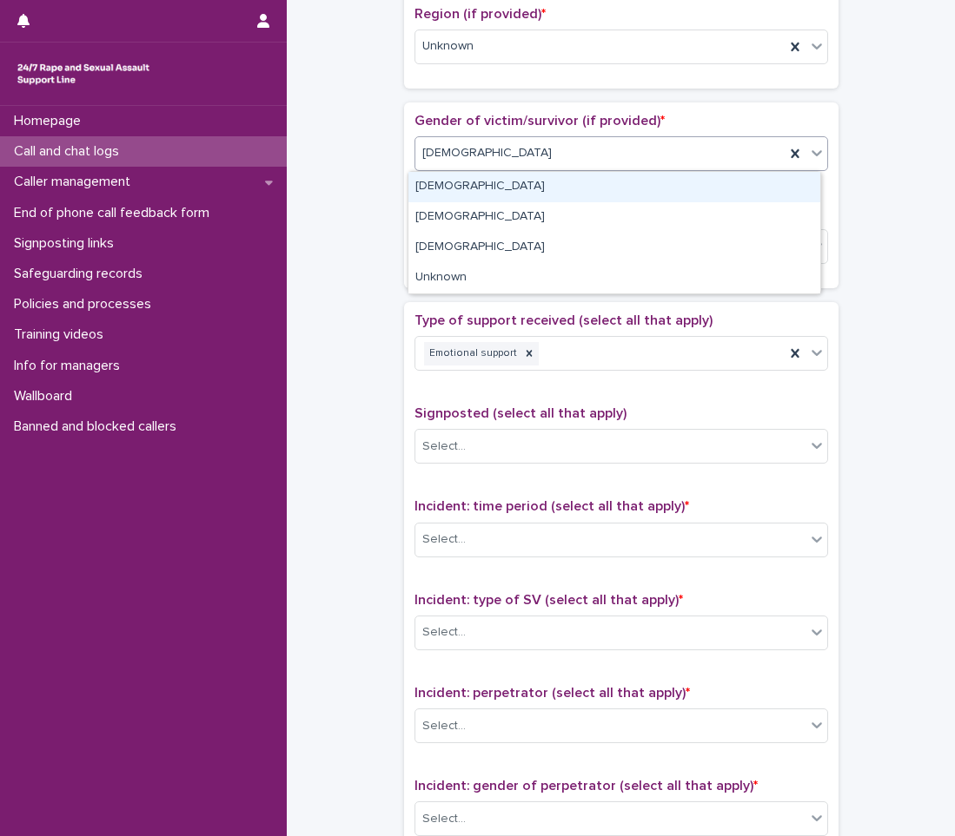
click at [557, 160] on div "[DEMOGRAPHIC_DATA]" at bounding box center [599, 153] width 369 height 29
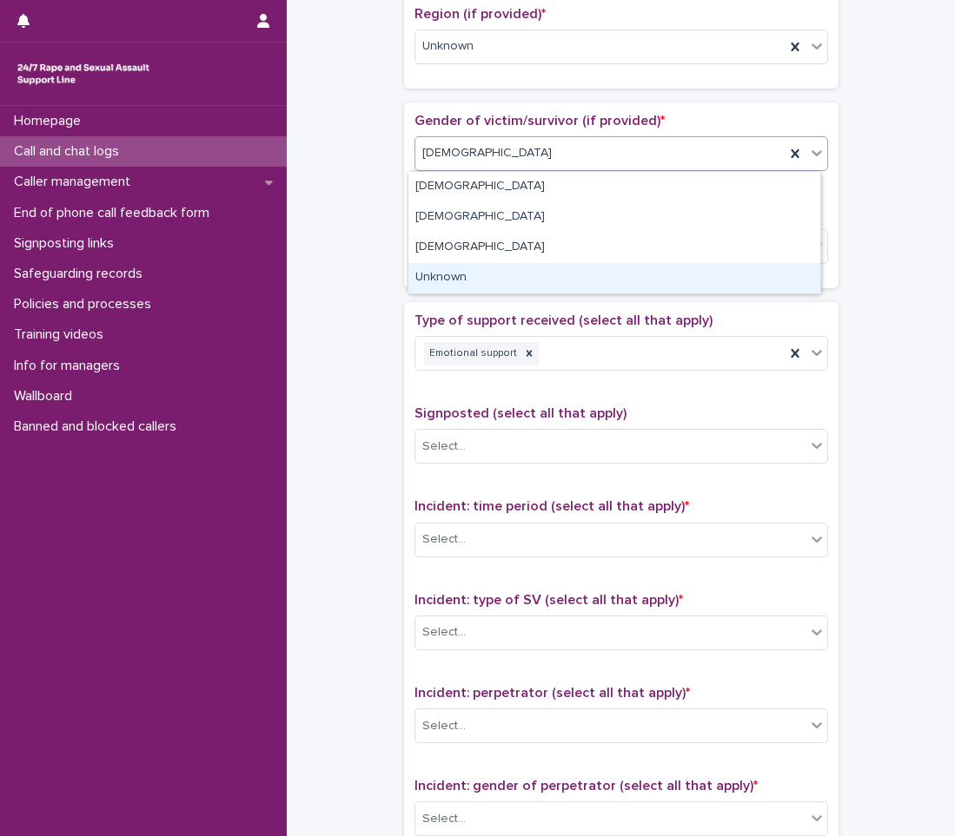
click at [498, 278] on div "Unknown" at bounding box center [614, 278] width 412 height 30
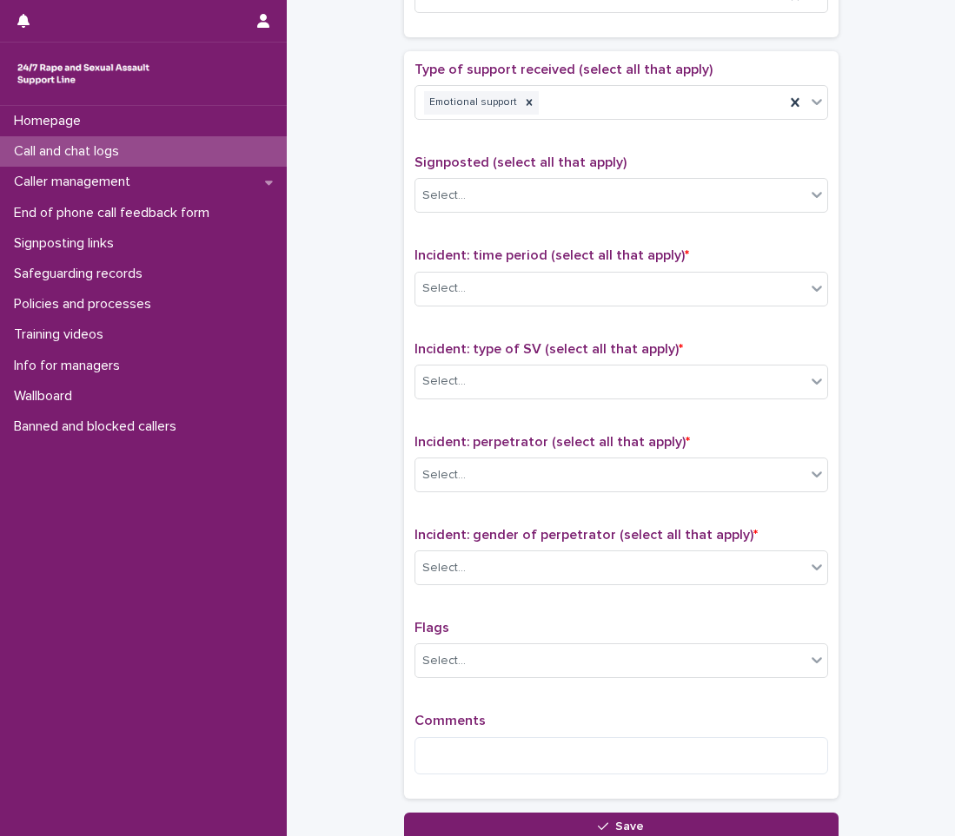
scroll to position [955, 0]
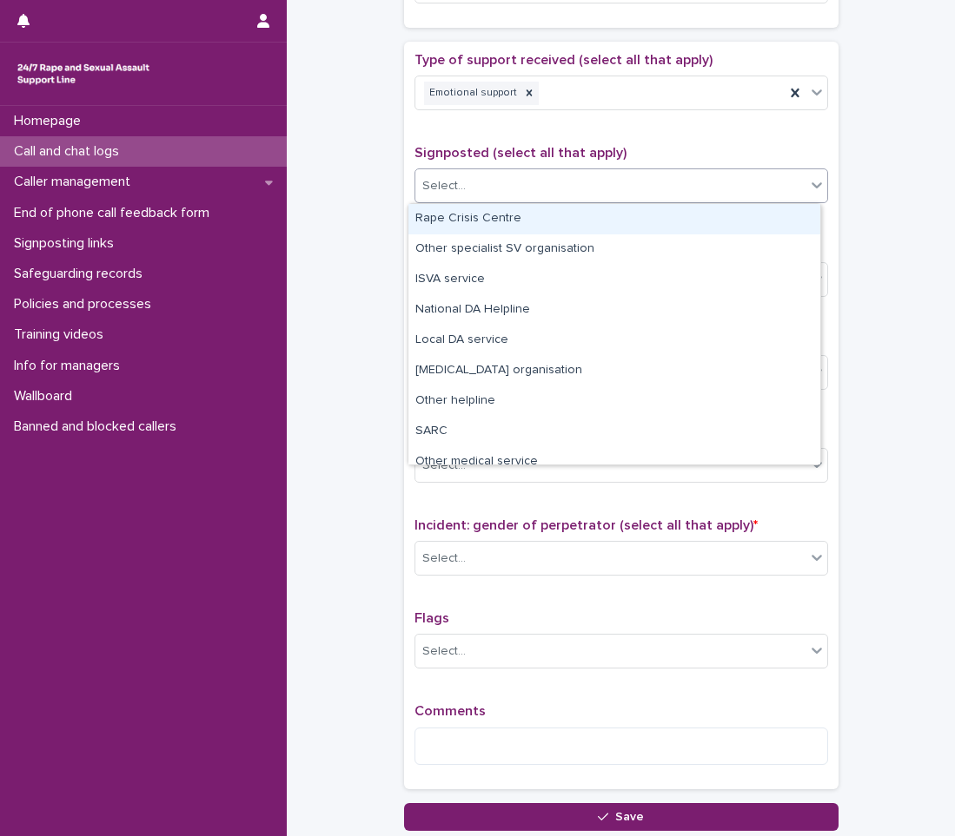
click at [519, 189] on div "Select..." at bounding box center [610, 186] width 390 height 29
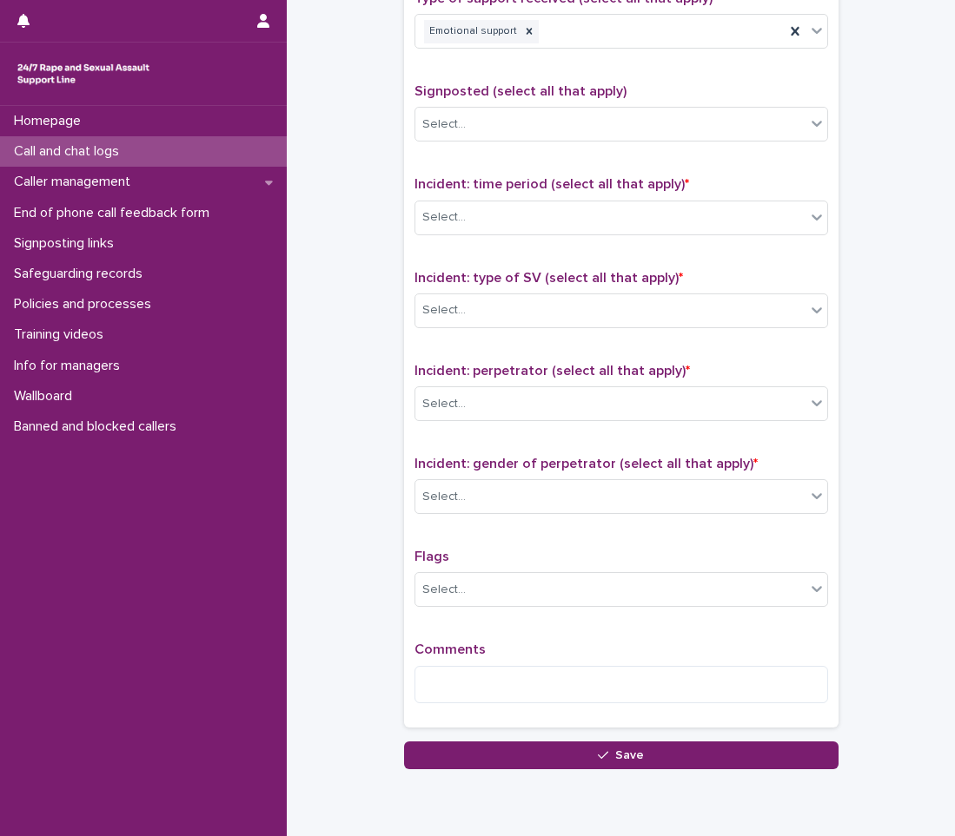
scroll to position [1042, 0]
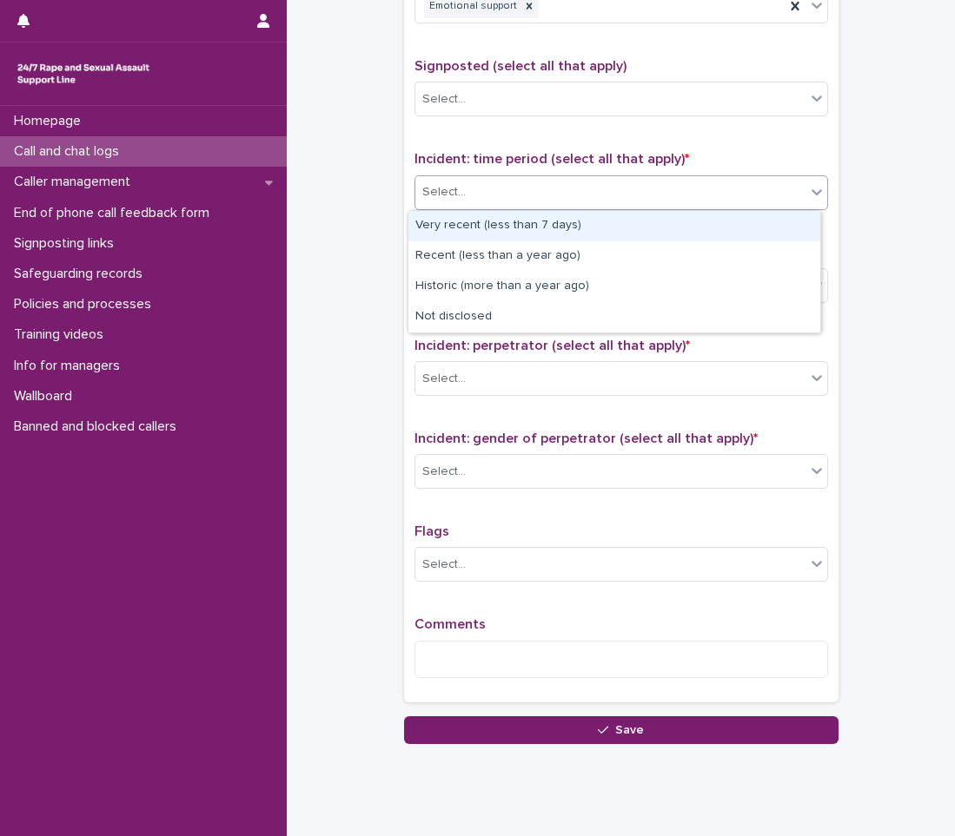
click at [486, 195] on div "Select..." at bounding box center [610, 192] width 390 height 29
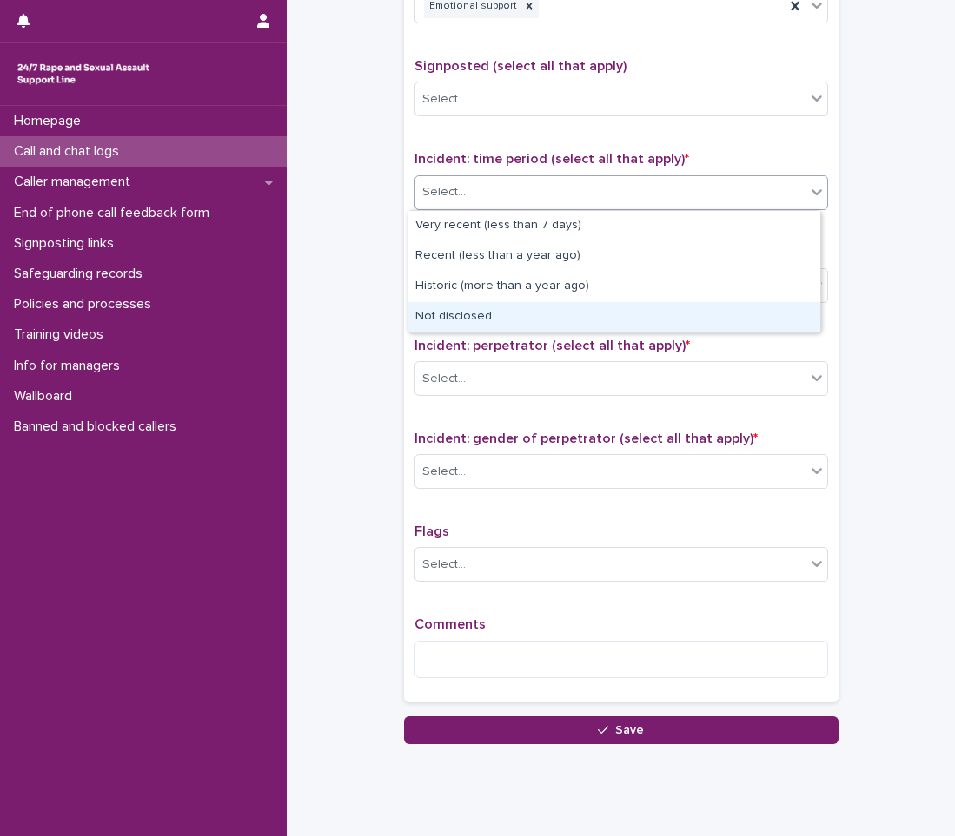
click at [480, 319] on div "Not disclosed" at bounding box center [614, 317] width 412 height 30
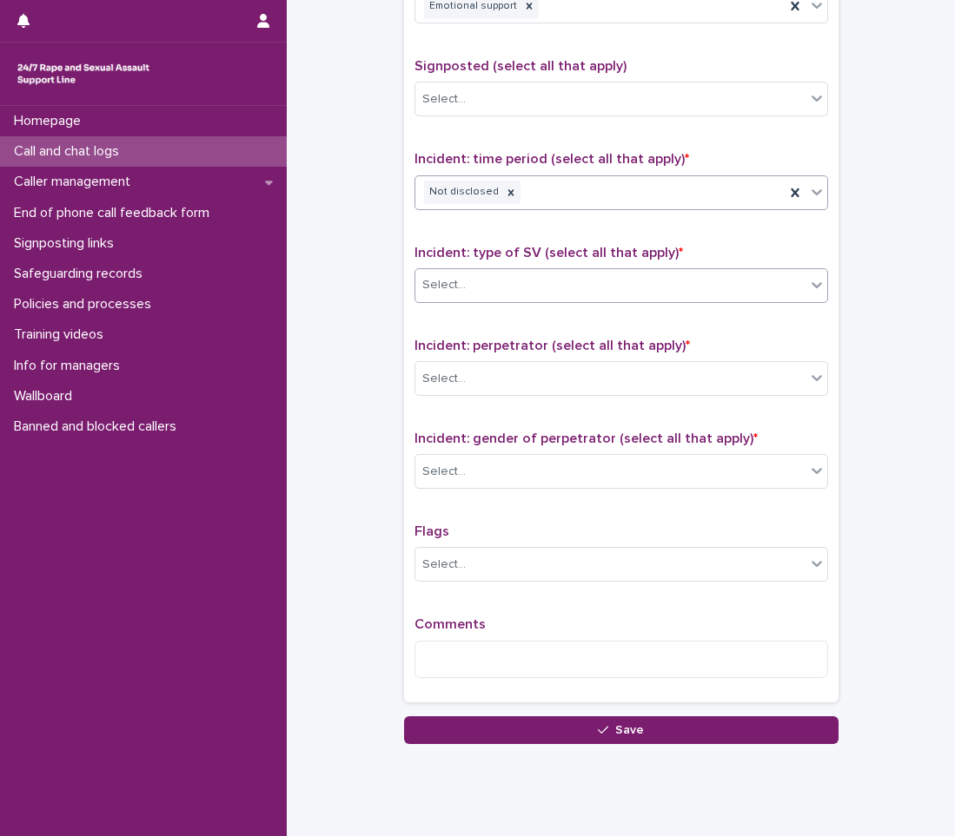
click at [505, 287] on div "Select..." at bounding box center [610, 285] width 390 height 29
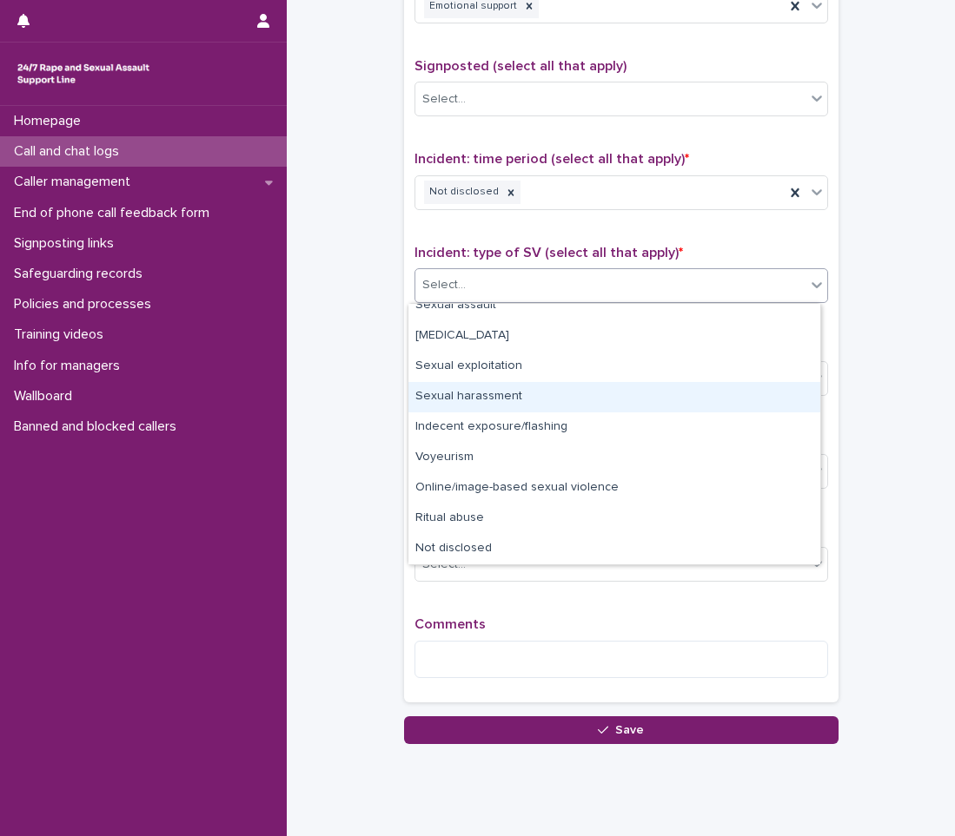
scroll to position [0, 0]
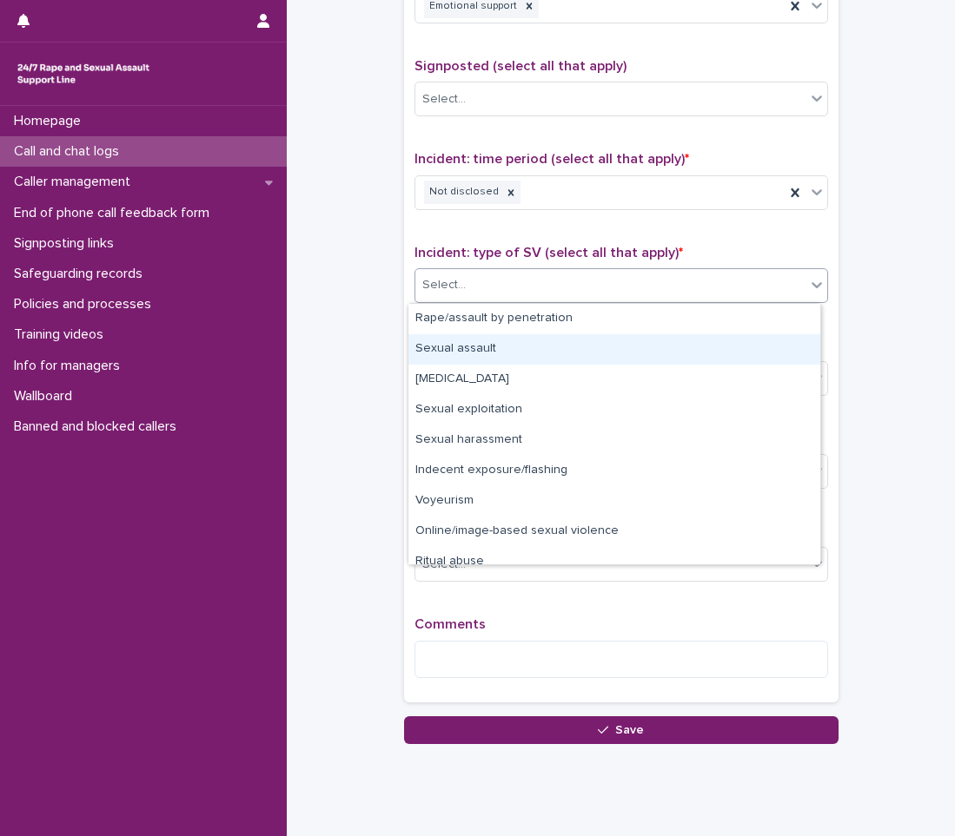
click at [487, 334] on div "Sexual assault" at bounding box center [614, 349] width 412 height 30
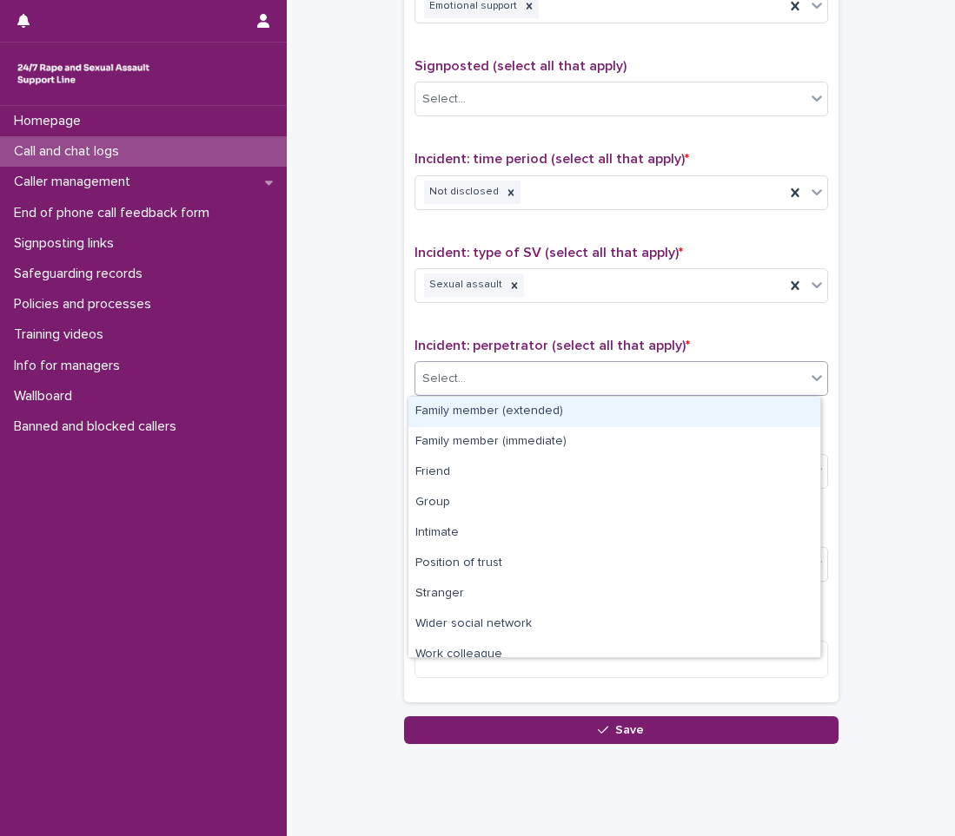
click at [485, 376] on div "Select..." at bounding box center [610, 379] width 390 height 29
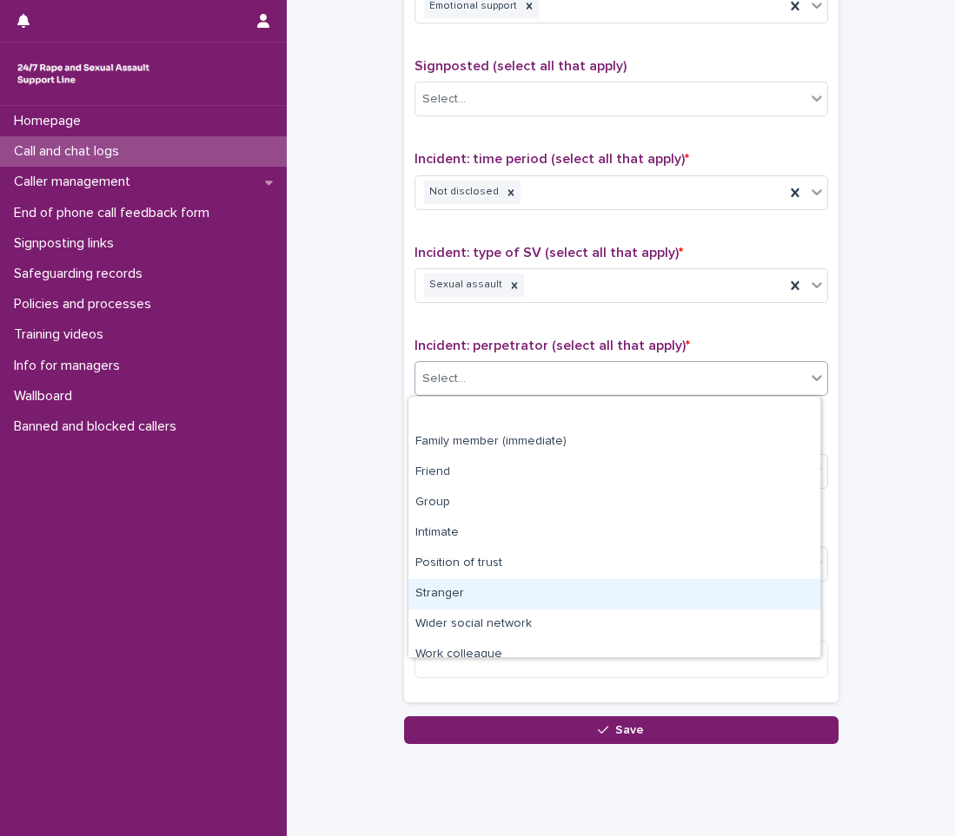
scroll to position [74, 0]
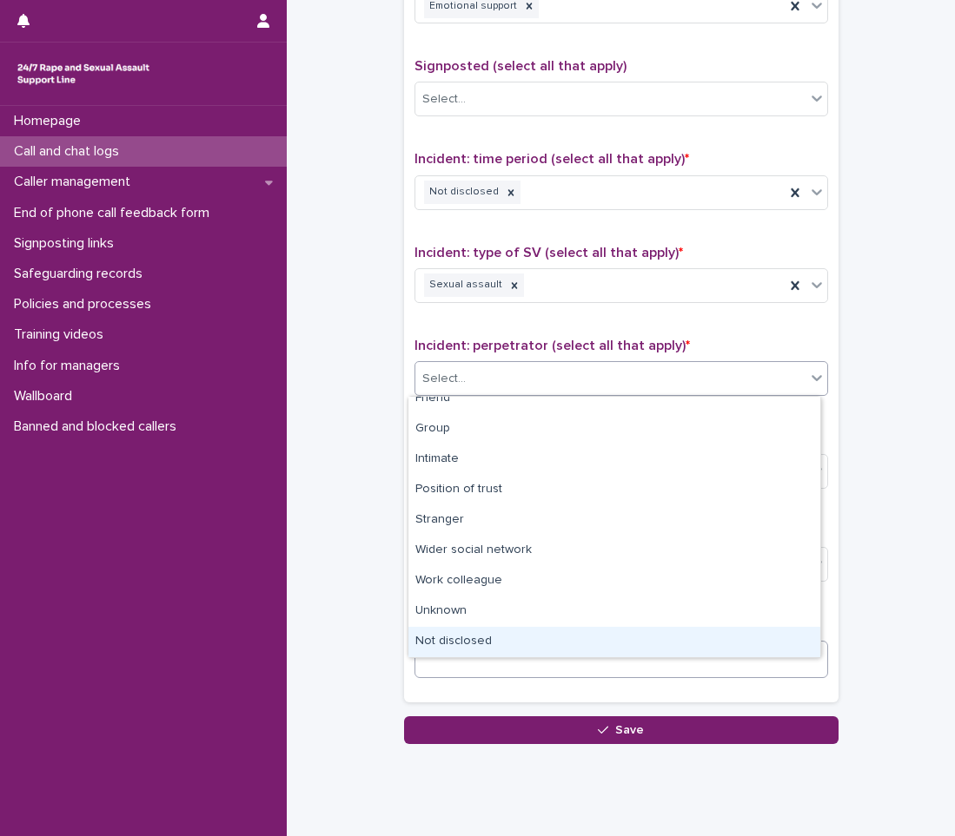
click at [453, 644] on div "Not disclosed" at bounding box center [614, 642] width 412 height 30
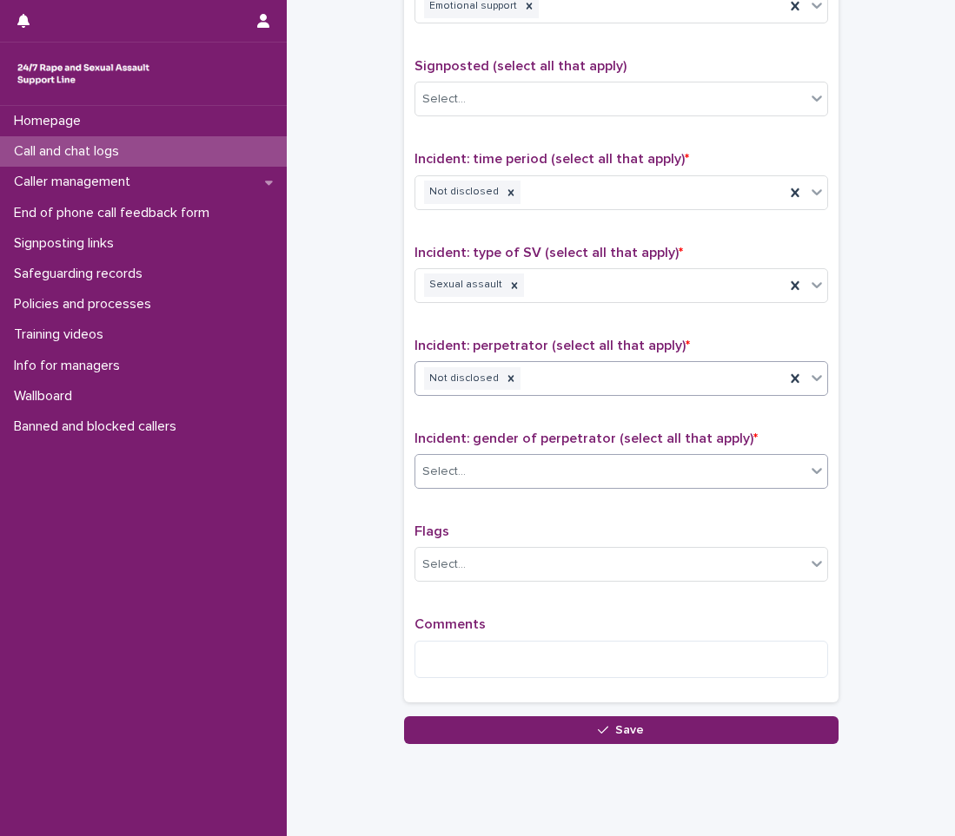
click at [500, 456] on div "Select..." at bounding box center [620, 471] width 413 height 35
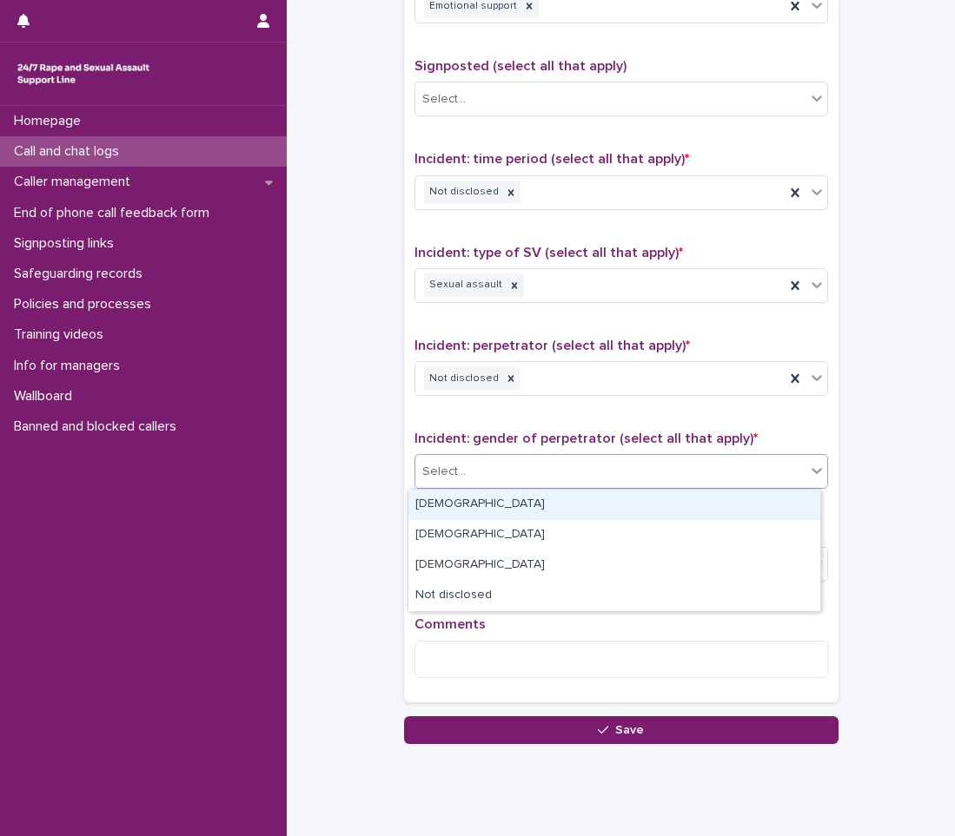
click at [490, 501] on div "[DEMOGRAPHIC_DATA]" at bounding box center [614, 505] width 412 height 30
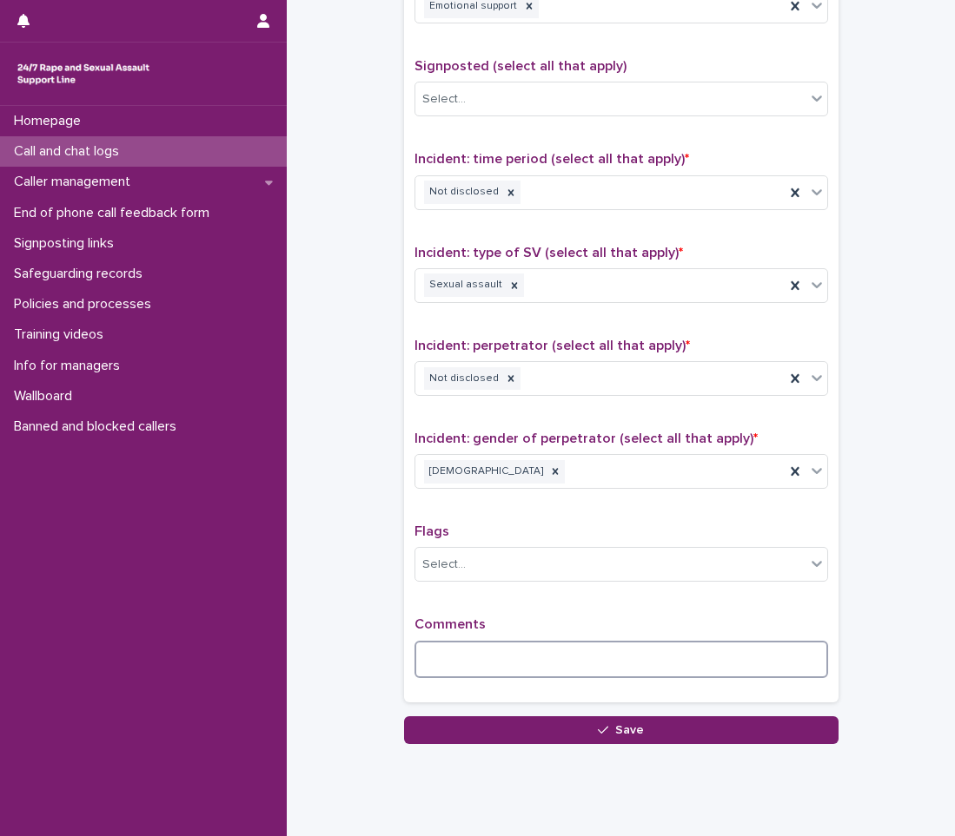
click at [472, 644] on textarea at bounding box center [620, 659] width 413 height 37
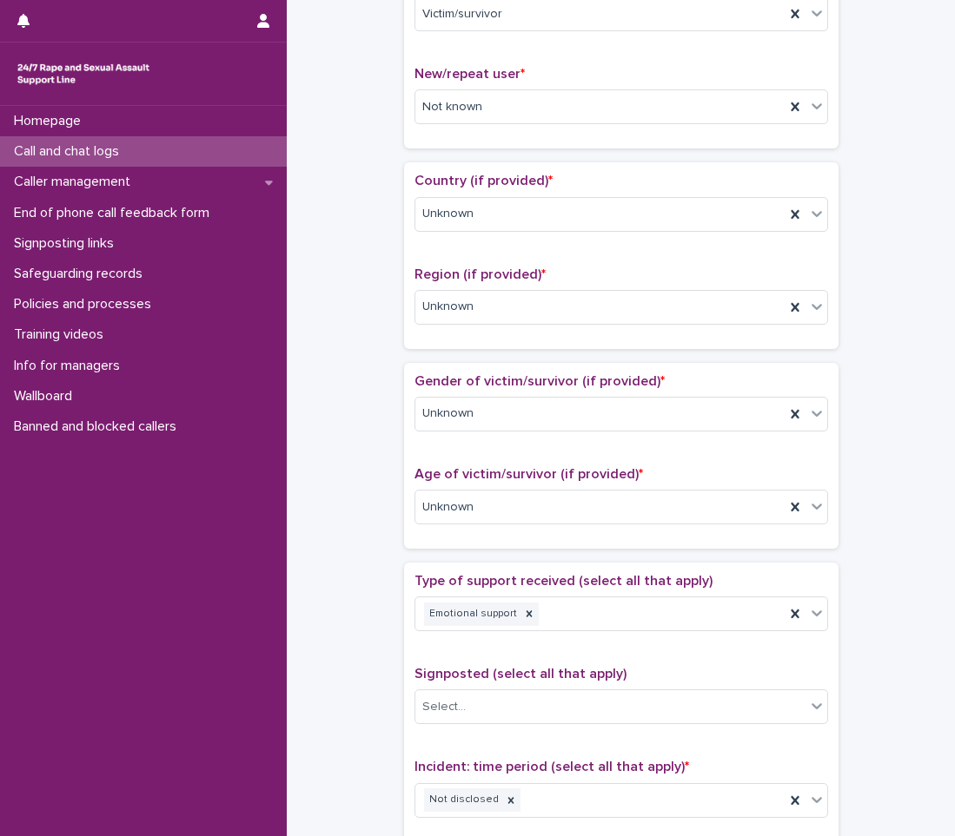
scroll to position [1100, 0]
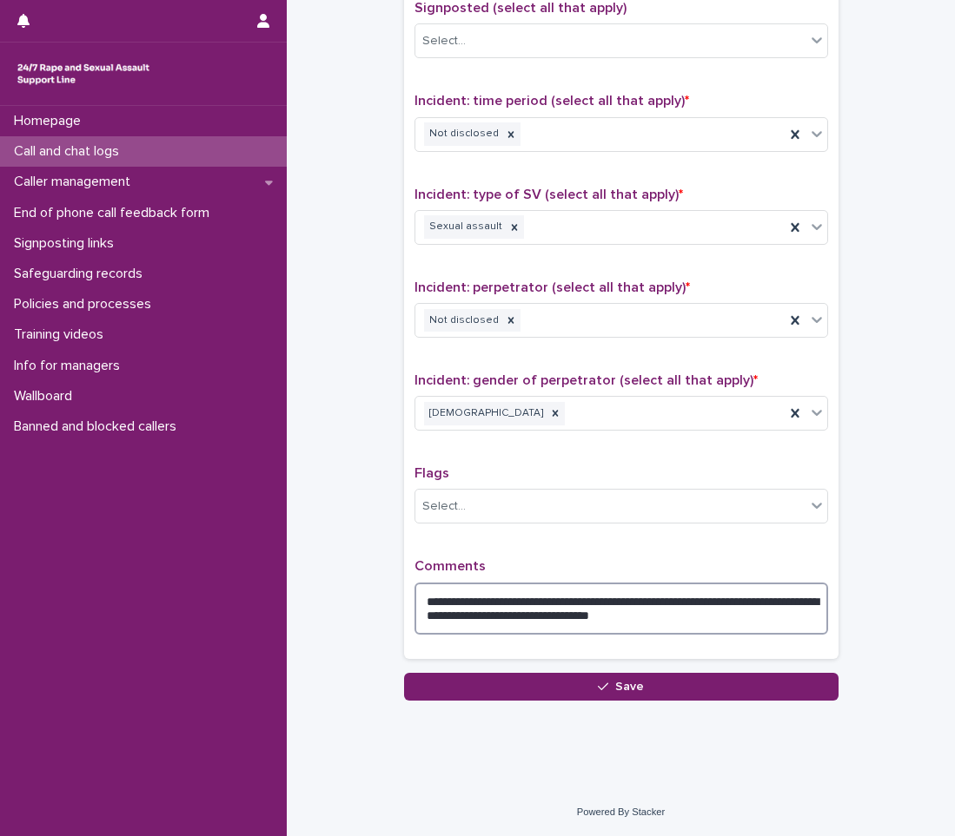
type textarea "**********"
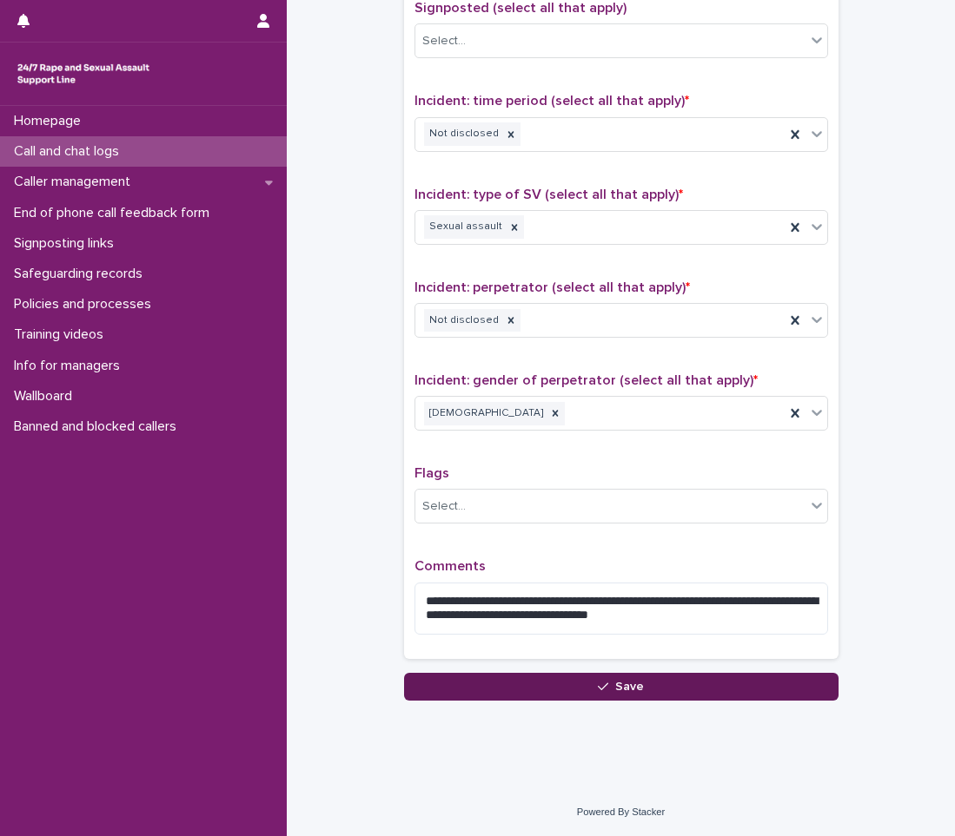
click at [655, 677] on button "Save" at bounding box center [621, 687] width 434 height 28
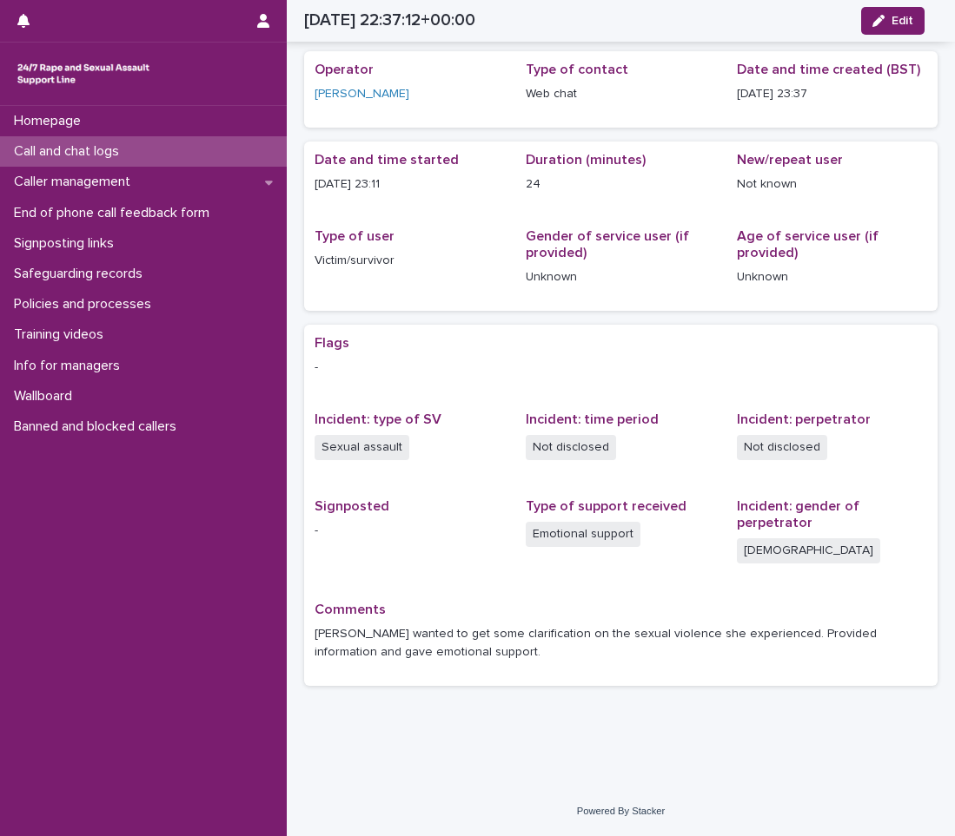
scroll to position [53, 0]
click at [65, 148] on p "Call and chat logs" at bounding box center [70, 151] width 126 height 17
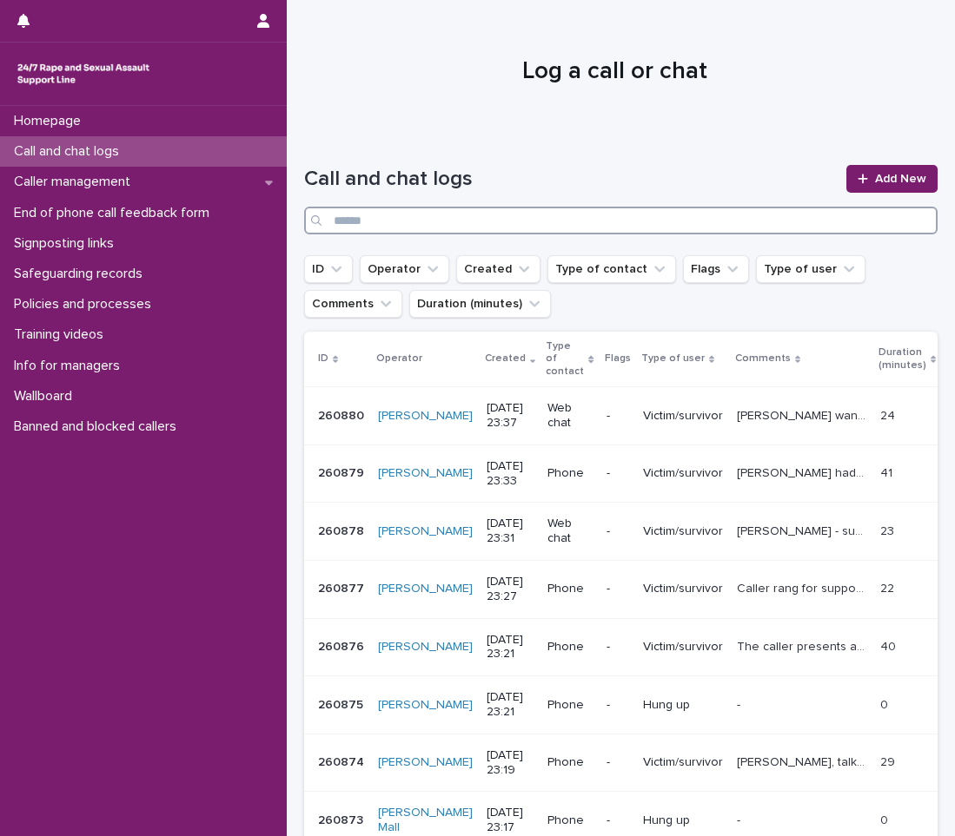
click at [414, 222] on input "Search" at bounding box center [620, 221] width 633 height 28
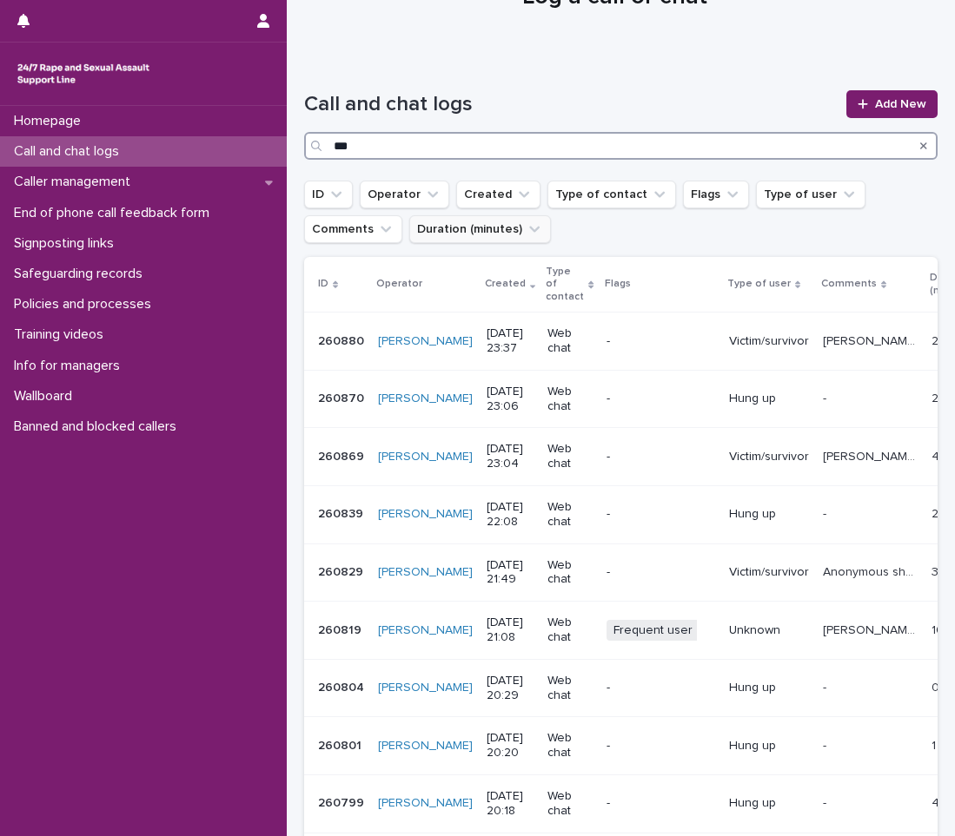
scroll to position [174, 0]
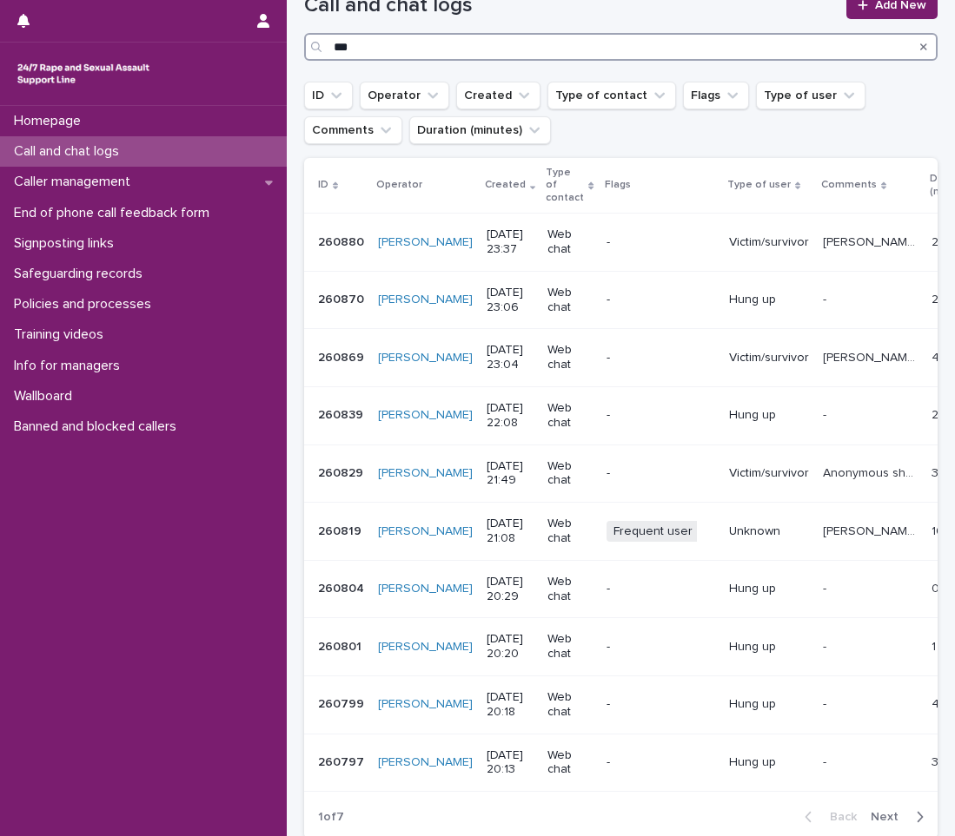
click at [471, 47] on input "***" at bounding box center [620, 47] width 633 height 28
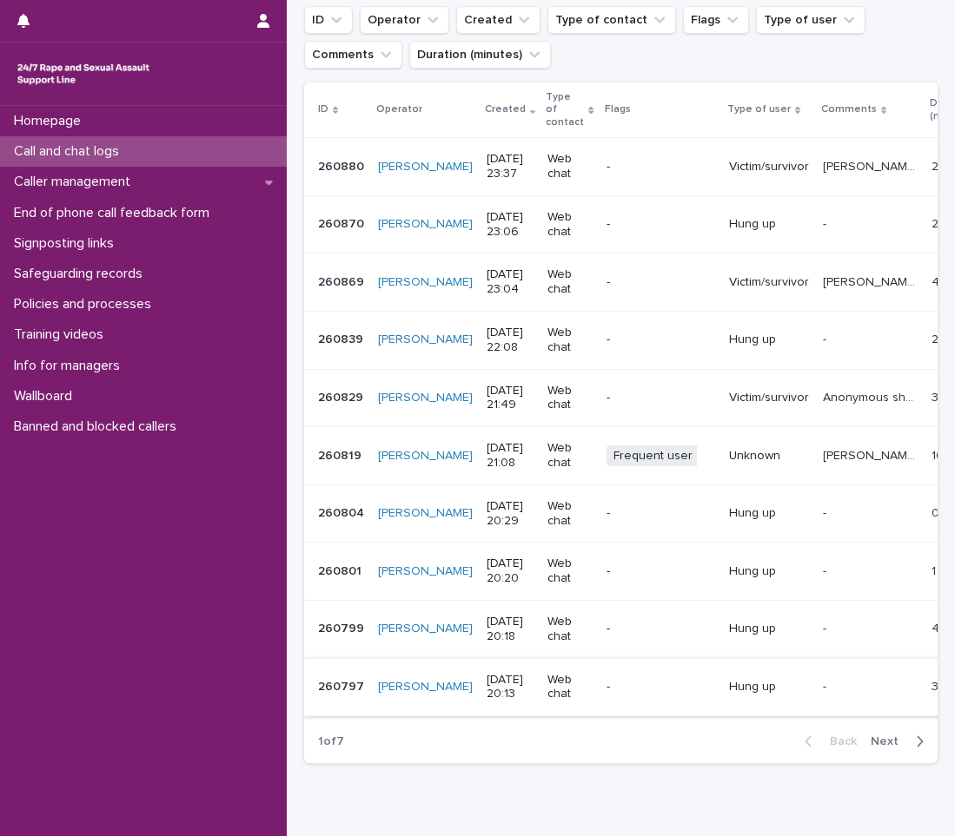
scroll to position [340, 0]
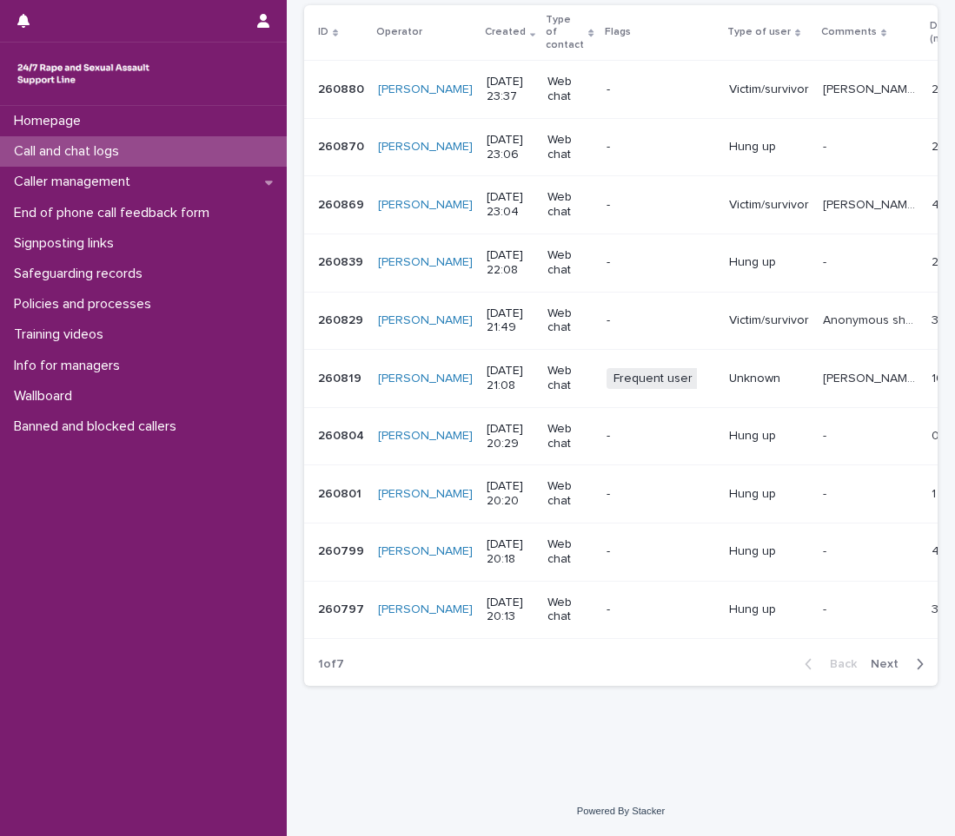
type input "***"
click at [873, 663] on span "Next" at bounding box center [889, 664] width 38 height 12
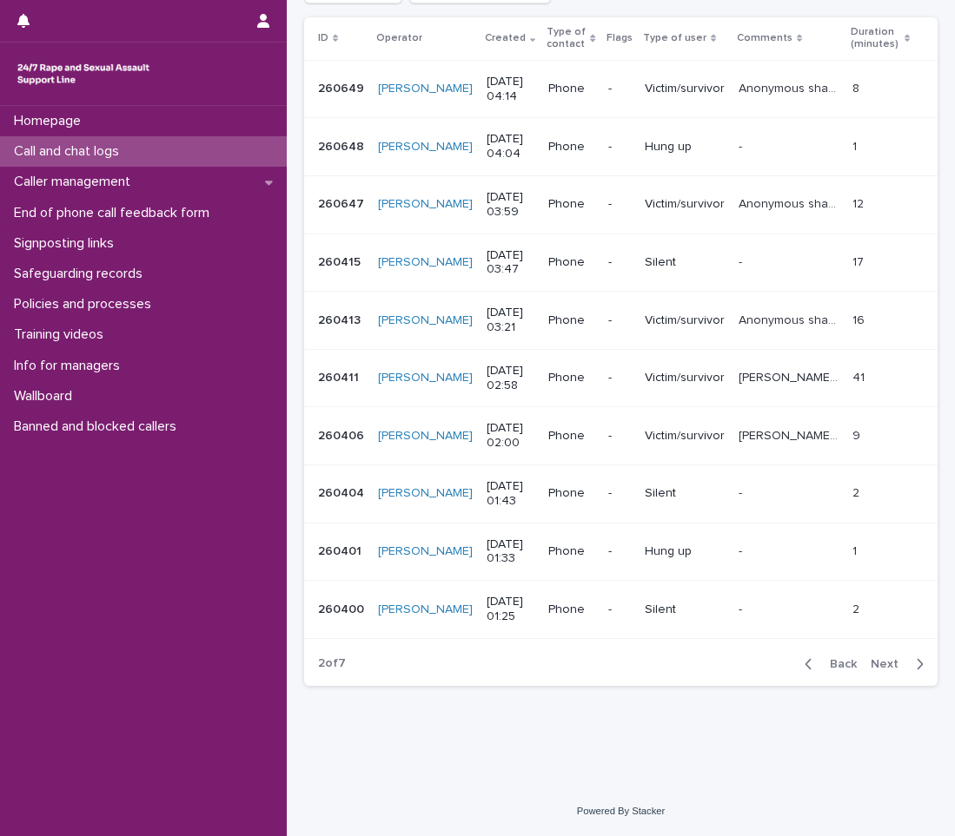
click at [874, 667] on span "Next" at bounding box center [889, 664] width 38 height 12
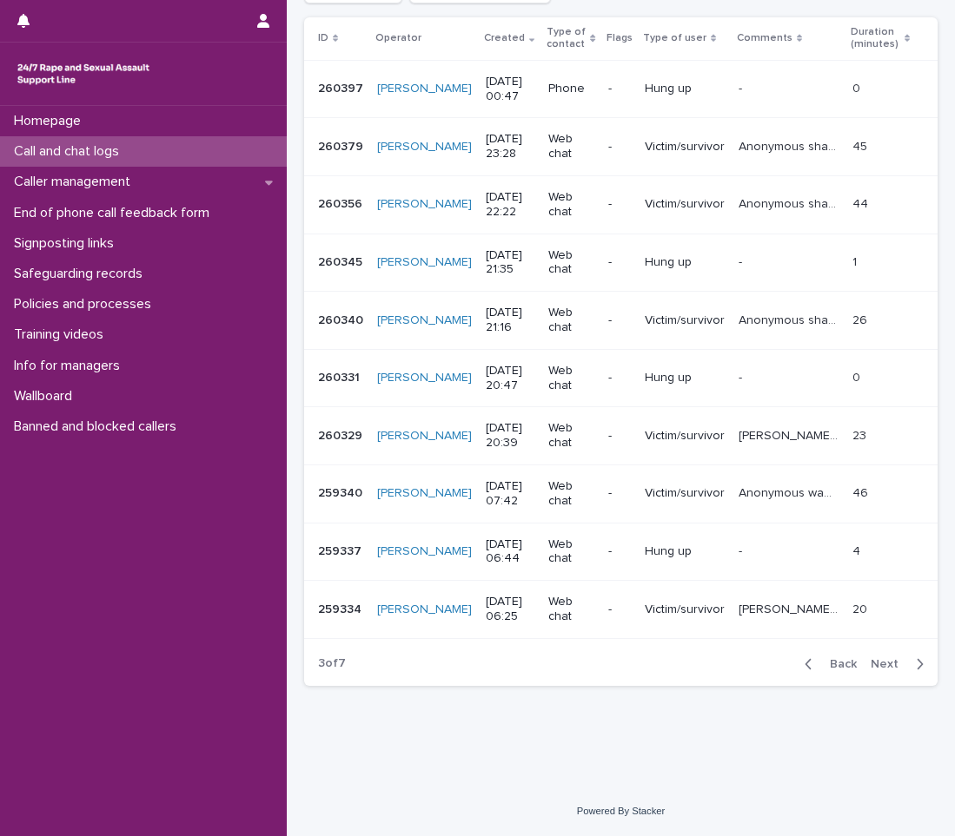
click at [875, 665] on span "Next" at bounding box center [889, 664] width 38 height 12
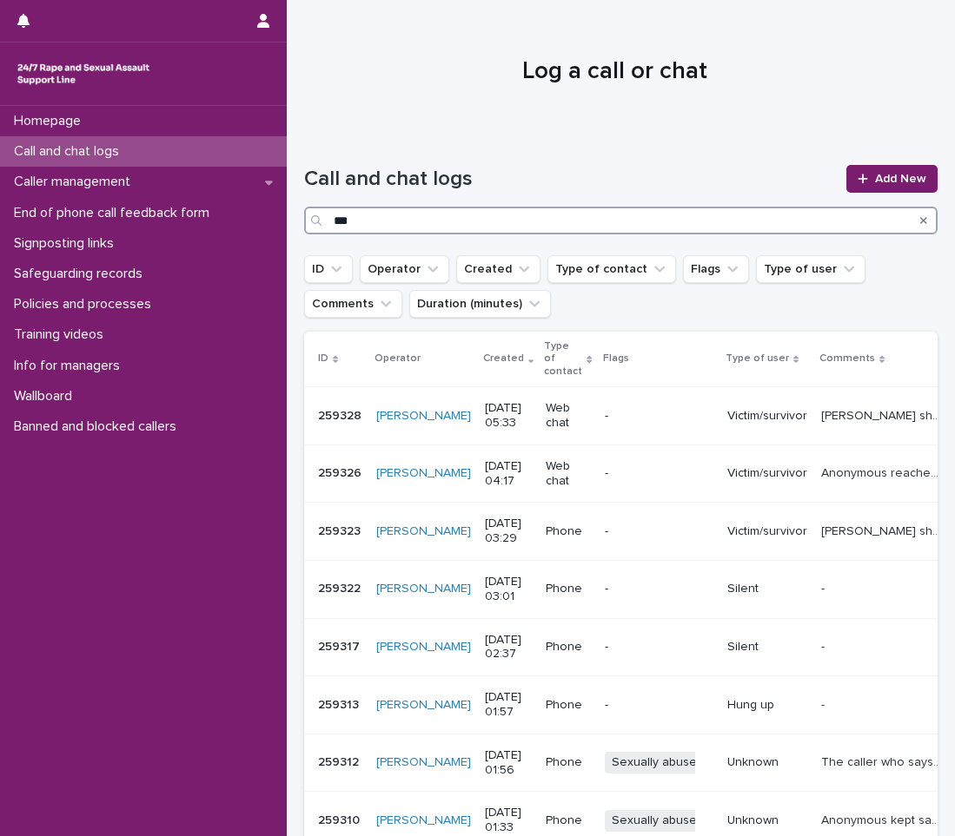
click at [535, 221] on input "***" at bounding box center [620, 221] width 633 height 28
click at [339, 217] on input "***" at bounding box center [620, 221] width 633 height 28
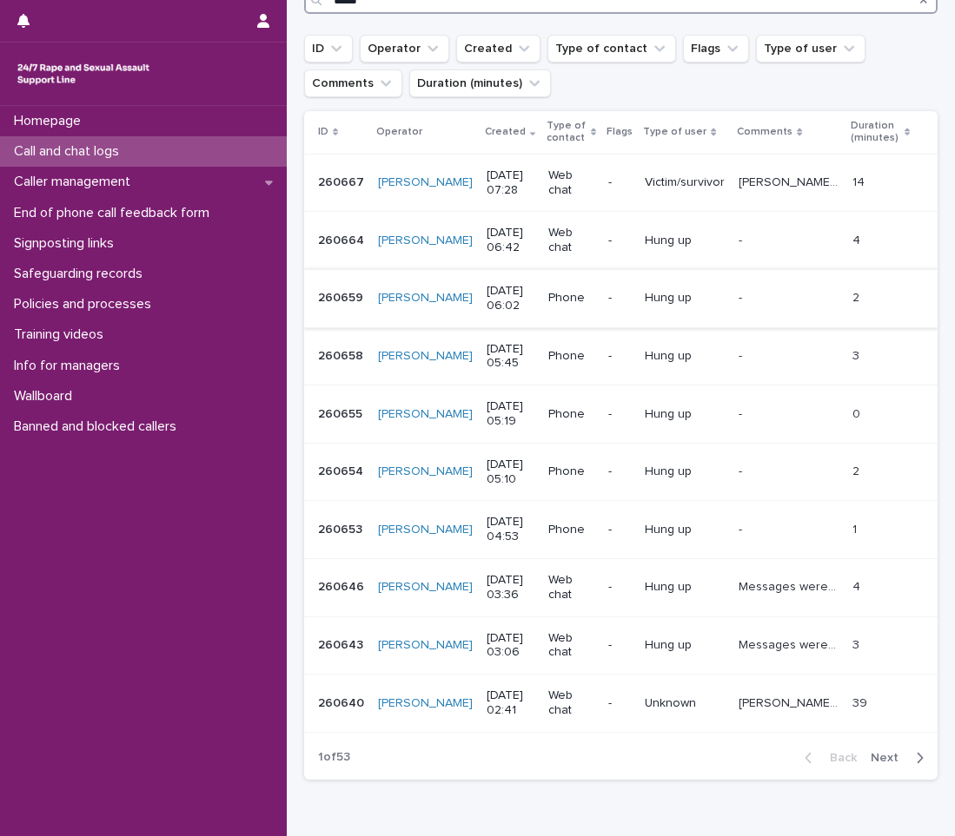
scroll to position [261, 0]
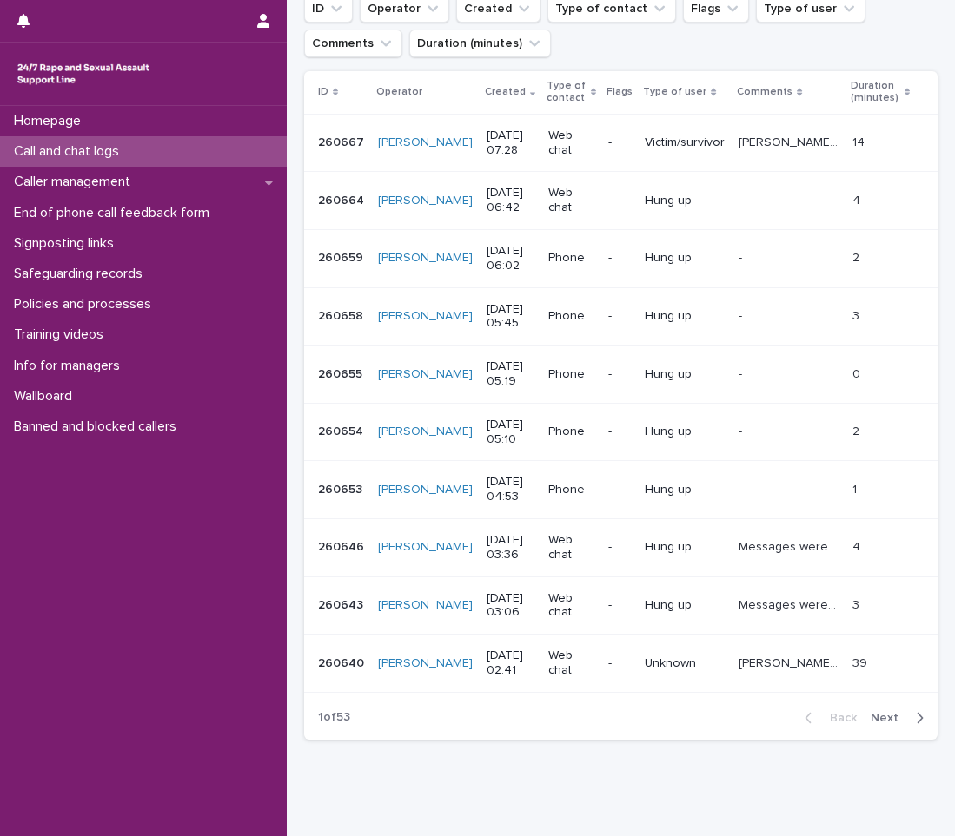
type input "*****"
click at [875, 714] on span "Next" at bounding box center [889, 718] width 38 height 12
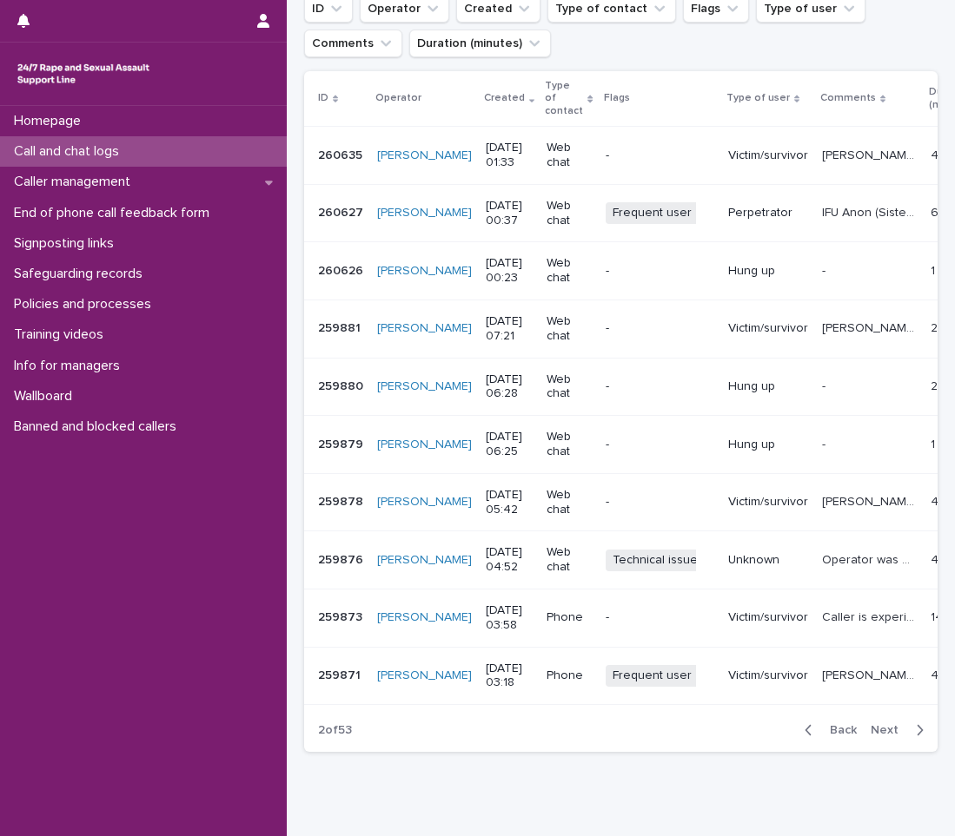
scroll to position [274, 0]
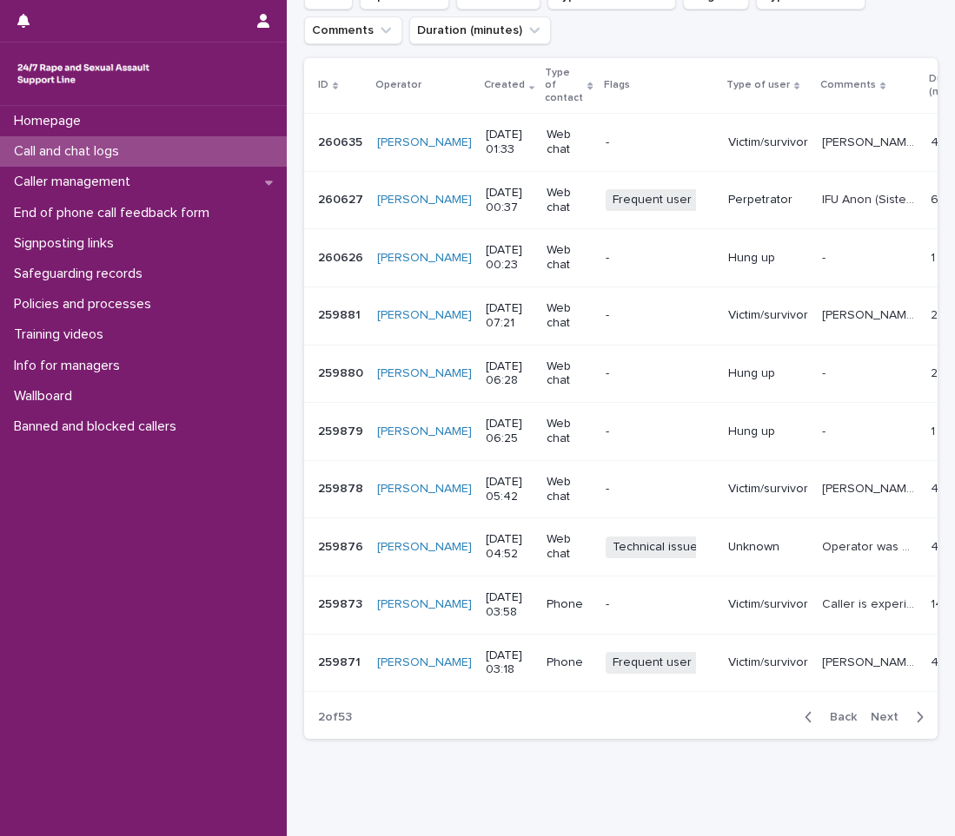
click at [870, 723] on span "Next" at bounding box center [889, 717] width 38 height 12
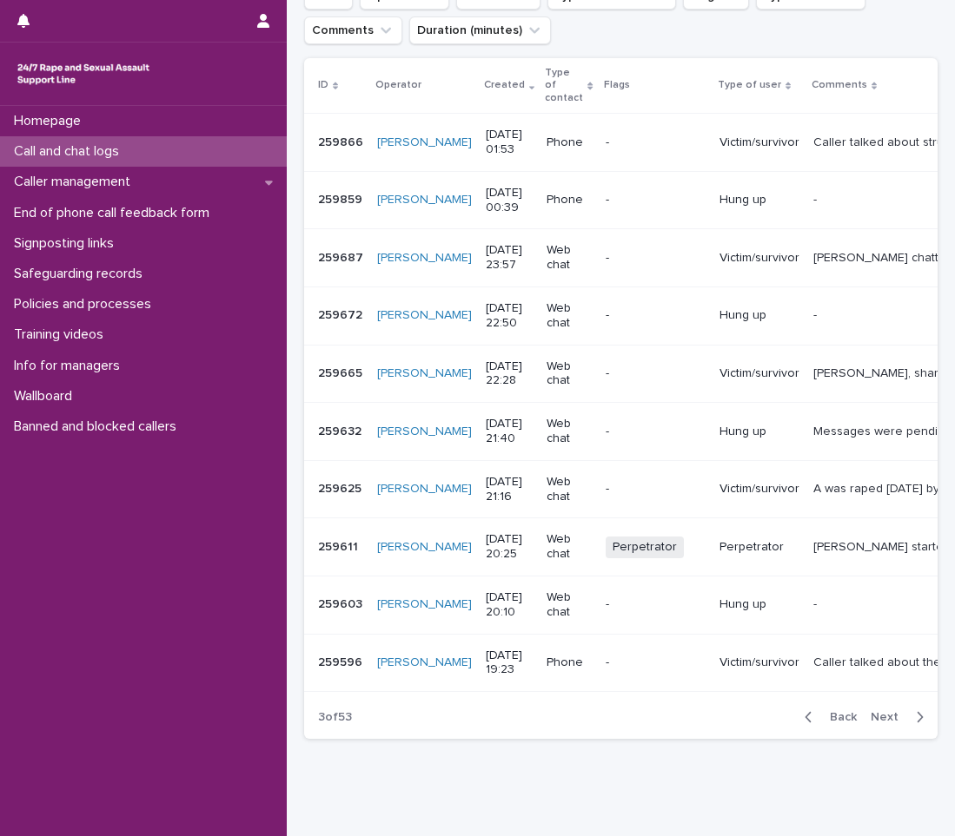
click at [873, 723] on span "Next" at bounding box center [889, 717] width 38 height 12
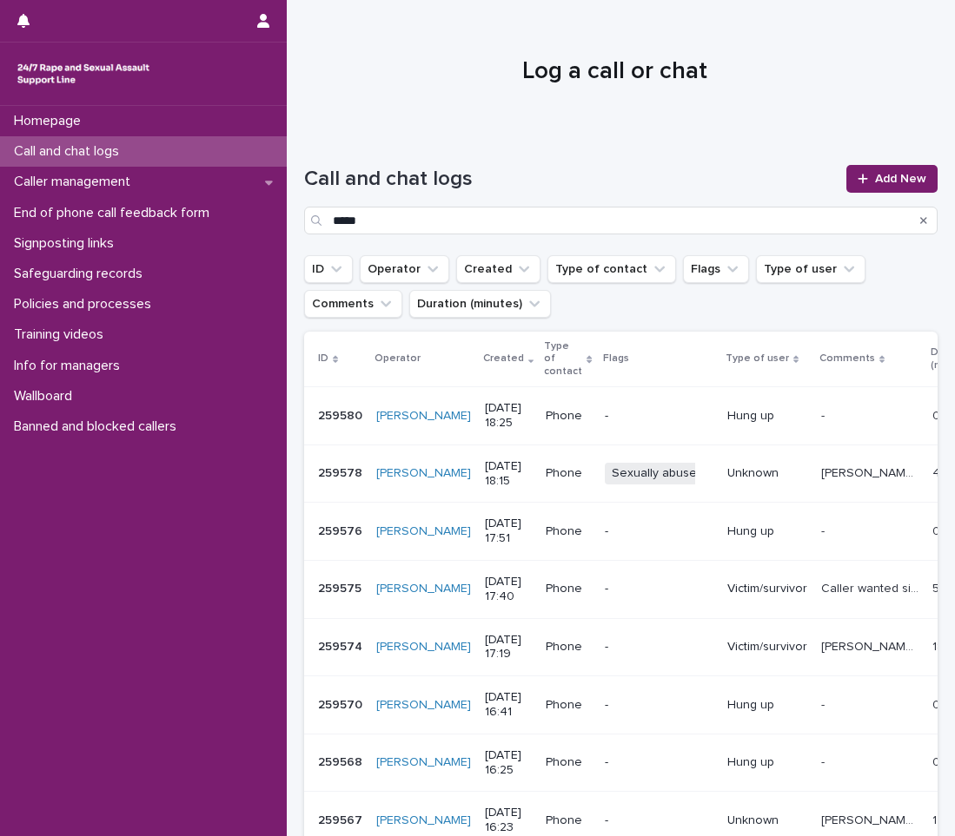
click at [83, 151] on p "Call and chat logs" at bounding box center [70, 151] width 126 height 17
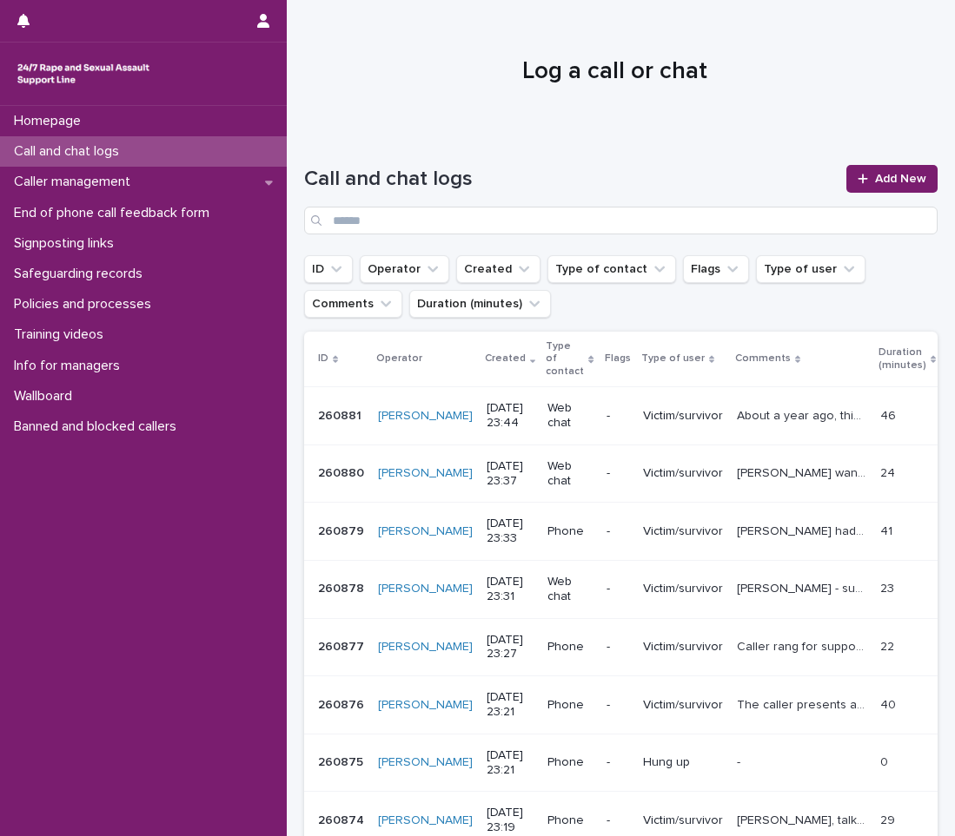
click at [162, 138] on div "Call and chat logs" at bounding box center [143, 151] width 287 height 30
